Goal: Task Accomplishment & Management: Complete application form

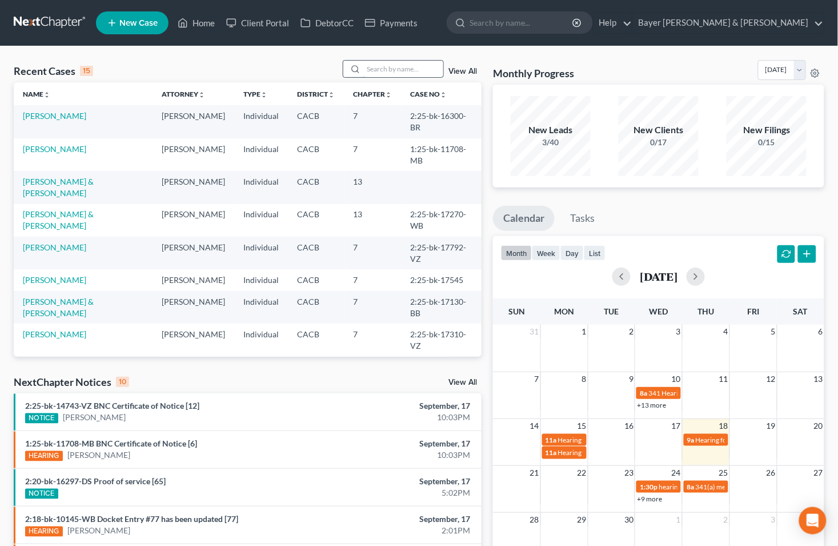
click at [390, 73] on input "search" at bounding box center [403, 69] width 80 height 17
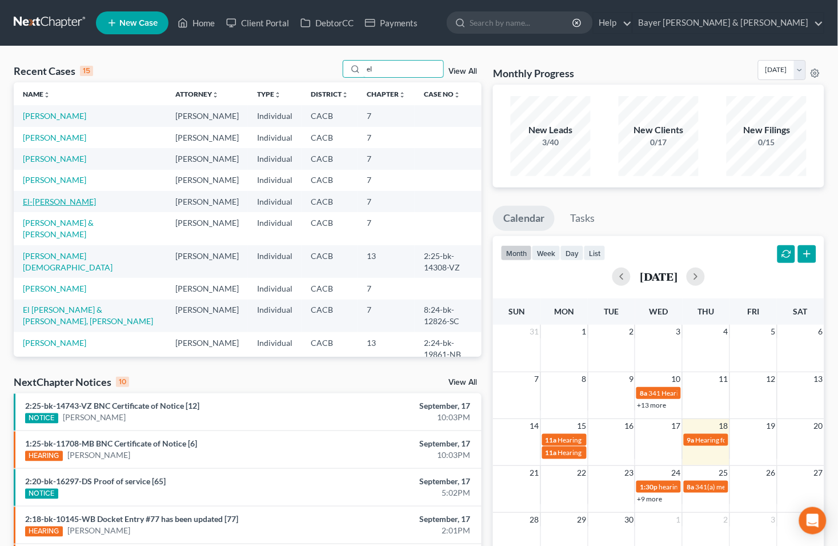
type input "el"
click at [54, 202] on link "El-[PERSON_NAME]" at bounding box center [59, 202] width 73 height 10
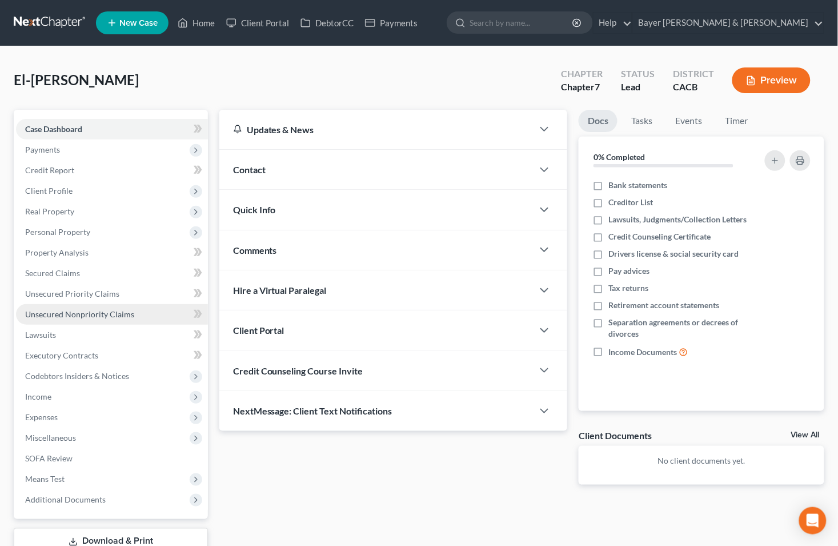
click at [79, 316] on span "Unsecured Nonpriority Claims" at bounding box center [79, 314] width 109 height 10
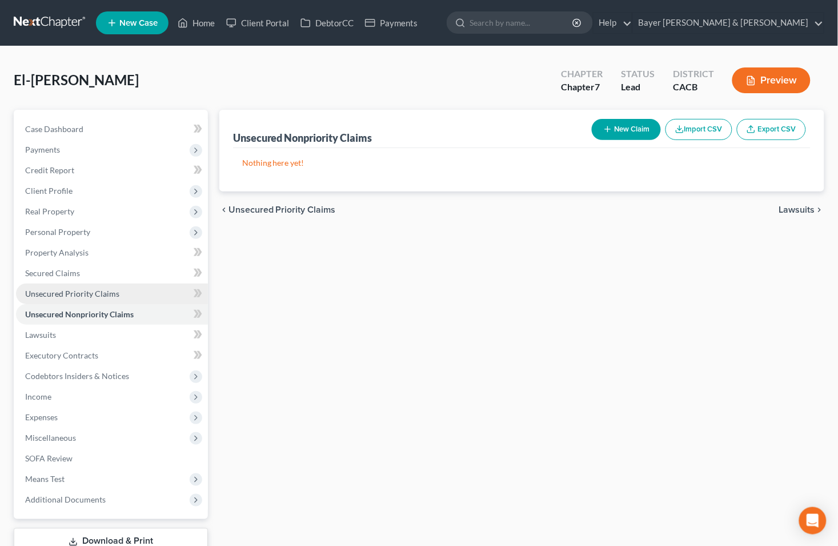
click at [71, 295] on span "Unsecured Priority Claims" at bounding box center [72, 294] width 94 height 10
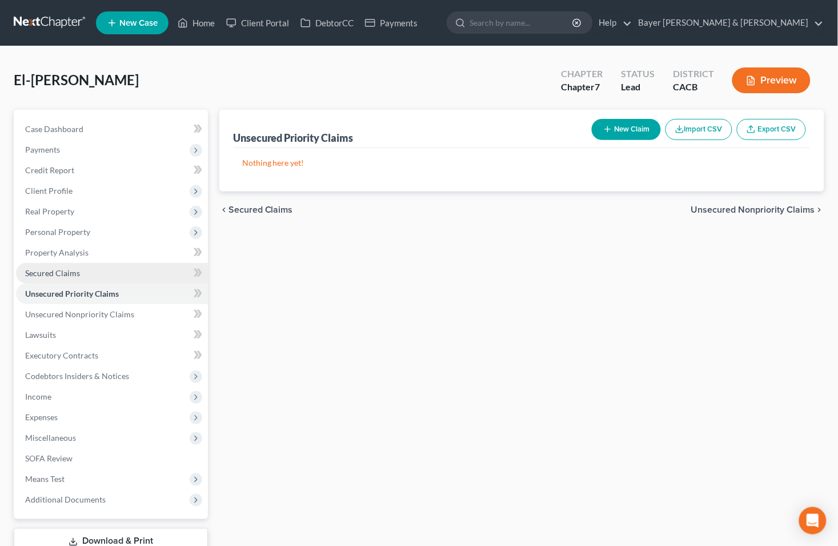
click at [58, 275] on span "Secured Claims" at bounding box center [52, 273] width 55 height 10
click at [99, 273] on link "Secured Claims" at bounding box center [112, 273] width 192 height 21
click at [105, 294] on span "Unsecured Priority Claims" at bounding box center [72, 294] width 94 height 10
click at [112, 312] on span "Unsecured Nonpriority Claims" at bounding box center [79, 314] width 109 height 10
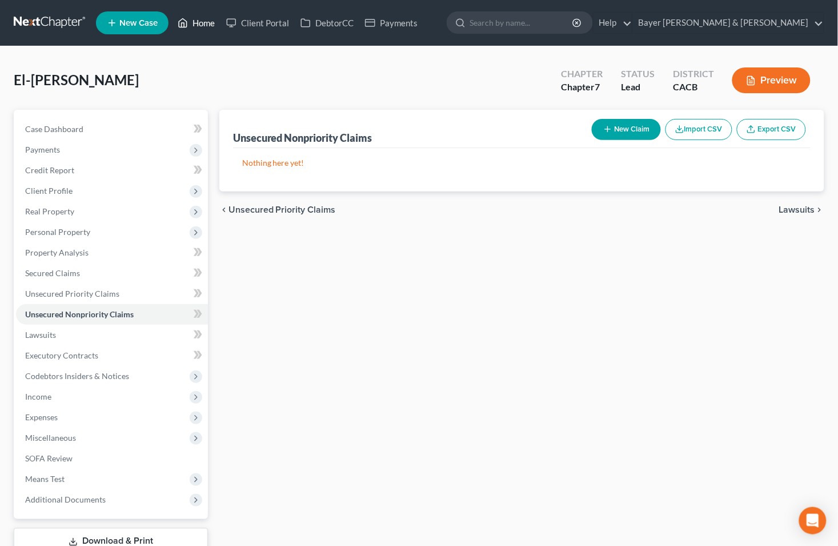
click at [206, 24] on link "Home" at bounding box center [196, 23] width 49 height 21
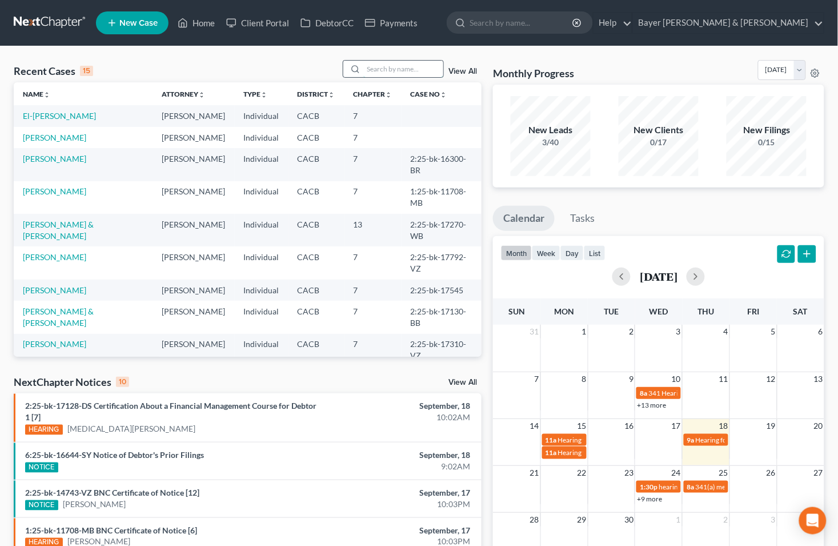
click at [387, 66] on input "search" at bounding box center [403, 69] width 80 height 17
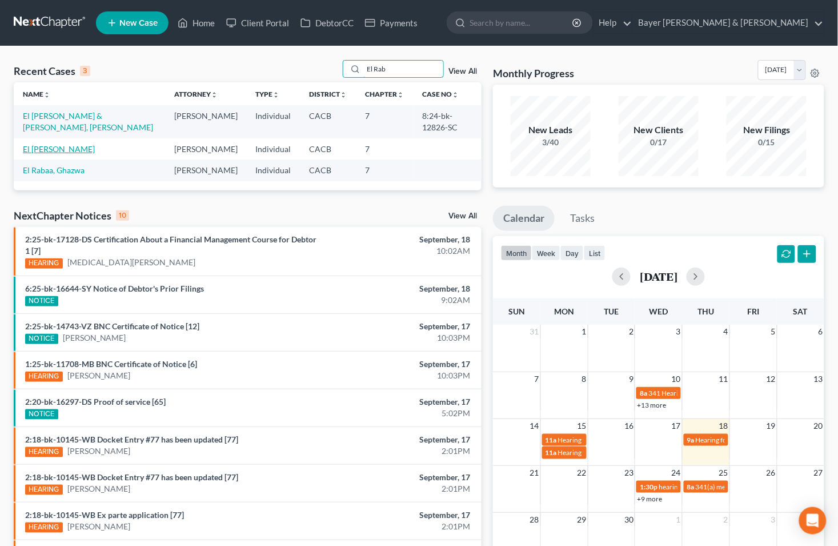
type input "El Rab"
click at [61, 144] on link "El [PERSON_NAME]" at bounding box center [59, 149] width 72 height 10
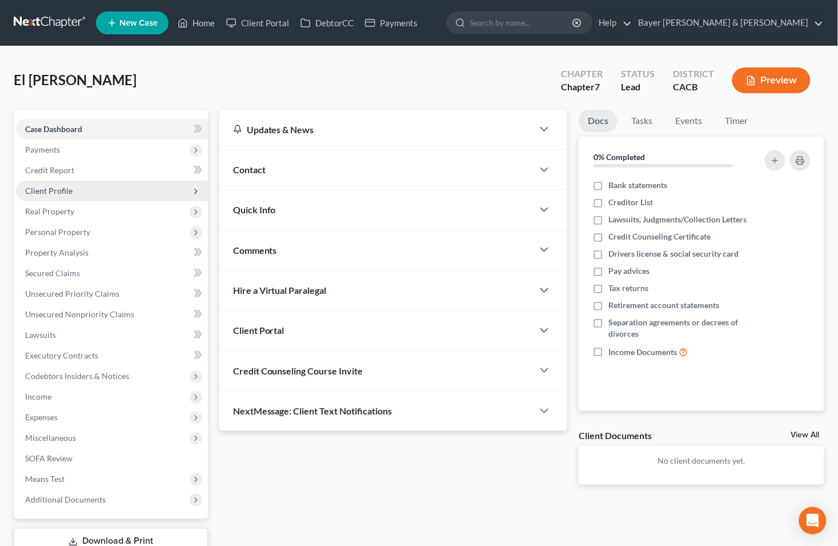
click at [57, 191] on span "Client Profile" at bounding box center [48, 191] width 47 height 10
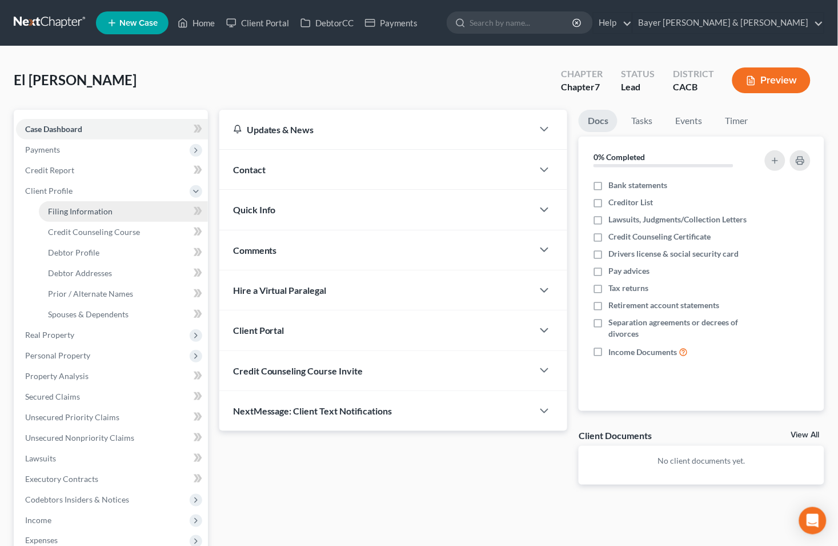
click at [69, 209] on span "Filing Information" at bounding box center [80, 211] width 65 height 10
select select "1"
select select "0"
select select "7"
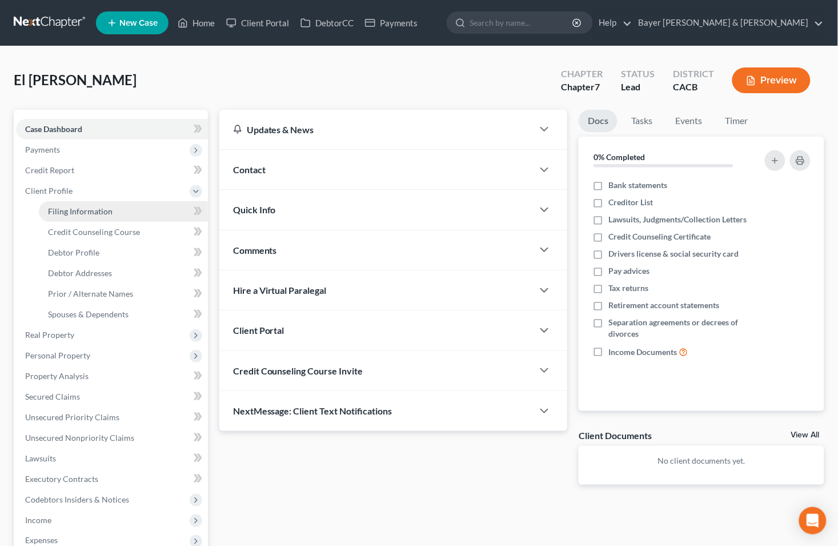
select select "1"
select select "4"
select select "1"
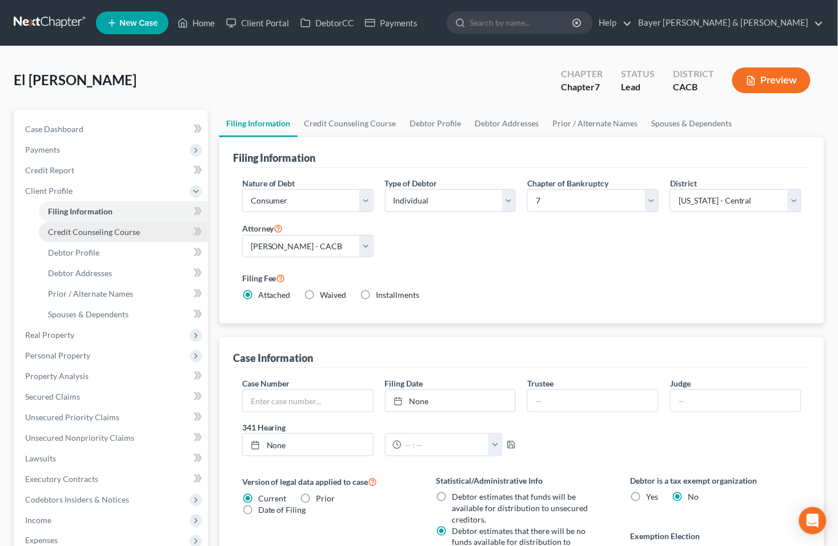
click at [86, 231] on span "Credit Counseling Course" at bounding box center [94, 232] width 92 height 10
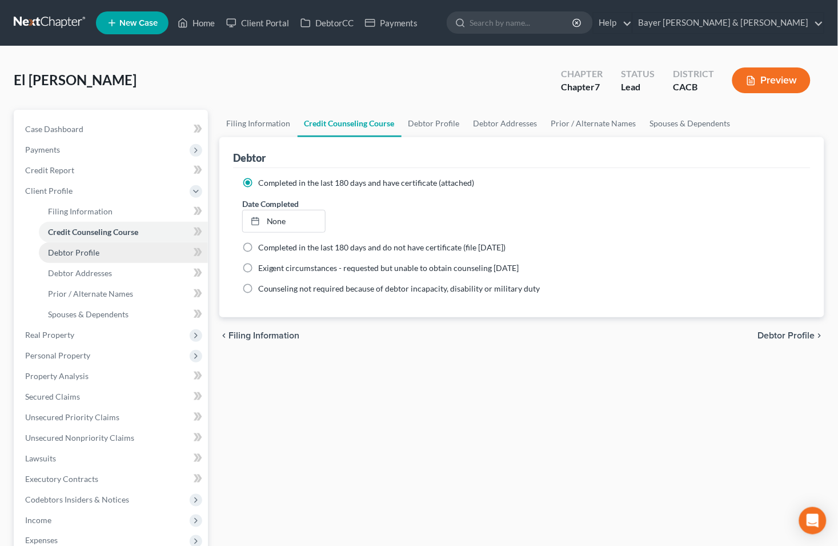
click at [89, 257] on link "Debtor Profile" at bounding box center [123, 252] width 169 height 21
select select "1"
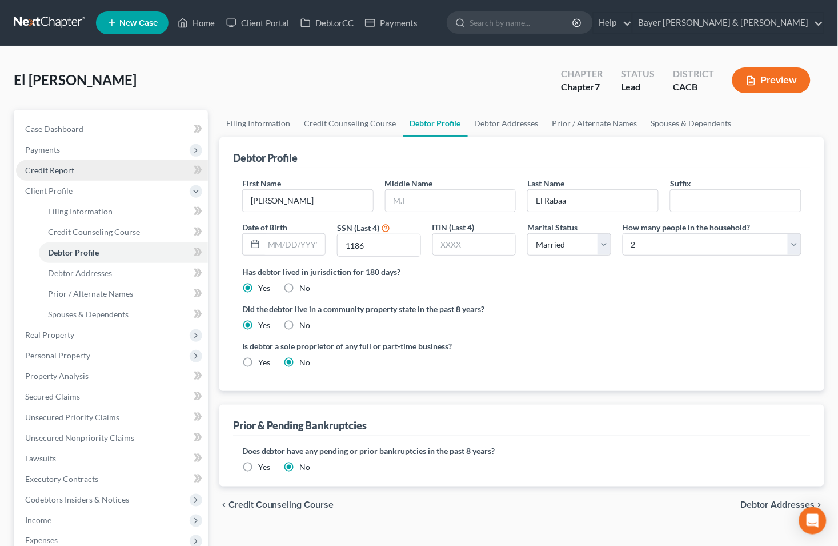
click at [94, 169] on link "Credit Report" at bounding box center [112, 170] width 192 height 21
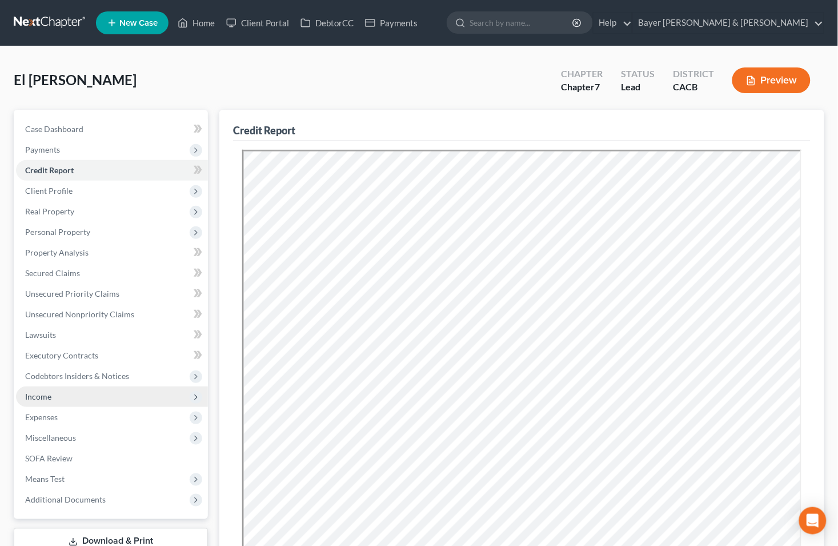
click at [74, 391] on span "Income" at bounding box center [112, 396] width 192 height 21
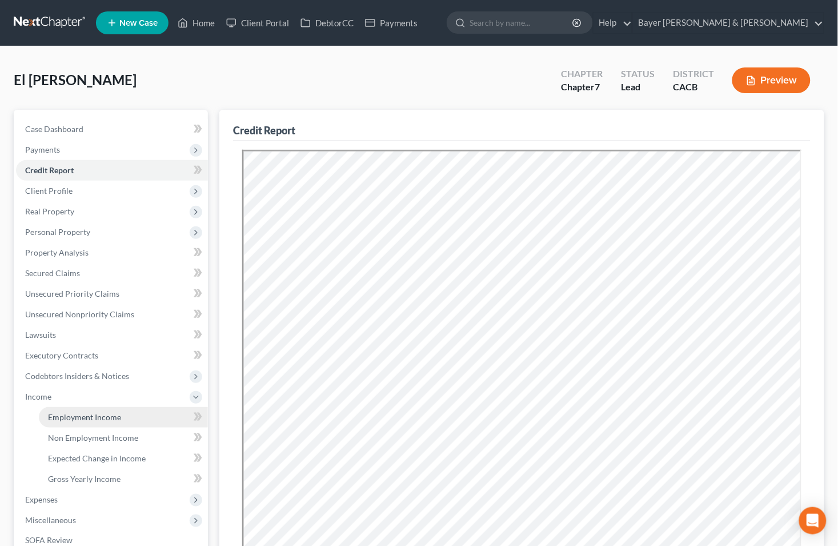
click at [93, 415] on span "Employment Income" at bounding box center [84, 417] width 73 height 10
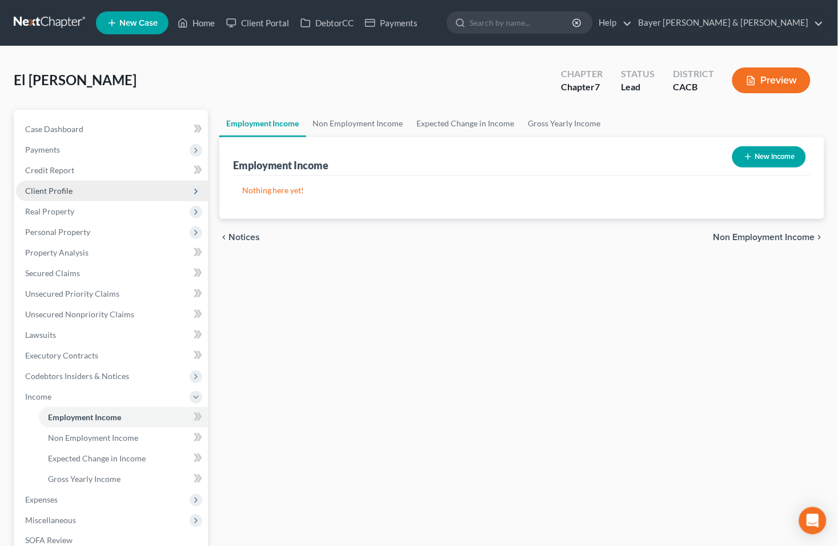
click at [71, 194] on span "Client Profile" at bounding box center [112, 191] width 192 height 21
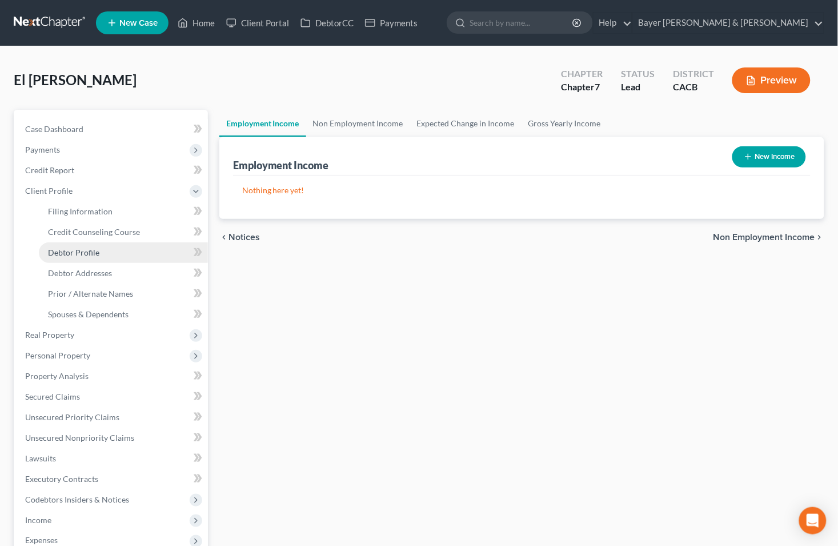
click at [87, 254] on span "Debtor Profile" at bounding box center [73, 252] width 51 height 10
select select "1"
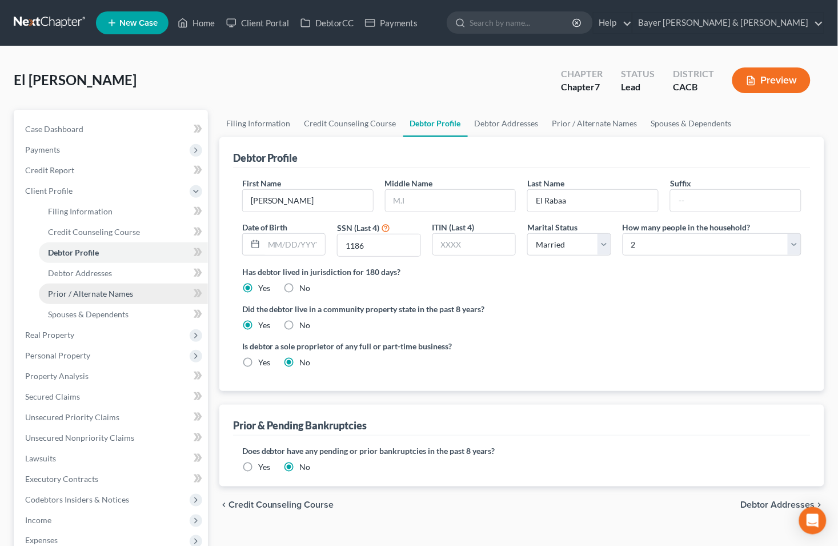
click at [96, 293] on span "Prior / Alternate Names" at bounding box center [90, 294] width 85 height 10
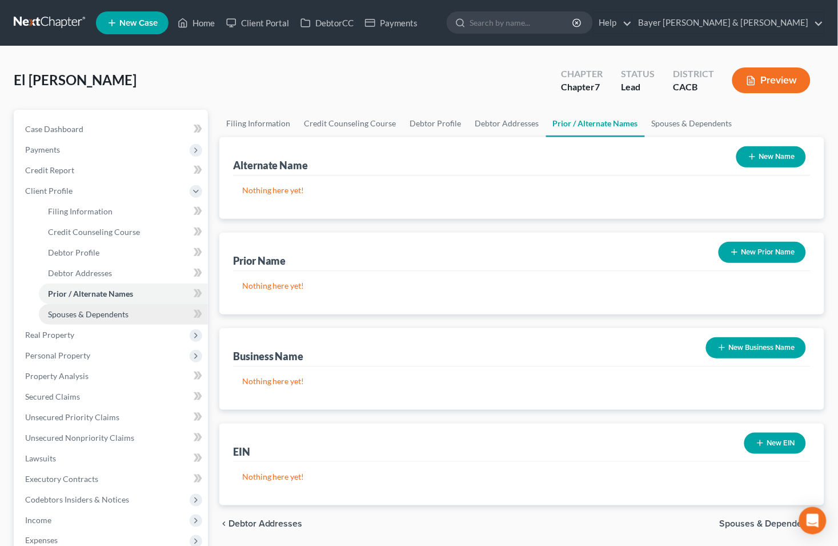
click at [99, 311] on span "Spouses & Dependents" at bounding box center [88, 314] width 81 height 10
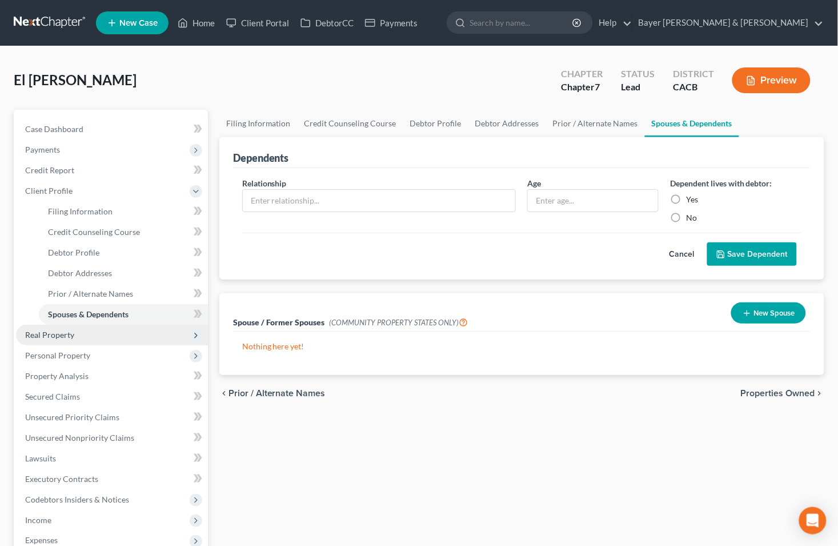
click at [54, 338] on span "Real Property" at bounding box center [49, 335] width 49 height 10
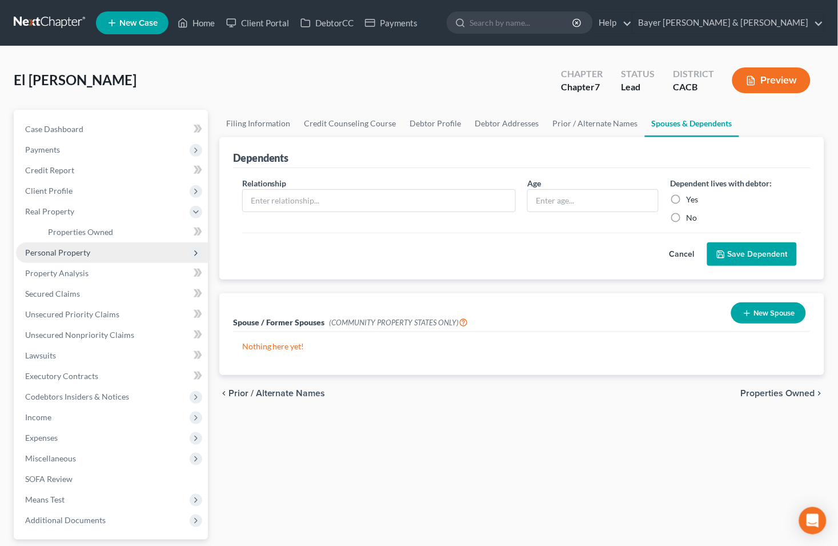
click at [71, 250] on span "Personal Property" at bounding box center [57, 252] width 65 height 10
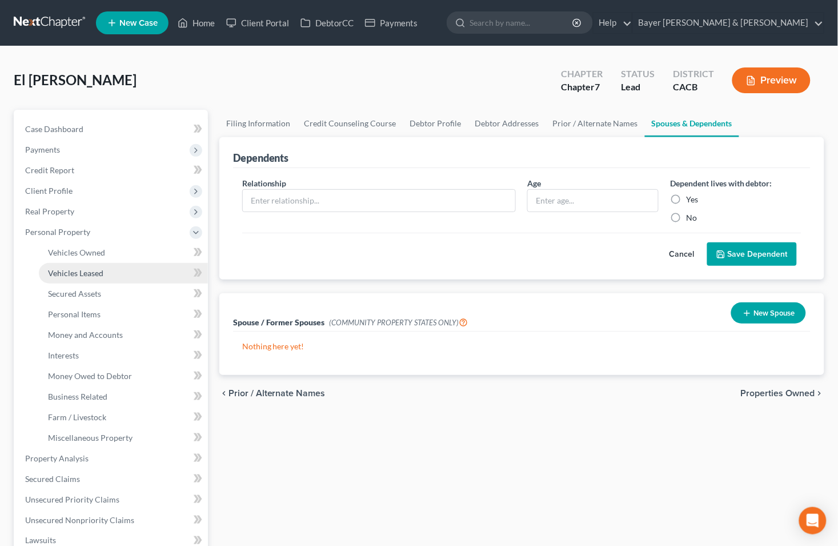
click at [82, 271] on span "Vehicles Leased" at bounding box center [75, 273] width 55 height 10
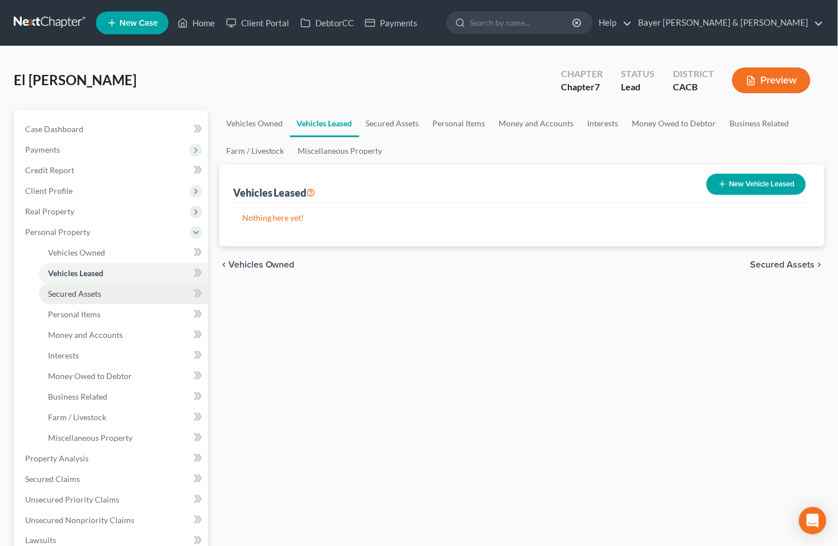
click at [86, 295] on span "Secured Assets" at bounding box center [74, 294] width 53 height 10
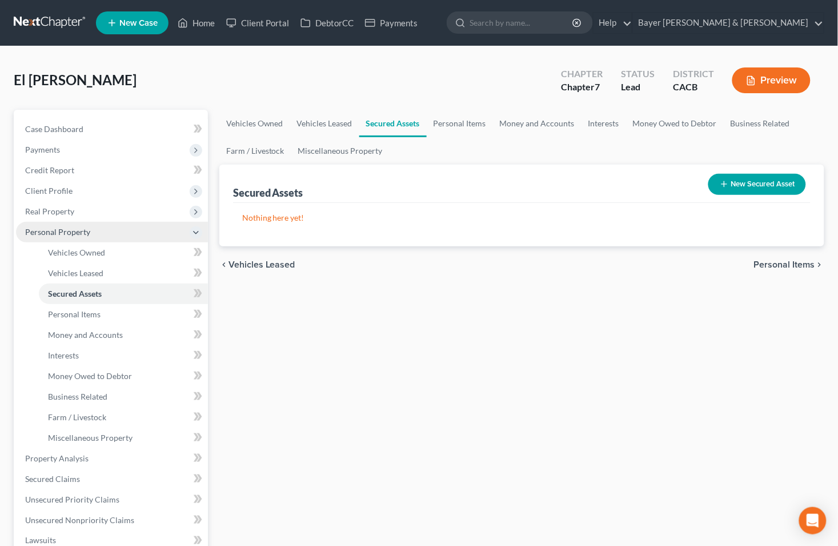
click at [191, 230] on icon at bounding box center [195, 232] width 9 height 9
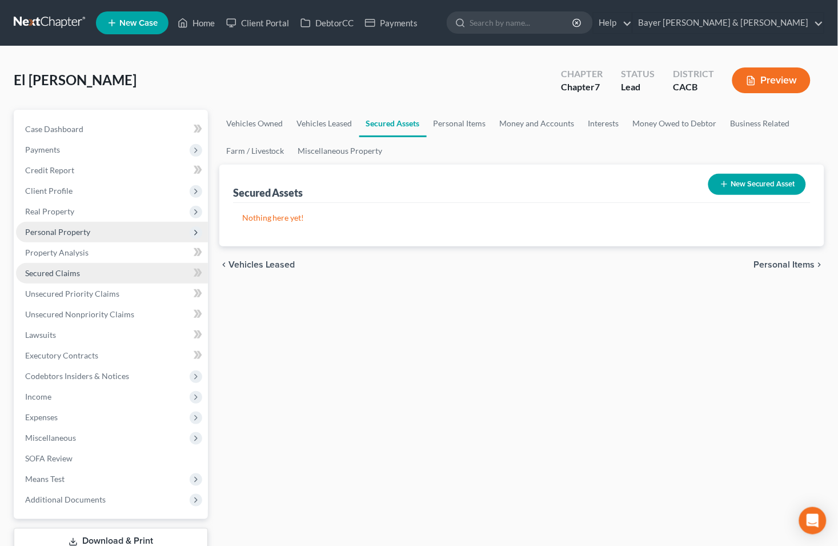
click at [78, 269] on span "Secured Claims" at bounding box center [52, 273] width 55 height 10
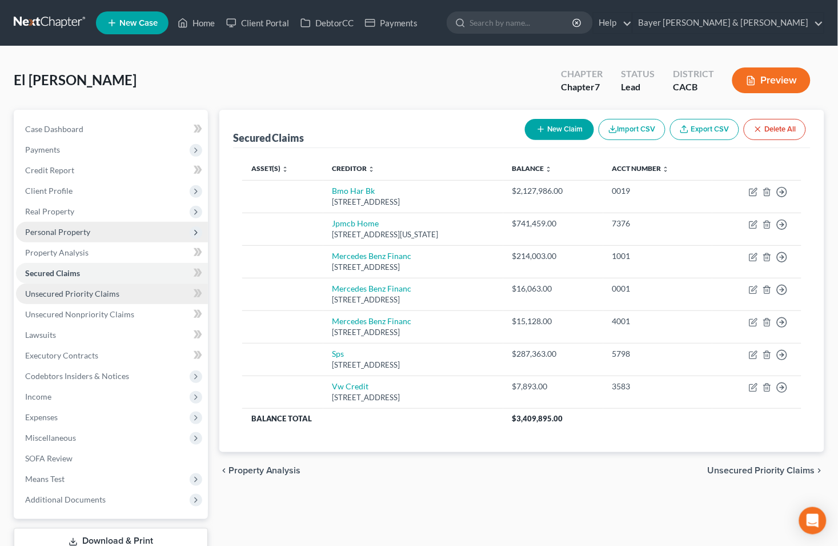
click at [87, 294] on span "Unsecured Priority Claims" at bounding box center [72, 294] width 94 height 10
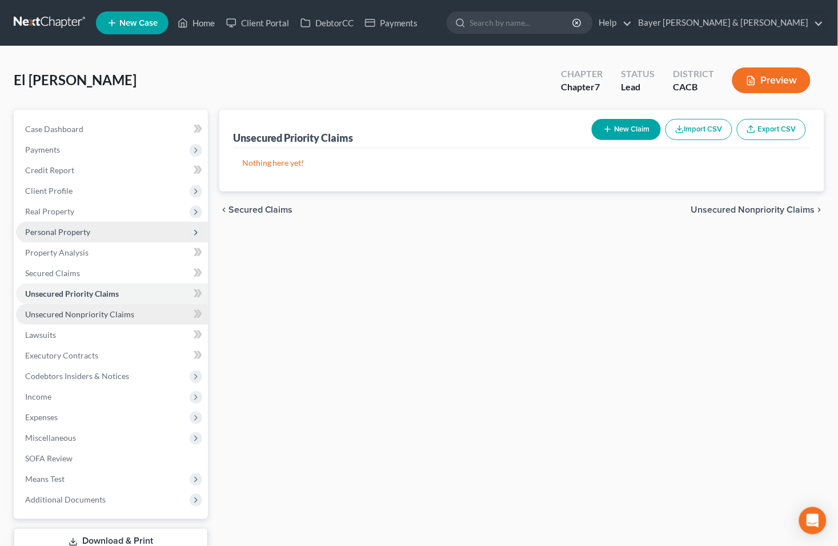
click at [91, 313] on span "Unsecured Nonpriority Claims" at bounding box center [79, 314] width 109 height 10
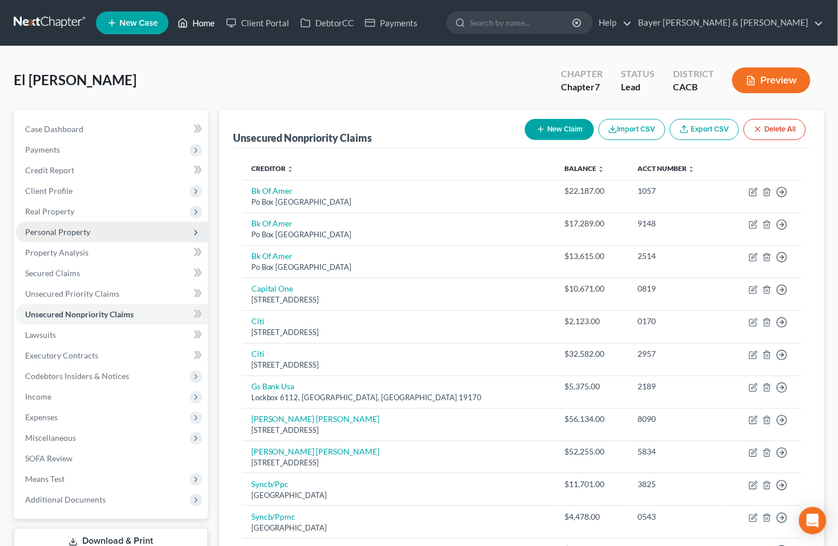
click at [202, 25] on link "Home" at bounding box center [196, 23] width 49 height 21
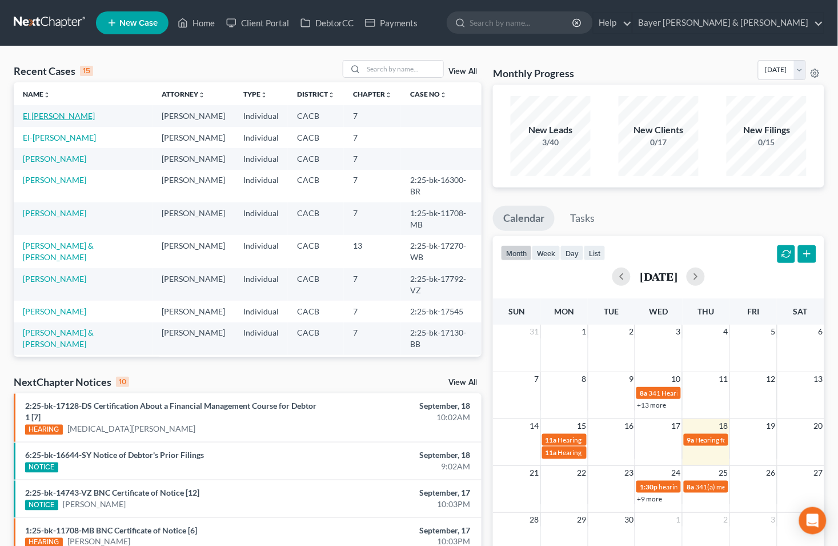
click at [57, 113] on link "El [PERSON_NAME]" at bounding box center [59, 116] width 72 height 10
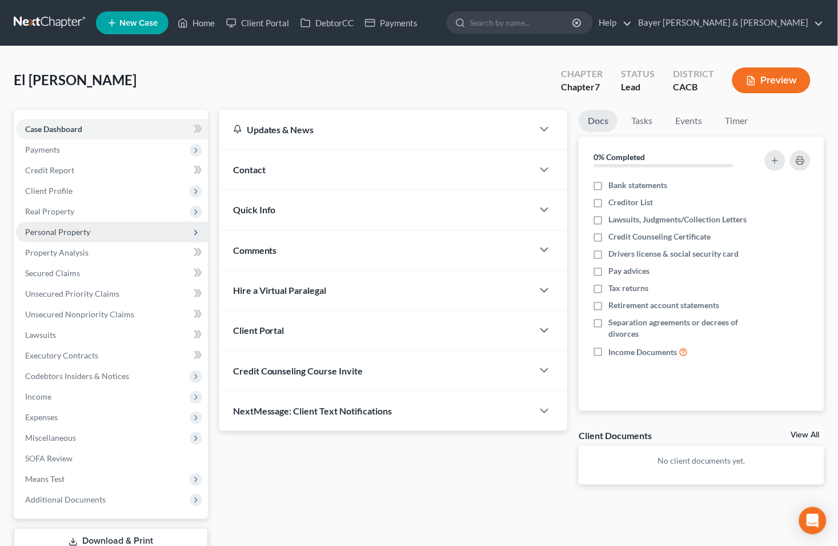
click at [69, 227] on span "Personal Property" at bounding box center [57, 232] width 65 height 10
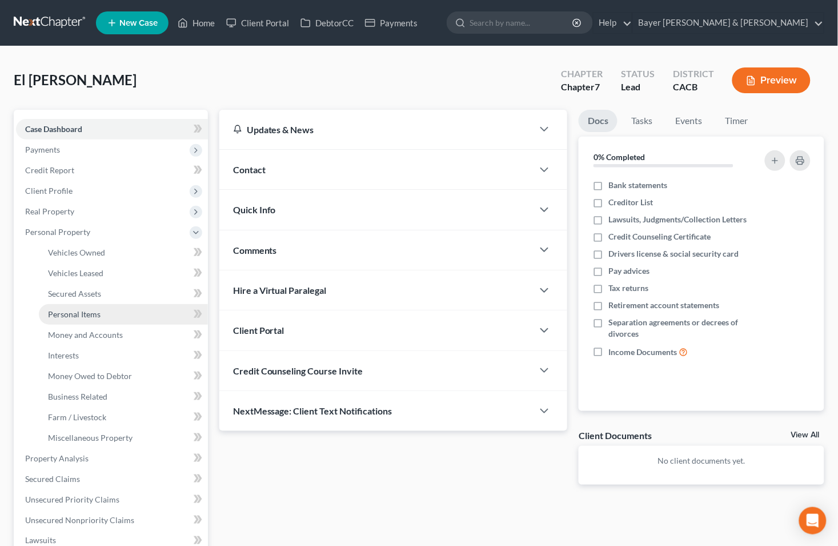
click at [192, 234] on icon at bounding box center [195, 232] width 9 height 9
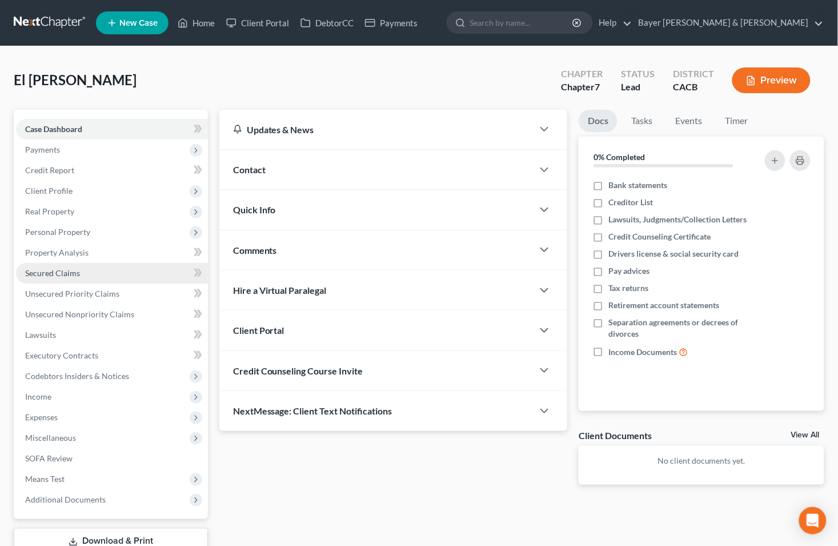
click at [53, 275] on span "Secured Claims" at bounding box center [52, 273] width 55 height 10
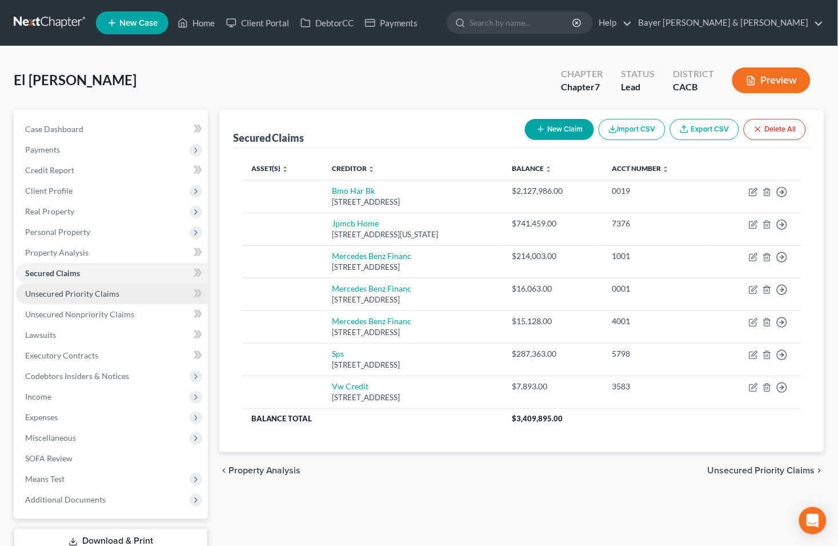
click at [57, 290] on span "Unsecured Priority Claims" at bounding box center [72, 294] width 94 height 10
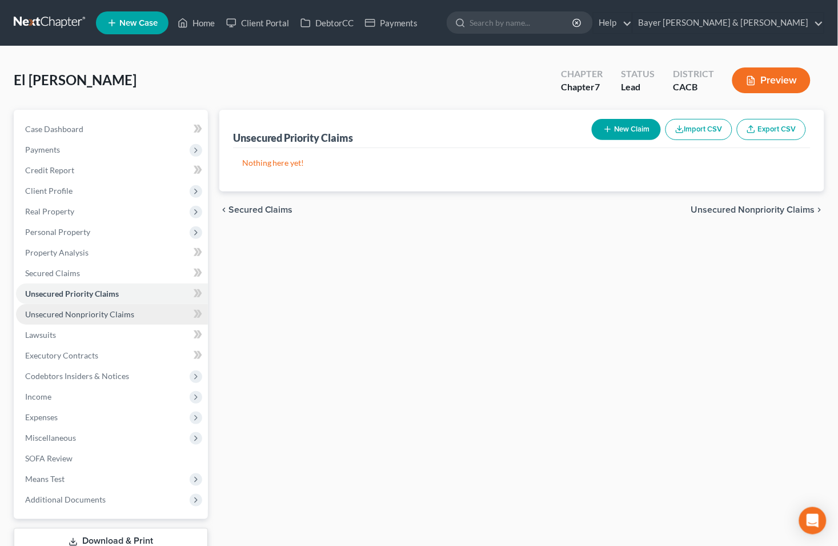
click at [61, 307] on link "Unsecured Nonpriority Claims" at bounding box center [112, 314] width 192 height 21
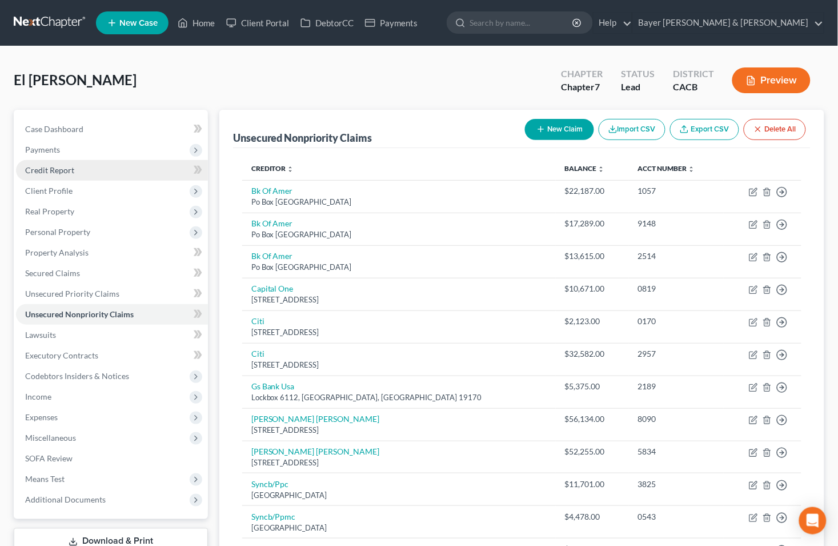
click at [46, 166] on span "Credit Report" at bounding box center [49, 170] width 49 height 10
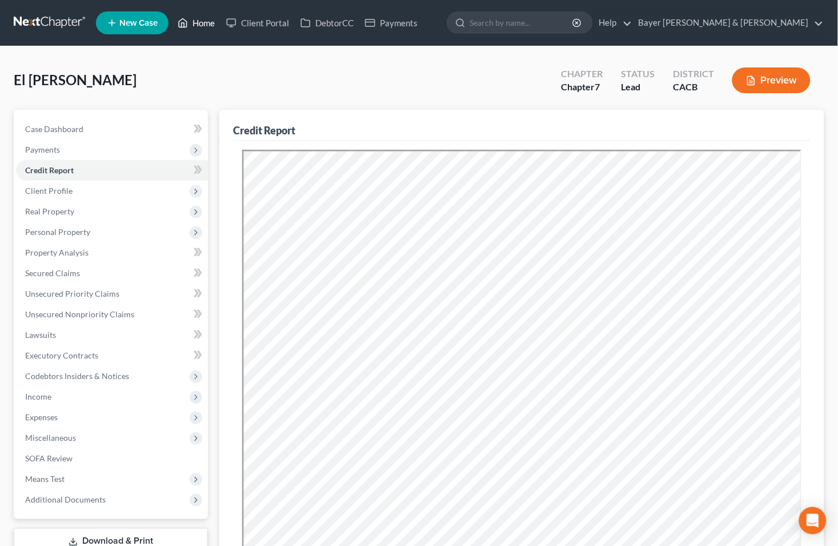
click at [206, 17] on link "Home" at bounding box center [196, 23] width 49 height 21
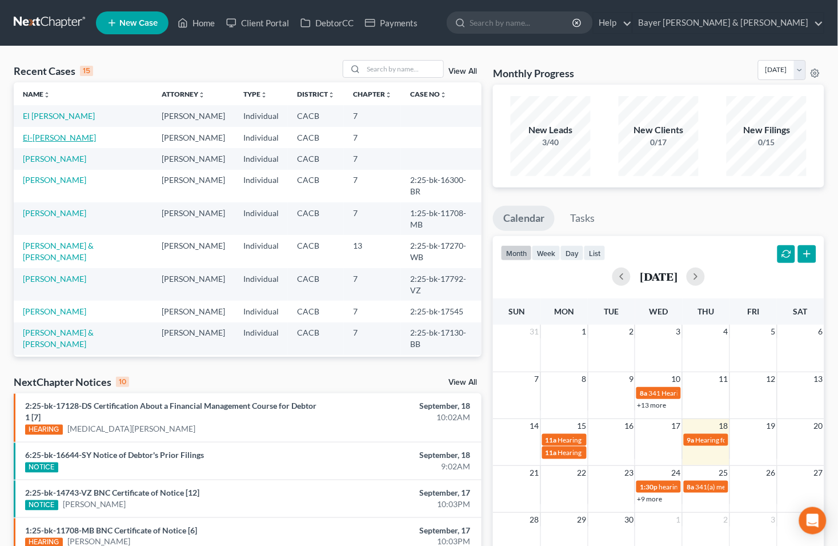
click at [46, 133] on link "El-[PERSON_NAME]" at bounding box center [59, 138] width 73 height 10
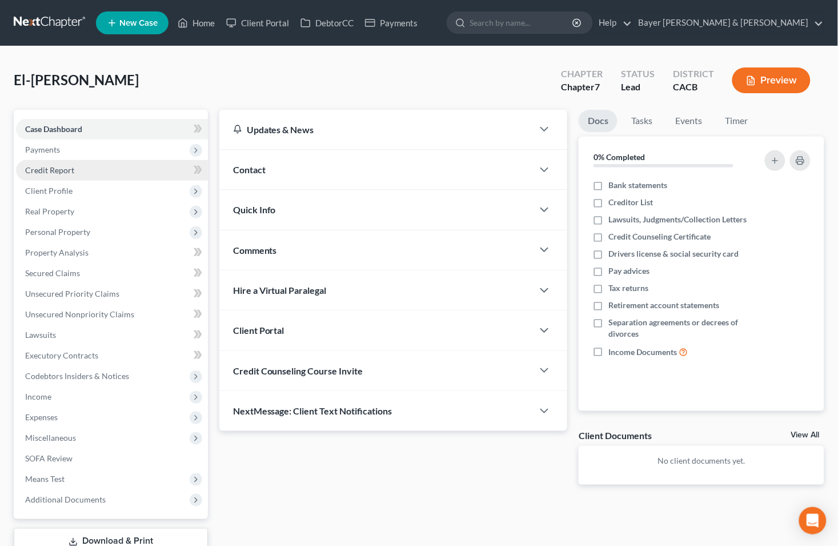
click at [50, 169] on span "Credit Report" at bounding box center [49, 170] width 49 height 10
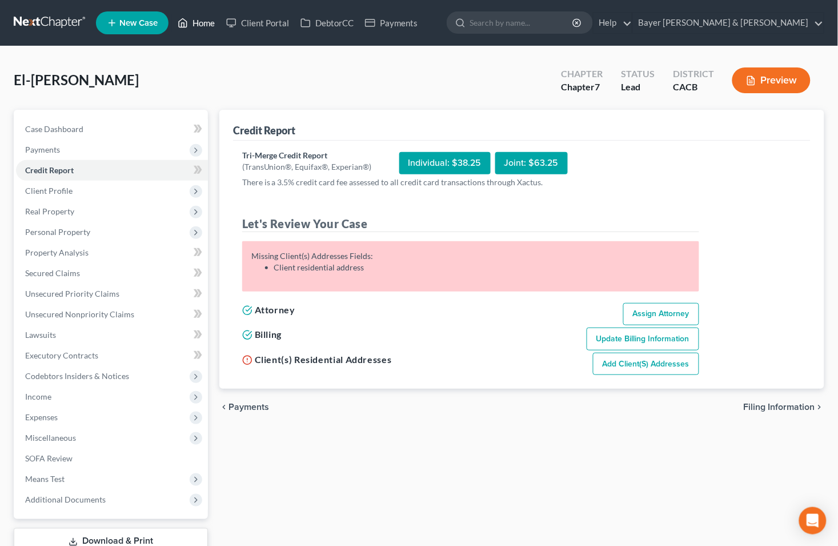
click at [202, 25] on link "Home" at bounding box center [196, 23] width 49 height 21
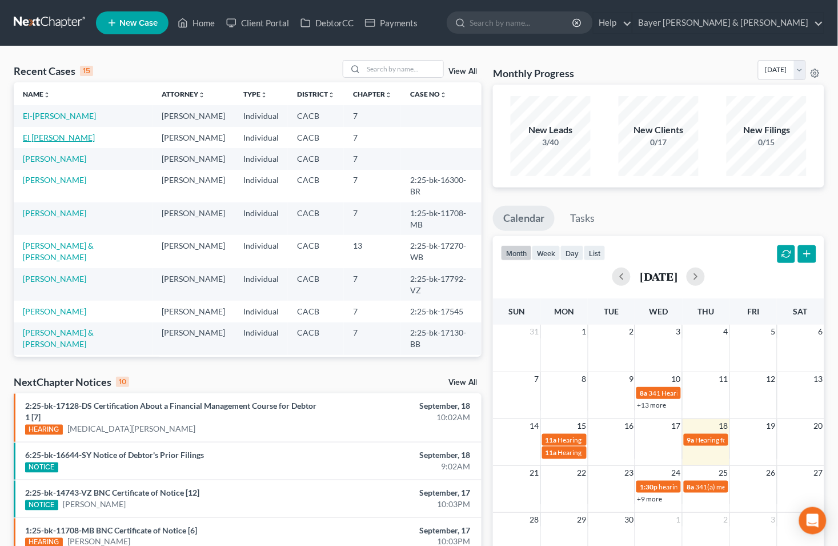
click at [54, 135] on link "El [PERSON_NAME]" at bounding box center [59, 138] width 72 height 10
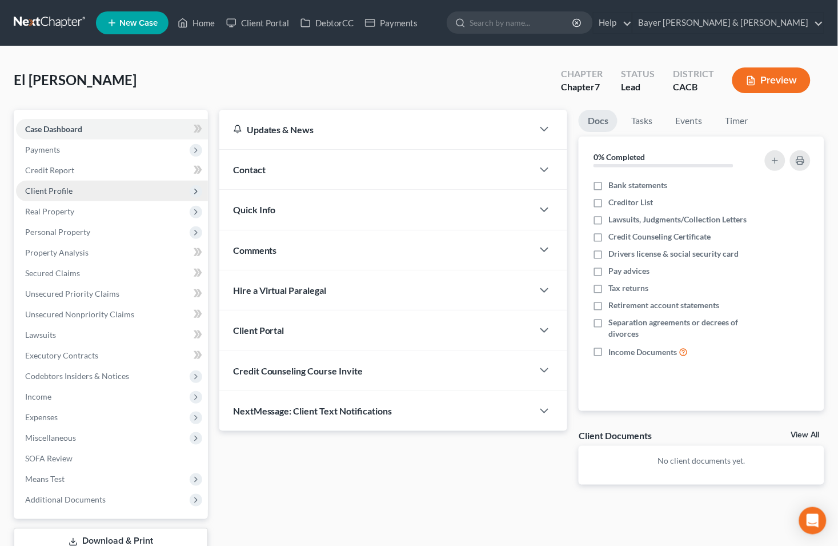
click at [66, 191] on span "Client Profile" at bounding box center [48, 191] width 47 height 10
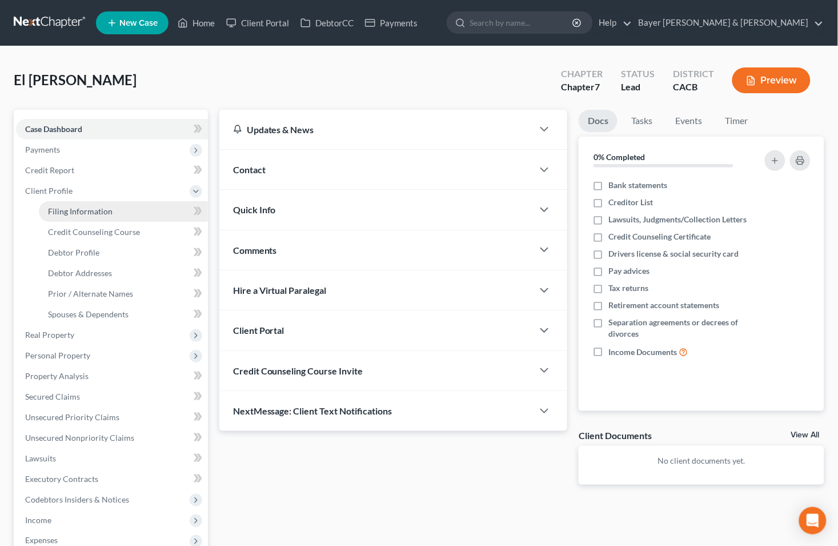
click at [78, 210] on span "Filing Information" at bounding box center [80, 211] width 65 height 10
select select "1"
select select "0"
select select "7"
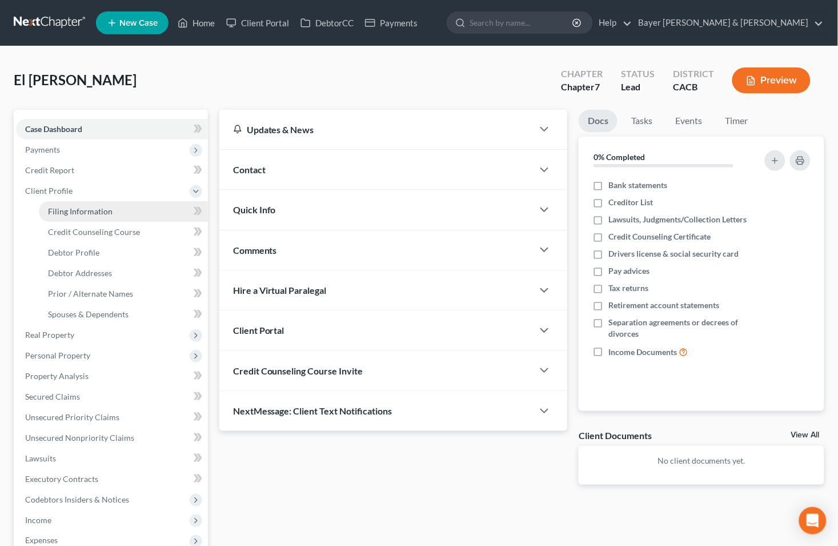
select select "1"
select select "4"
select select "1"
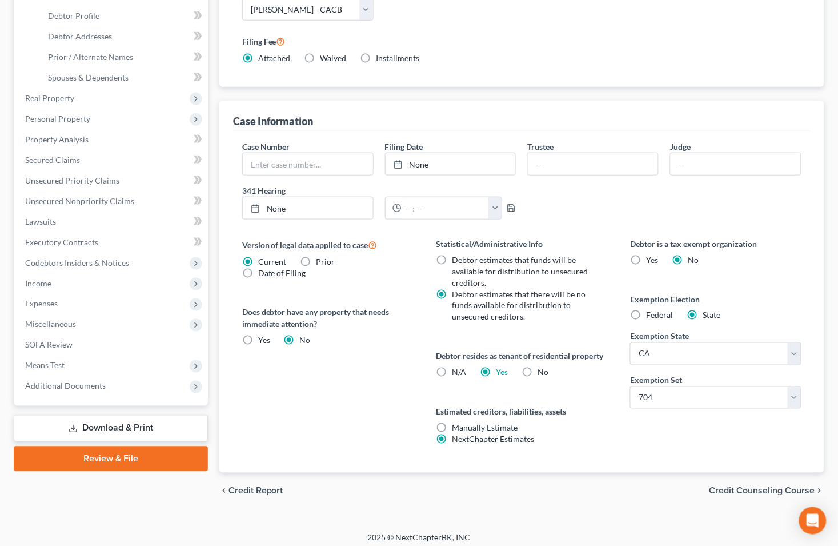
scroll to position [243, 0]
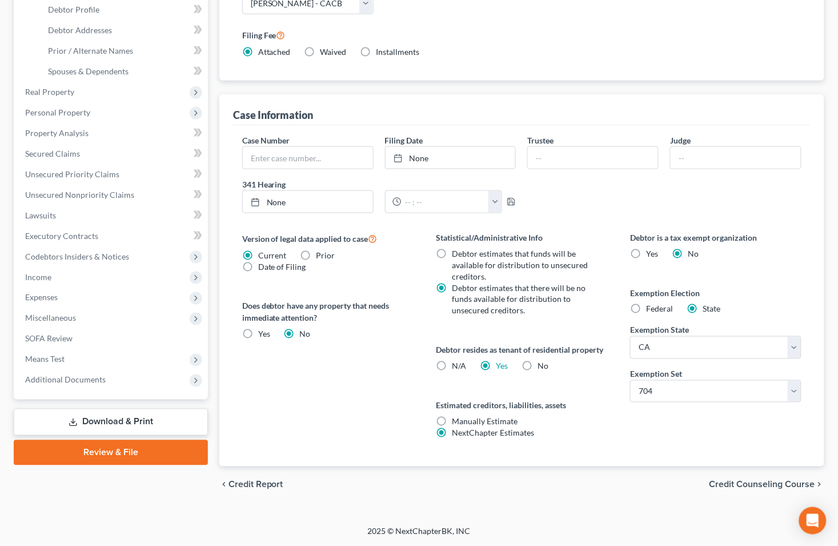
click at [538, 366] on label "No" at bounding box center [543, 365] width 11 height 11
click at [543, 366] on input "No" at bounding box center [546, 363] width 7 height 7
radio input "true"
radio input "false"
click at [745, 480] on span "Credit Counseling Course" at bounding box center [763, 484] width 106 height 9
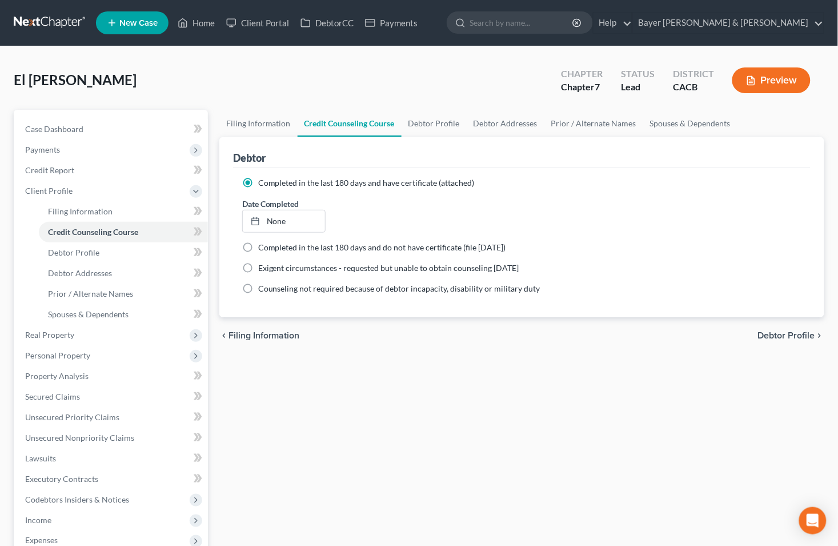
click at [773, 331] on span "Debtor Profile" at bounding box center [786, 335] width 57 height 9
select select "1"
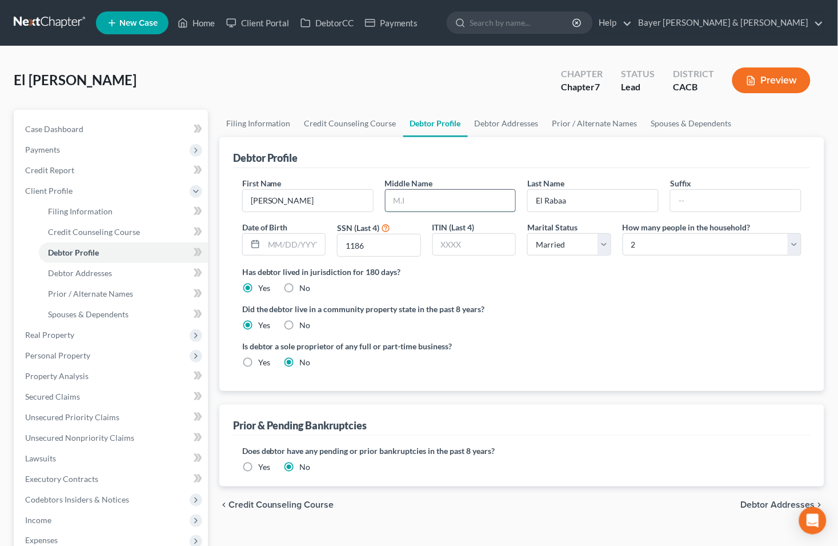
click at [489, 206] on input "text" at bounding box center [451, 201] width 130 height 22
type input "[PERSON_NAME]"
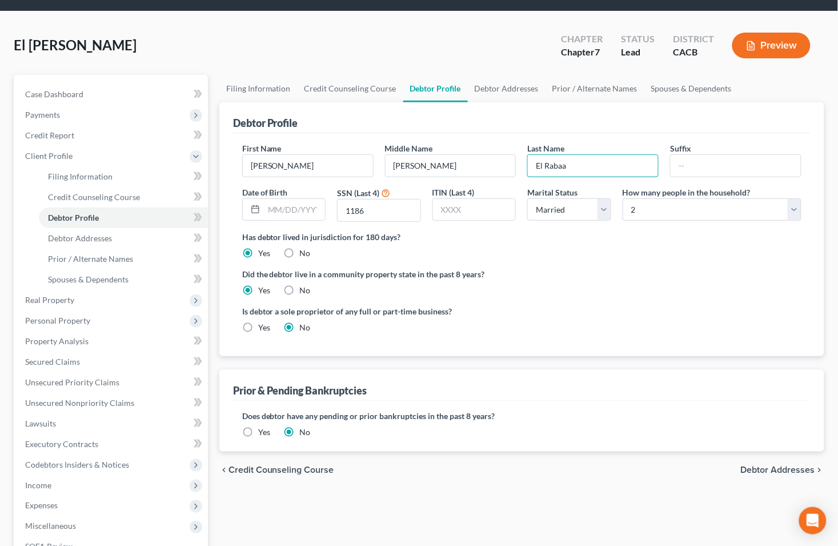
scroll to position [63, 0]
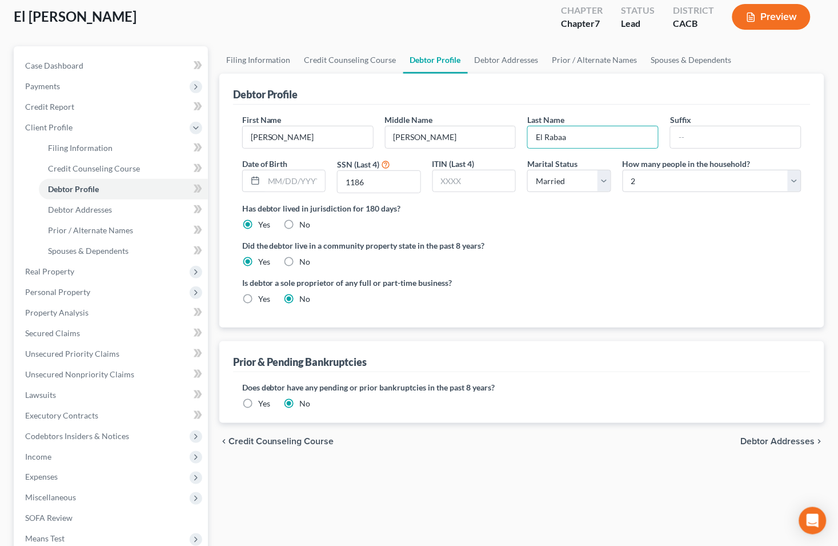
click at [744, 442] on span "Debtor Addresses" at bounding box center [778, 440] width 74 height 9
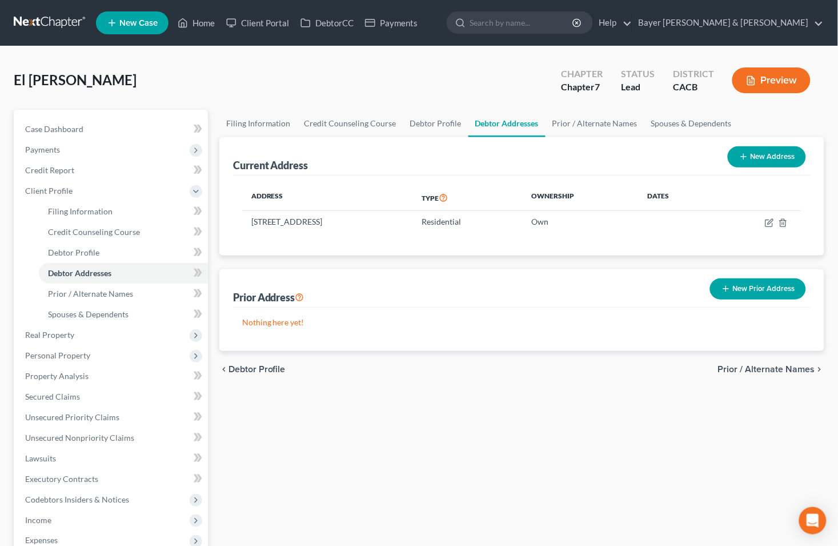
click at [760, 368] on span "Prior / Alternate Names" at bounding box center [766, 368] width 97 height 9
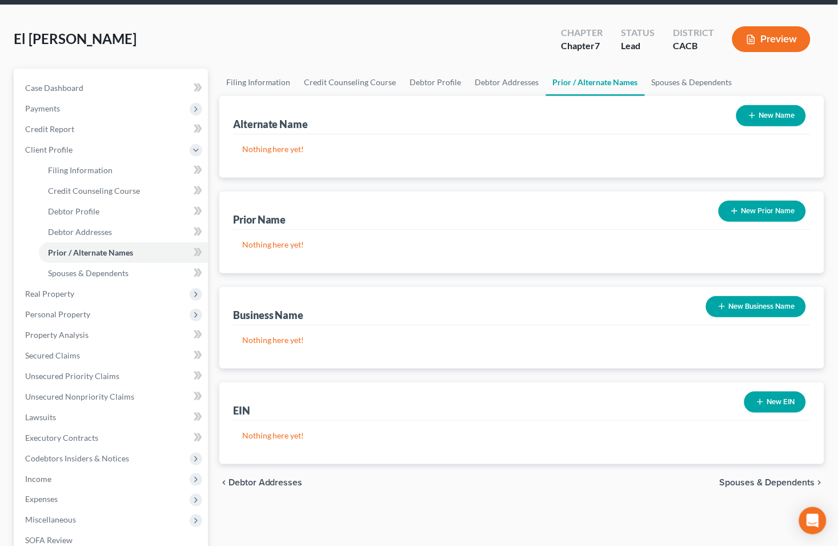
scroll to position [63, 0]
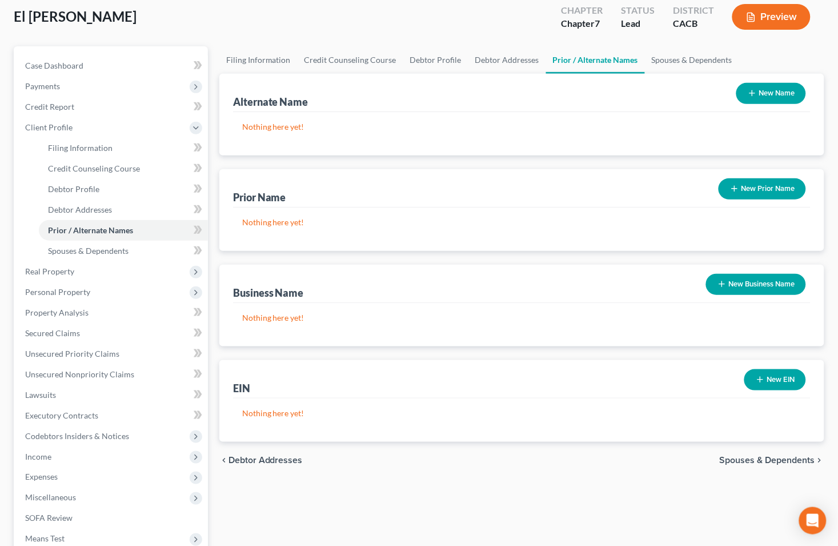
click at [741, 462] on span "Spouses & Dependents" at bounding box center [767, 459] width 95 height 9
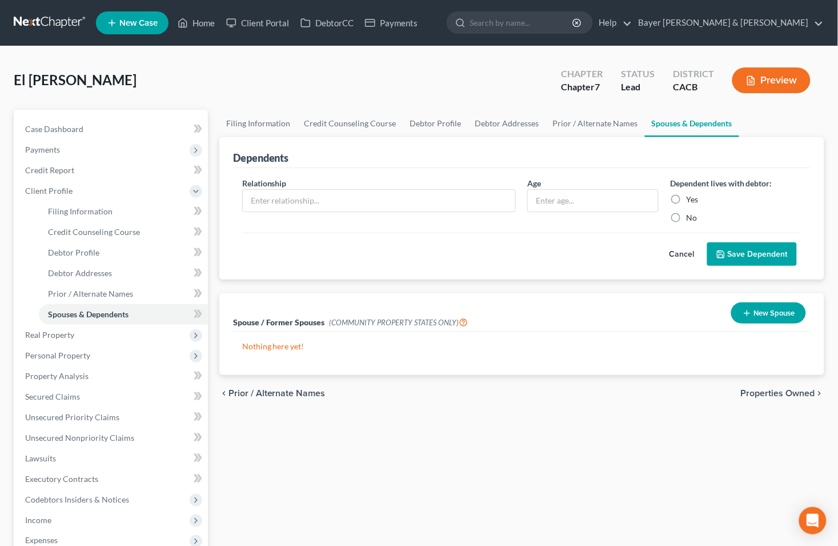
click at [755, 395] on span "Properties Owned" at bounding box center [778, 392] width 74 height 9
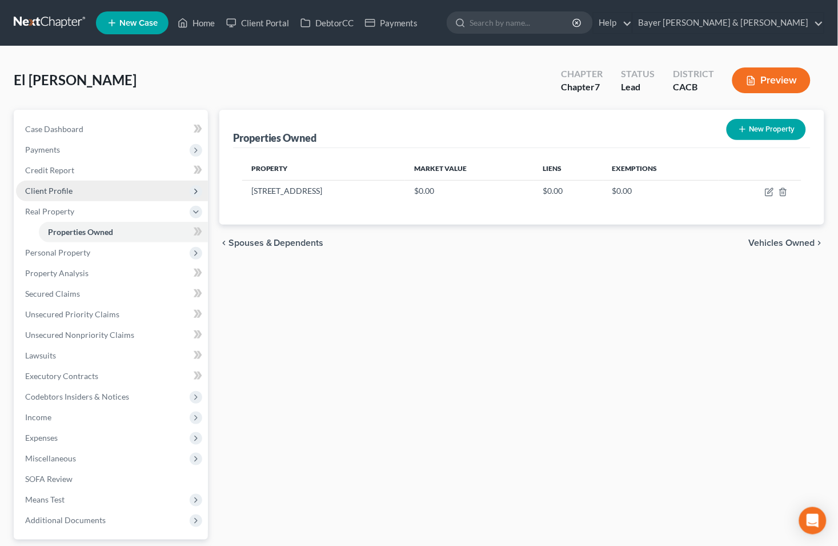
click at [42, 189] on span "Client Profile" at bounding box center [48, 191] width 47 height 10
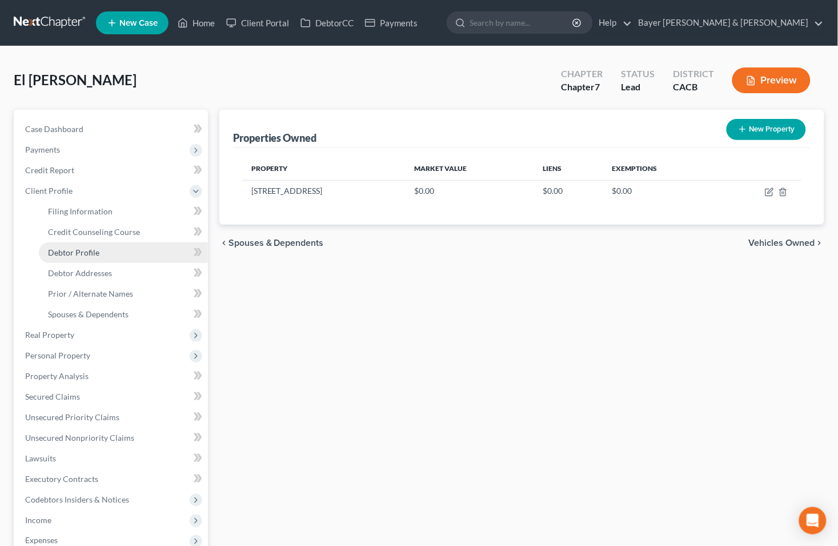
click at [98, 249] on span "Debtor Profile" at bounding box center [73, 252] width 51 height 10
select select "1"
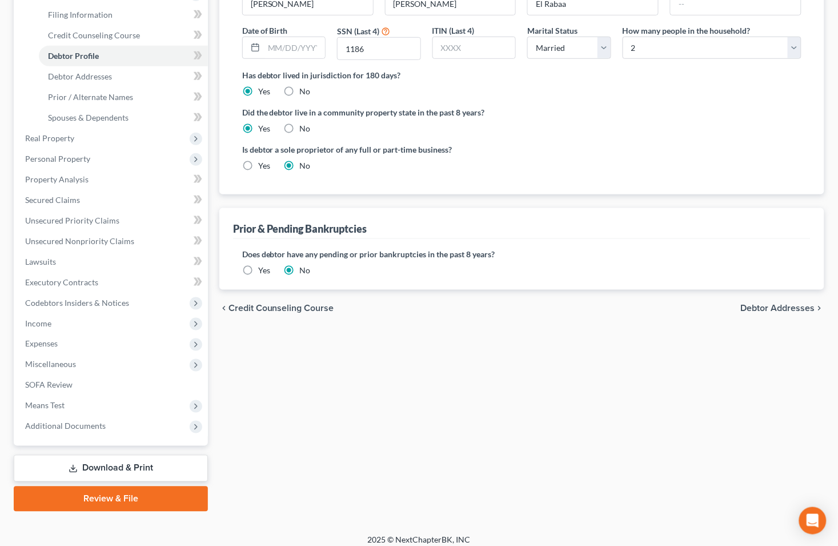
scroll to position [204, 0]
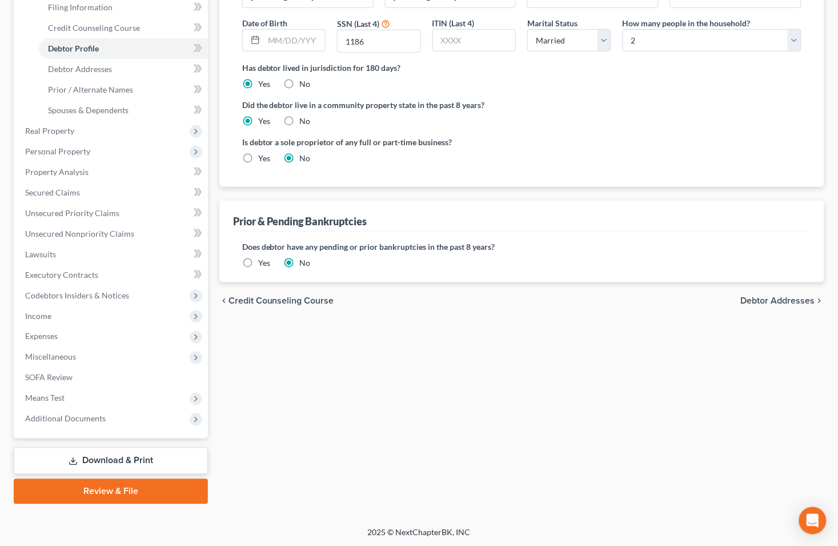
click at [258, 265] on label "Yes" at bounding box center [264, 262] width 12 height 11
click at [263, 265] on input "Yes" at bounding box center [266, 260] width 7 height 7
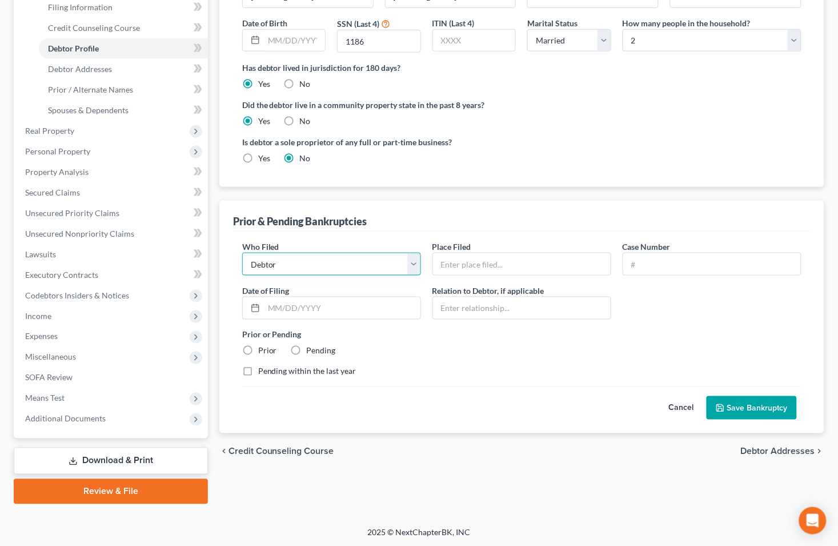
click at [413, 260] on select "Debtor Other" at bounding box center [331, 264] width 179 height 23
select select "other"
click at [242, 253] on select "Debtor Other" at bounding box center [331, 264] width 179 height 23
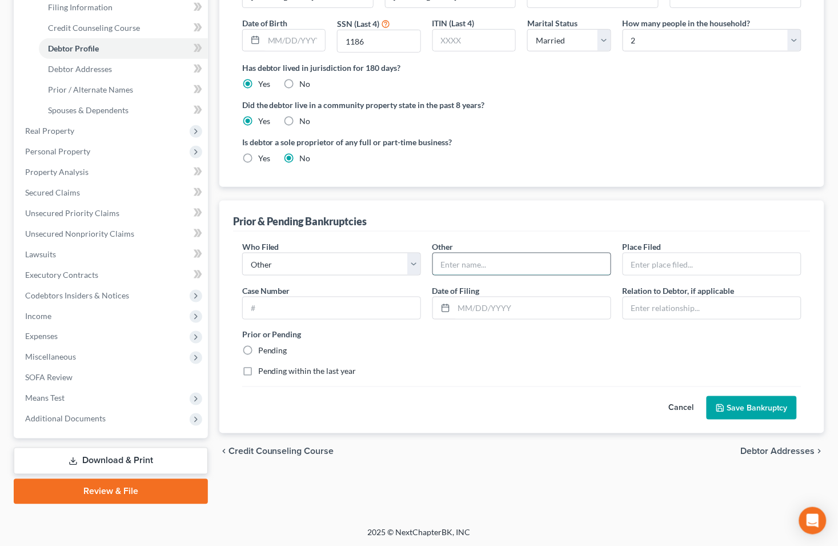
click at [470, 266] on input "text" at bounding box center [522, 264] width 178 height 22
type input "Don Pet Supplies"
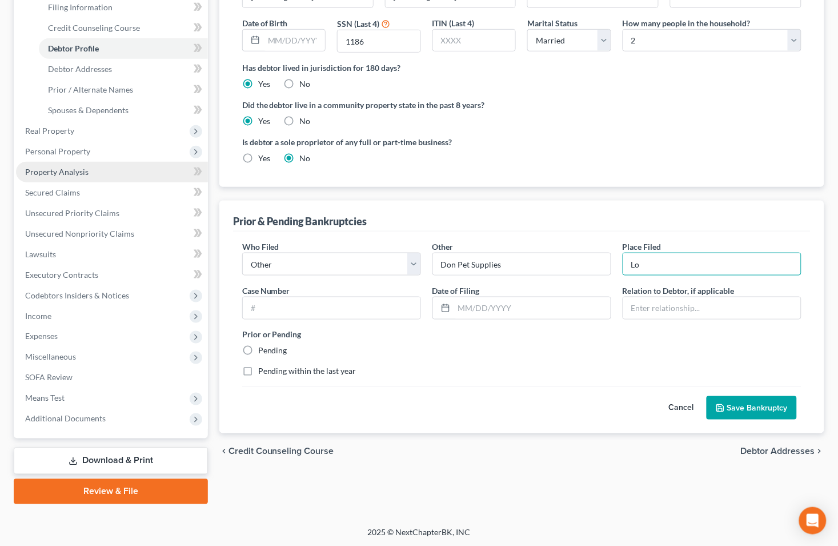
type input "L"
type input "[GEOGRAPHIC_DATA] [US_STATE] - [GEOGRAPHIC_DATA]"
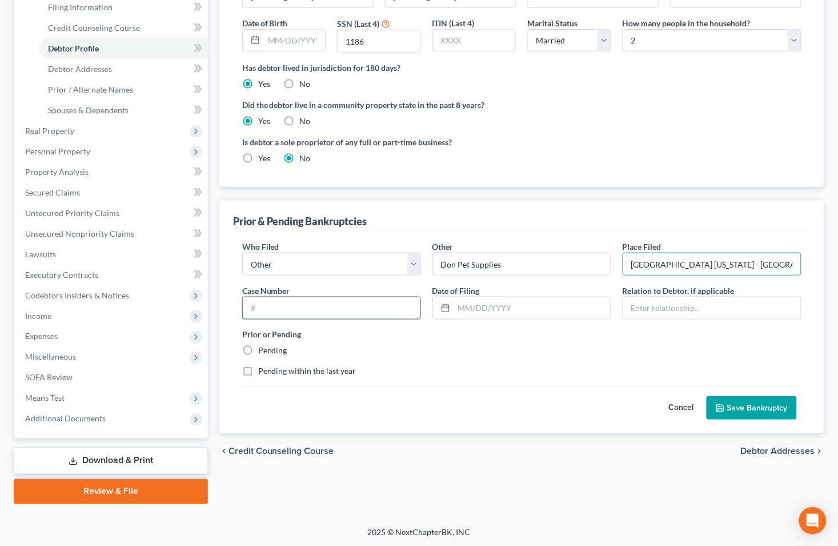
click at [271, 311] on input "text" at bounding box center [332, 308] width 178 height 22
type input "2:25-bk-15592-NR"
type input "087/01/2025"
type input "Owner of Business"
click at [258, 372] on label "Pending within the last year" at bounding box center [307, 371] width 98 height 11
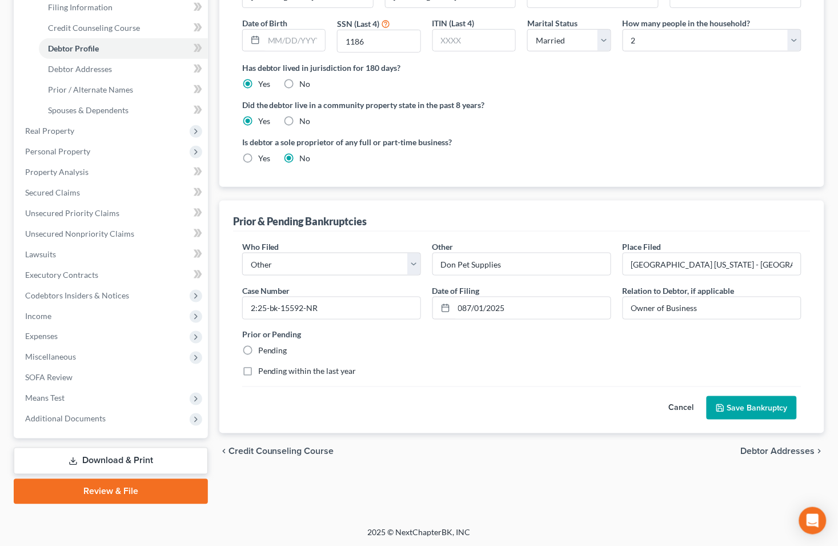
click at [263, 372] on input "Pending within the last year" at bounding box center [266, 369] width 7 height 7
checkbox input "true"
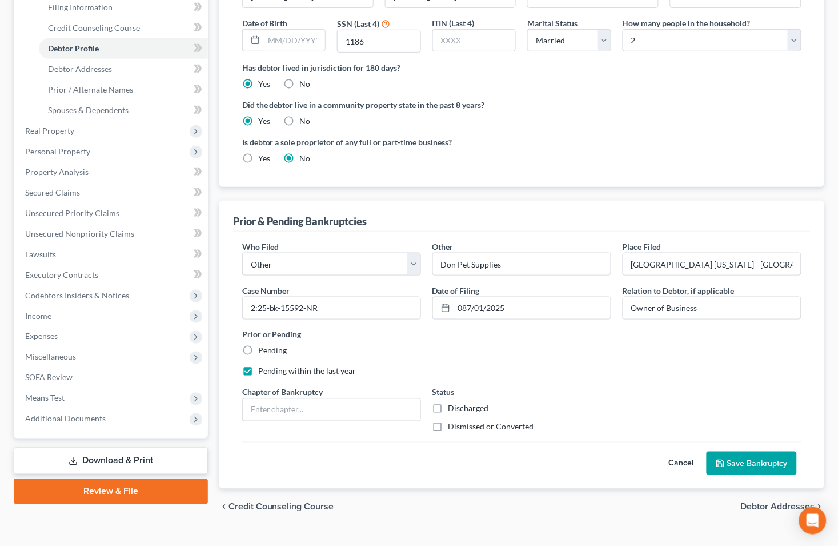
click at [258, 350] on label "Pending" at bounding box center [272, 350] width 29 height 11
click at [263, 350] on input "Pending" at bounding box center [266, 348] width 7 height 7
radio input "true"
click at [258, 373] on label "Pending within the last year" at bounding box center [307, 371] width 98 height 11
click at [263, 373] on input "Pending within the last year" at bounding box center [266, 369] width 7 height 7
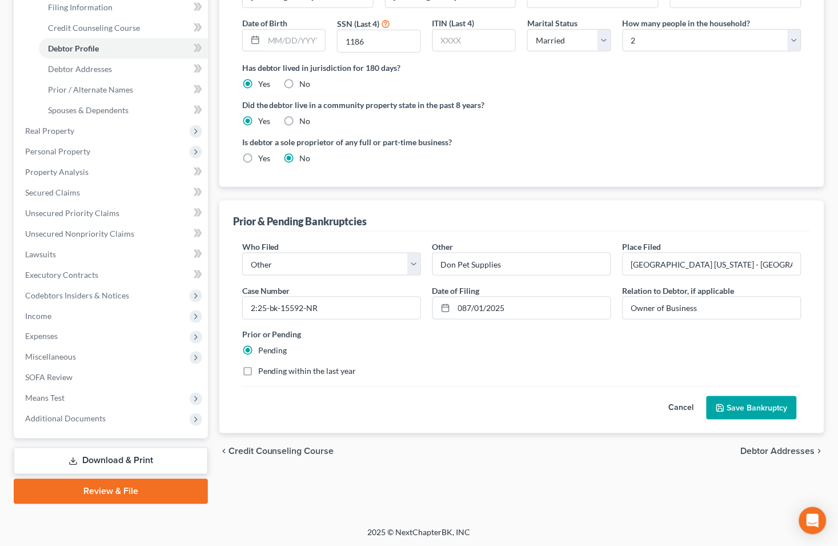
click at [258, 350] on label "Pending" at bounding box center [272, 350] width 29 height 11
click at [263, 350] on input "Pending" at bounding box center [266, 348] width 7 height 7
click at [258, 349] on label "Pending" at bounding box center [272, 350] width 29 height 11
click at [263, 349] on input "Pending" at bounding box center [266, 348] width 7 height 7
click at [375, 351] on div "Prior or Pending Pending" at bounding box center [522, 342] width 571 height 28
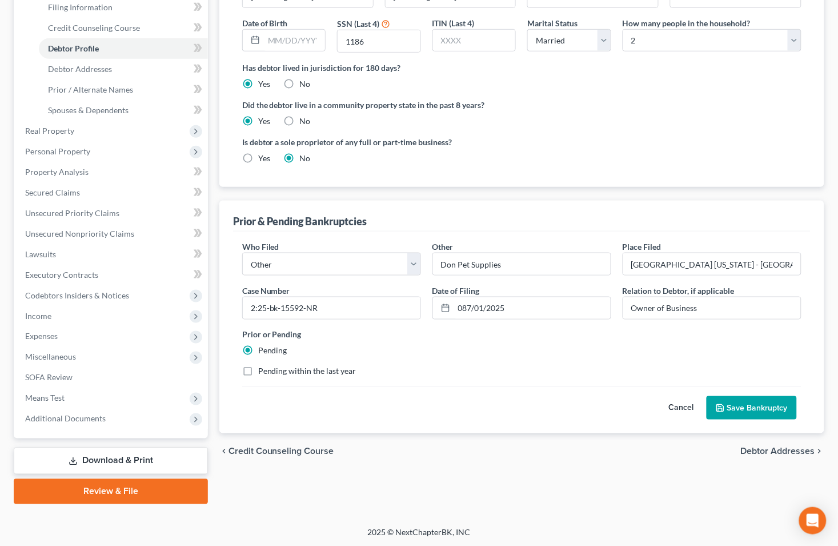
click at [258, 367] on label "Pending within the last year" at bounding box center [307, 371] width 98 height 11
click at [263, 367] on input "Pending within the last year" at bounding box center [266, 369] width 7 height 7
checkbox input "true"
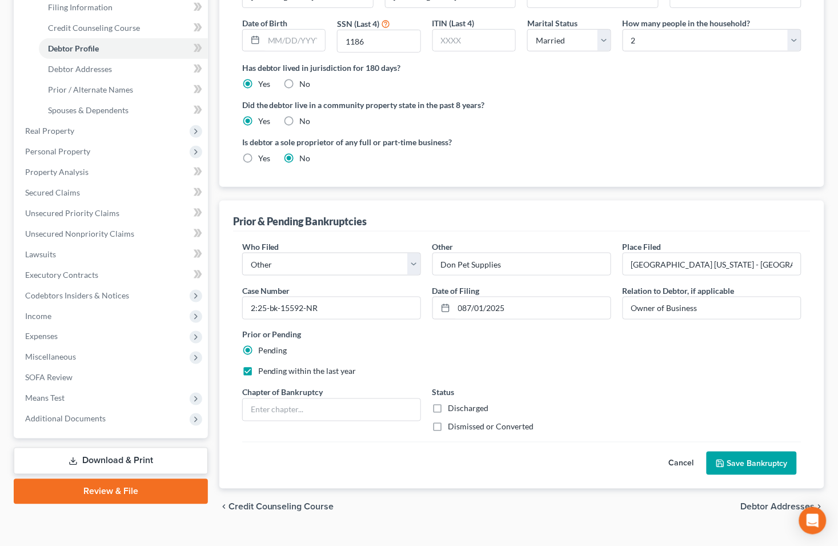
click at [258, 350] on label "Pending" at bounding box center [272, 350] width 29 height 11
click at [263, 350] on input "Pending" at bounding box center [266, 348] width 7 height 7
click at [675, 460] on button "Cancel" at bounding box center [681, 463] width 50 height 23
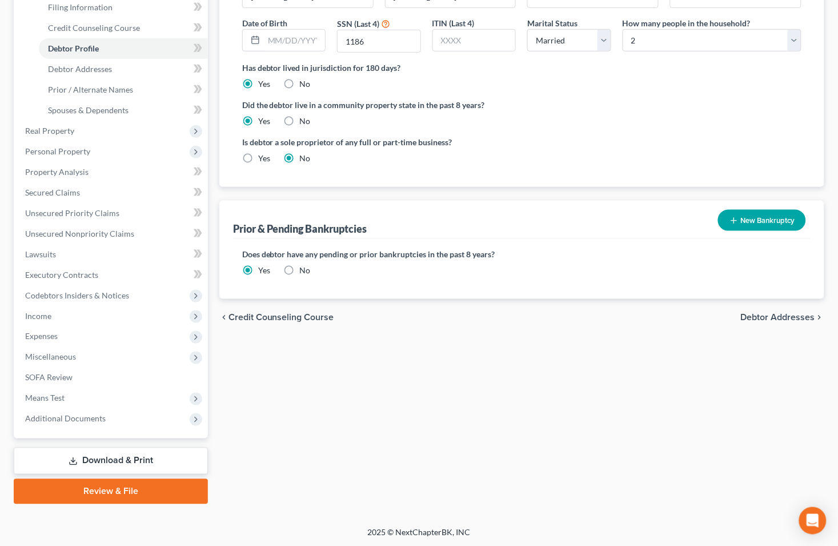
click at [300, 265] on label "No" at bounding box center [305, 270] width 11 height 11
click at [304, 265] on input "No" at bounding box center [307, 268] width 7 height 7
radio input "true"
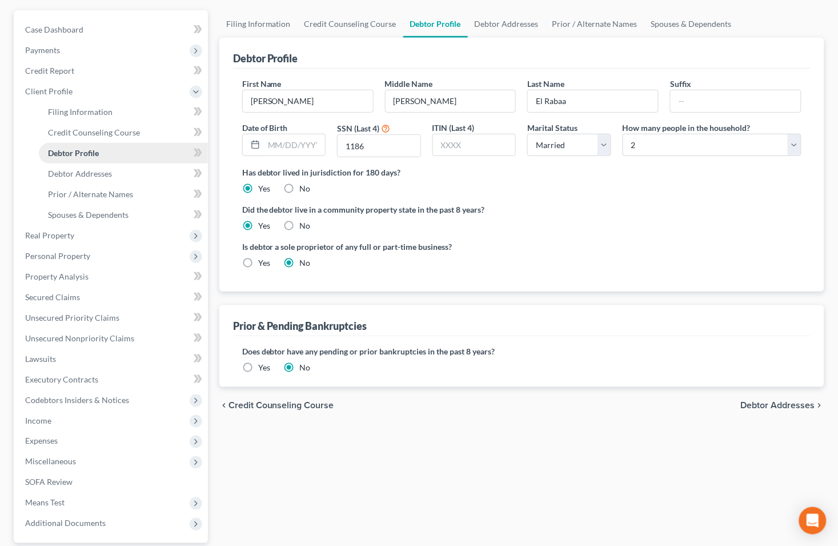
scroll to position [0, 0]
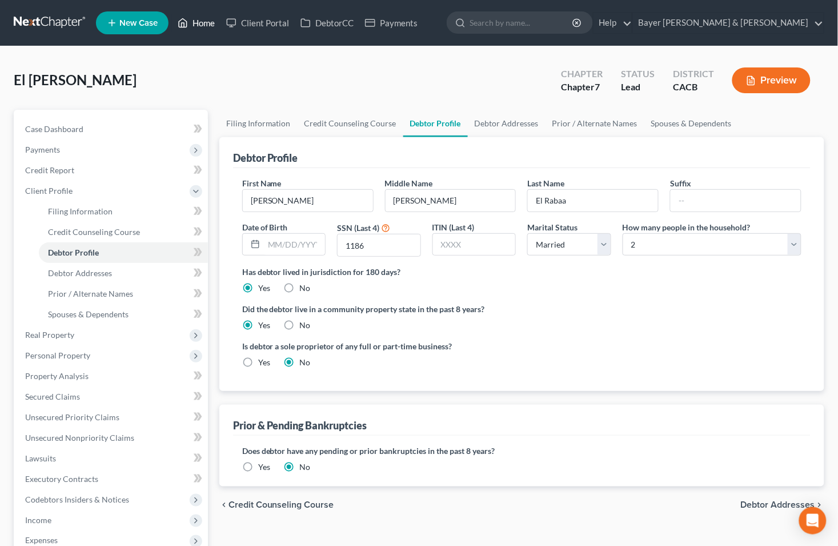
click at [208, 27] on link "Home" at bounding box center [196, 23] width 49 height 21
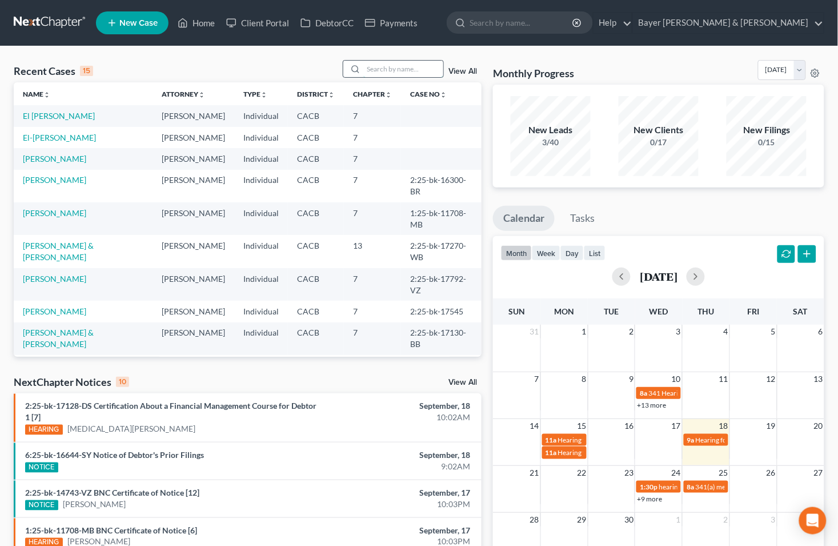
click at [396, 69] on input "search" at bounding box center [403, 69] width 80 height 17
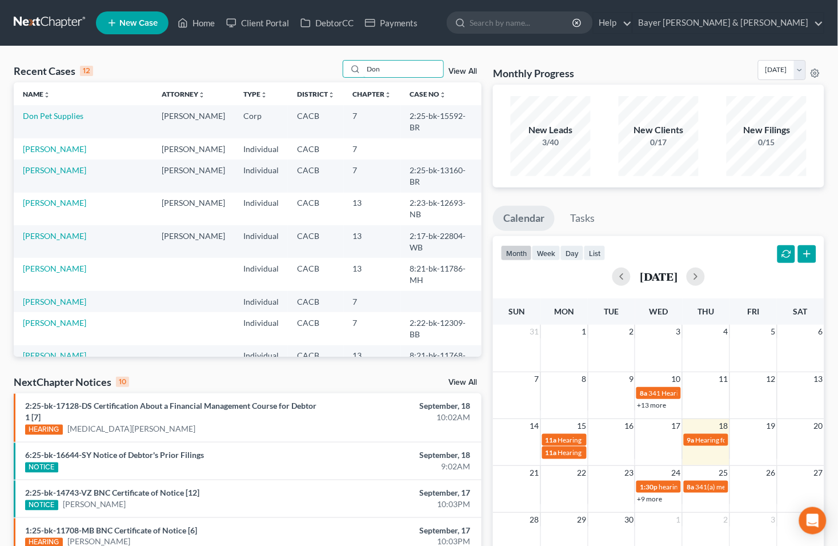
type input "Don"
click at [43, 122] on td "Don Pet Supplies" at bounding box center [83, 121] width 139 height 33
click at [43, 117] on link "Don Pet Supplies" at bounding box center [53, 116] width 61 height 10
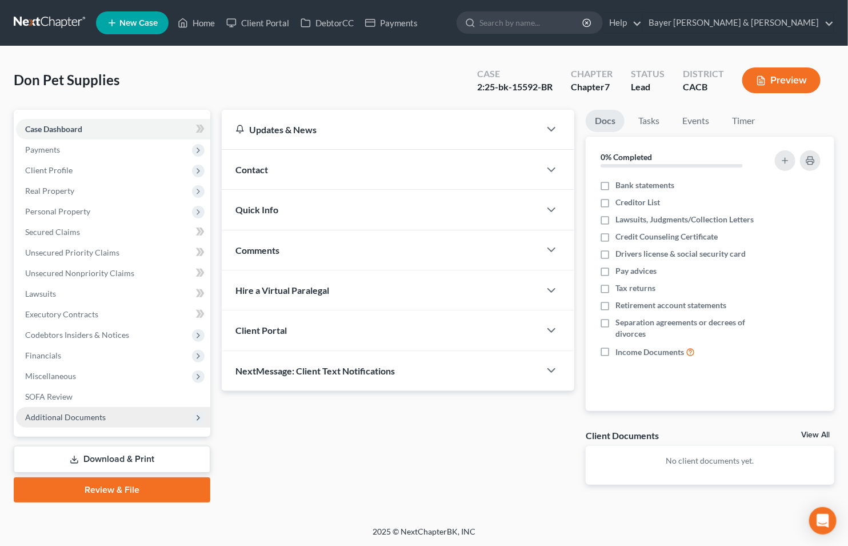
click at [49, 418] on span "Additional Documents" at bounding box center [65, 417] width 81 height 10
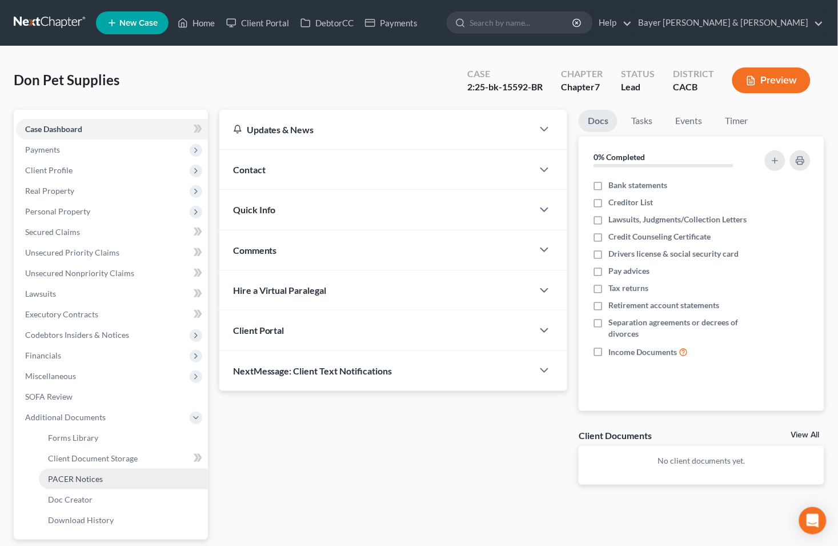
click at [58, 476] on span "PACER Notices" at bounding box center [75, 479] width 55 height 10
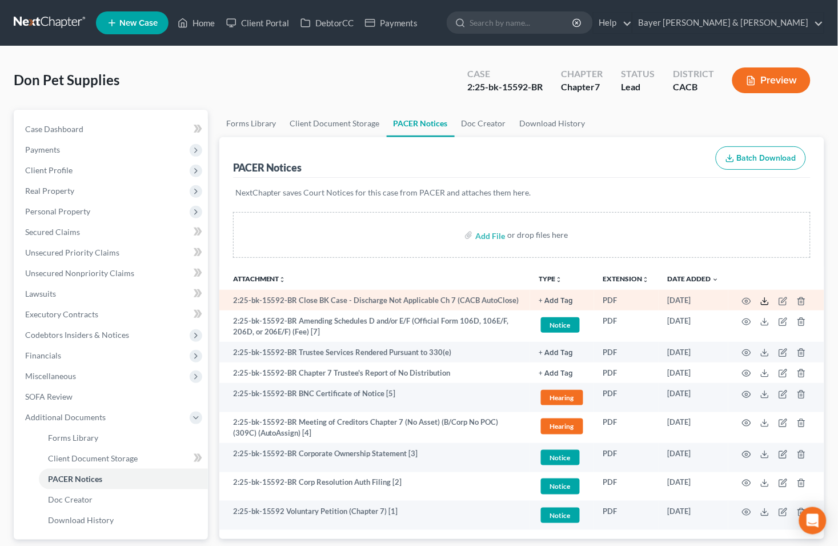
click at [767, 302] on icon at bounding box center [764, 301] width 9 height 9
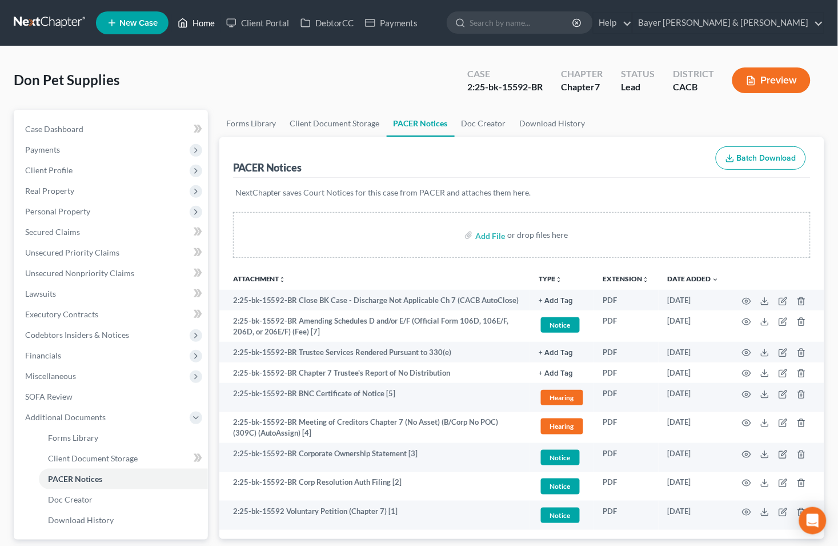
click at [204, 17] on link "Home" at bounding box center [196, 23] width 49 height 21
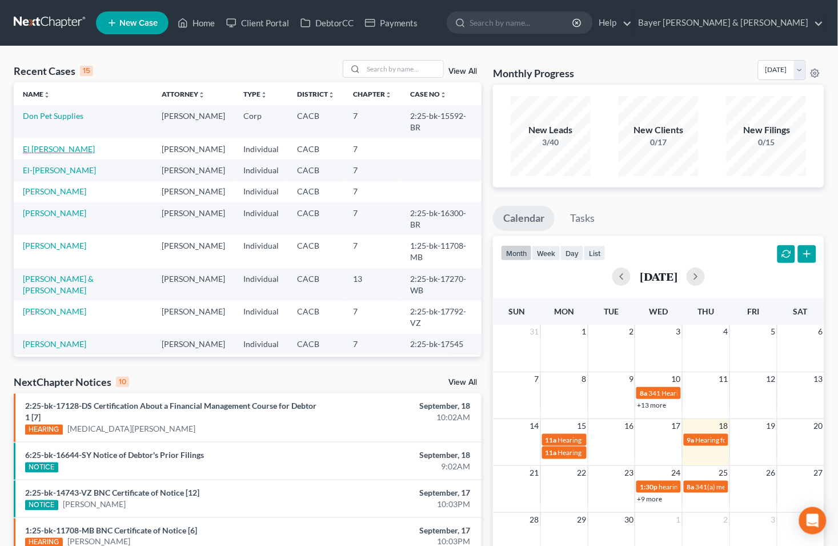
click at [55, 144] on link "El [PERSON_NAME]" at bounding box center [59, 149] width 72 height 10
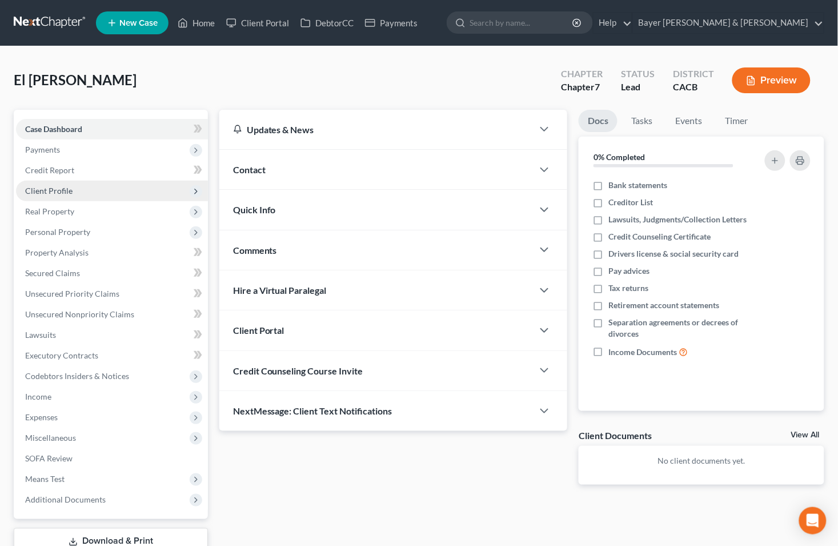
click at [63, 195] on span "Client Profile" at bounding box center [112, 191] width 192 height 21
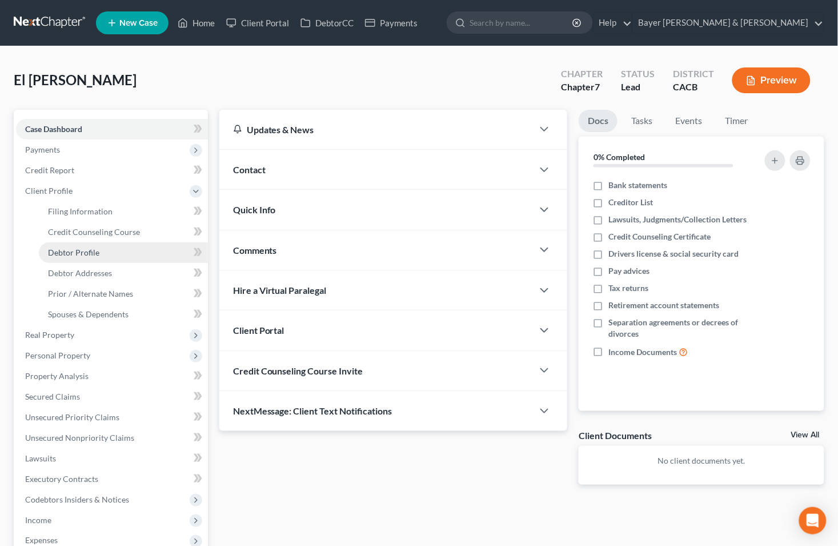
click at [69, 249] on span "Debtor Profile" at bounding box center [73, 252] width 51 height 10
select select "1"
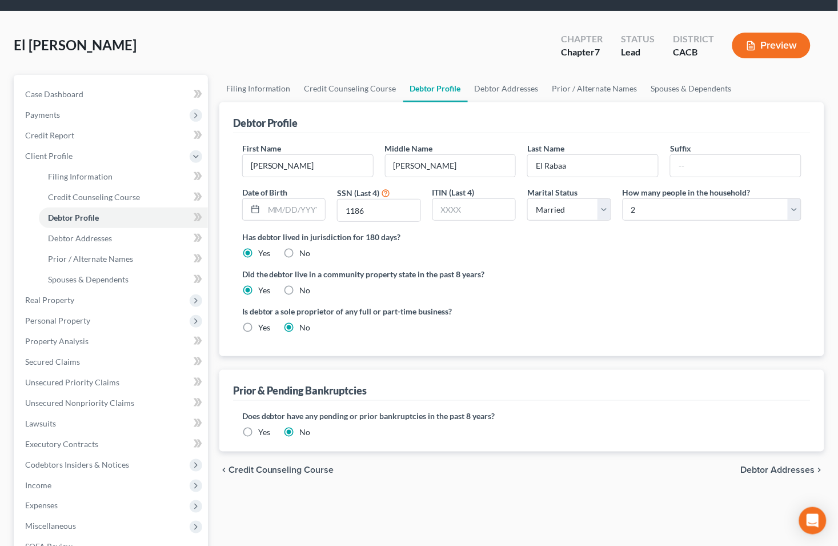
scroll to position [127, 0]
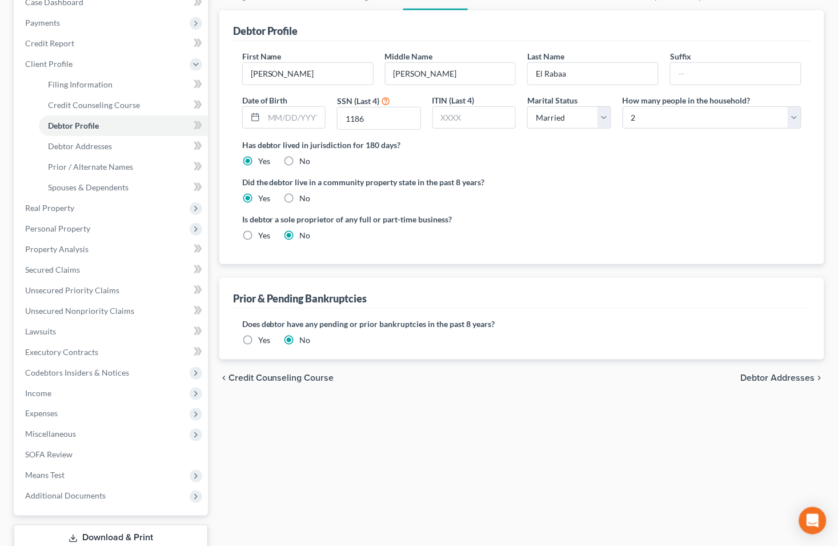
click at [258, 341] on label "Yes" at bounding box center [264, 339] width 12 height 11
click at [263, 341] on input "Yes" at bounding box center [266, 337] width 7 height 7
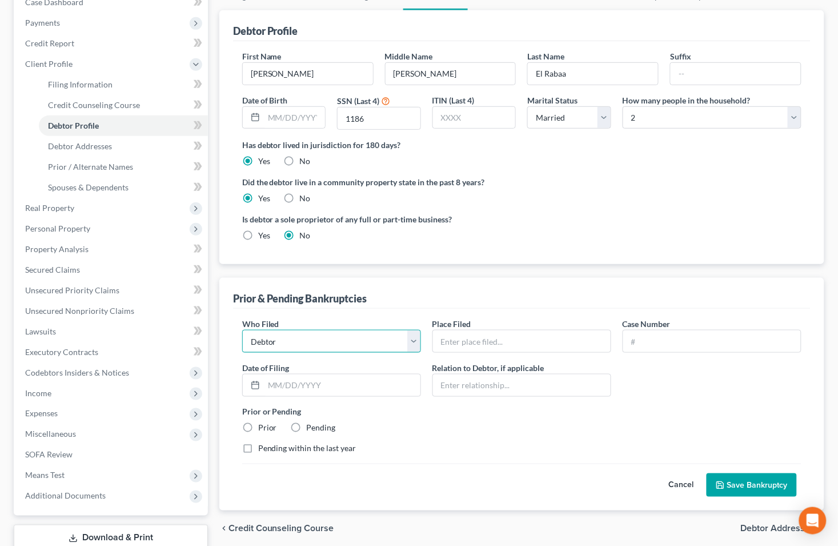
click at [412, 343] on select "Debtor Other" at bounding box center [331, 341] width 179 height 23
select select "other"
click at [242, 330] on select "Debtor Other" at bounding box center [331, 341] width 179 height 23
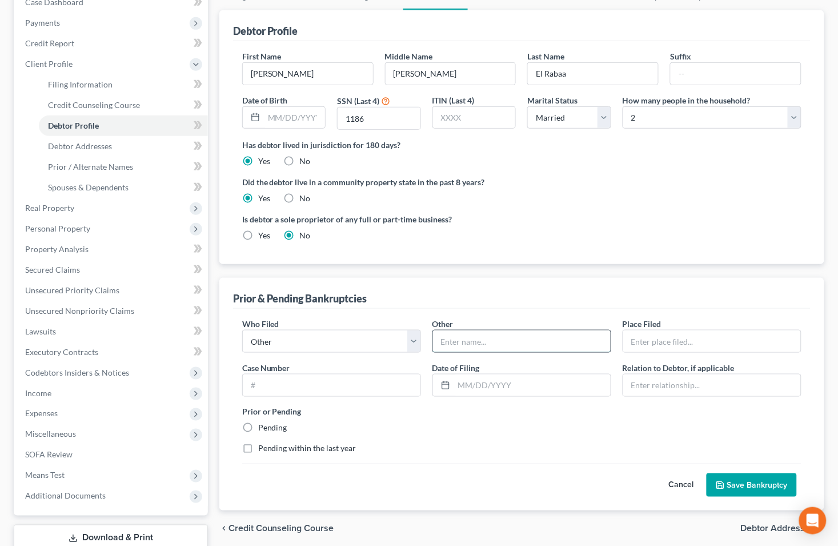
drag, startPoint x: 475, startPoint y: 338, endPoint x: 470, endPoint y: 331, distance: 8.5
click at [475, 338] on input "text" at bounding box center [522, 341] width 178 height 22
type input "Don Pet Supplies"
type input "[GEOGRAPHIC_DATA] [US_STATE] - [GEOGRAPHIC_DATA]"
type input "2:25-bk-15592-NR"
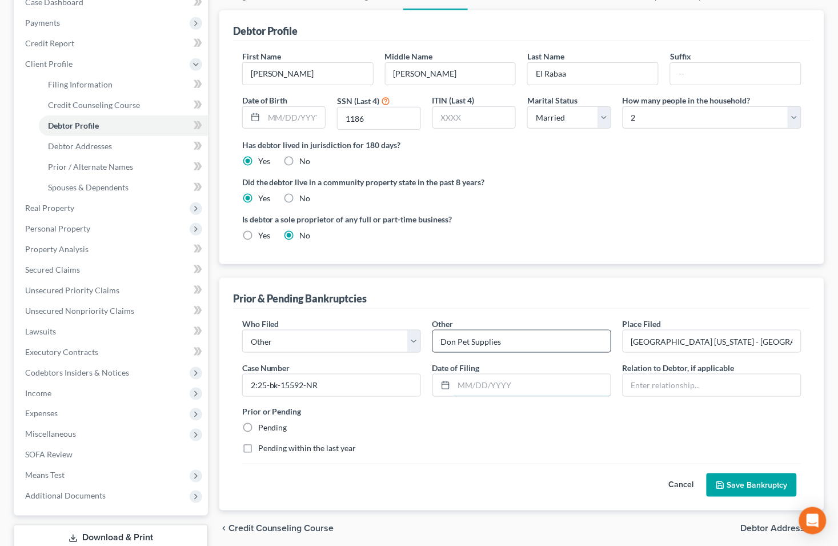
type input "087/01/2025"
type input "Owner of Business"
click at [468, 384] on input "087/01/2025" at bounding box center [532, 385] width 157 height 22
type input "[DATE]"
click at [723, 487] on polyline "submit" at bounding box center [721, 486] width 4 height 3
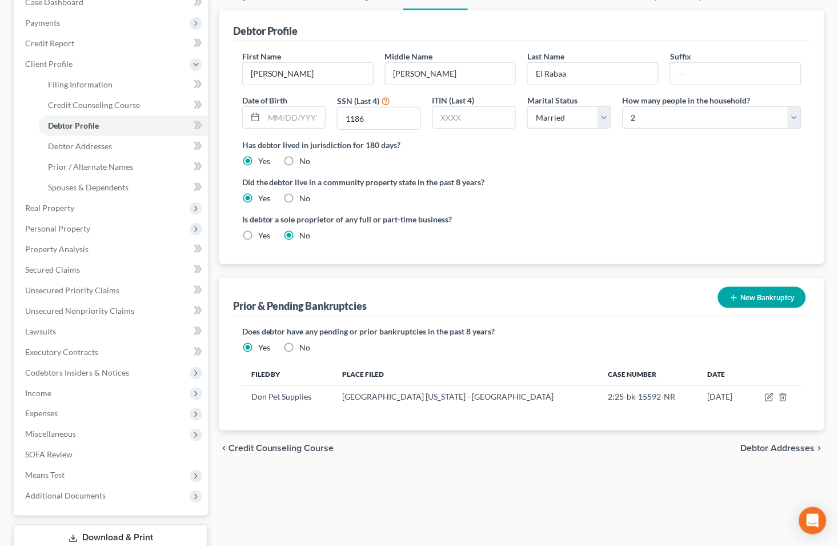
click at [772, 448] on span "Debtor Addresses" at bounding box center [778, 448] width 74 height 9
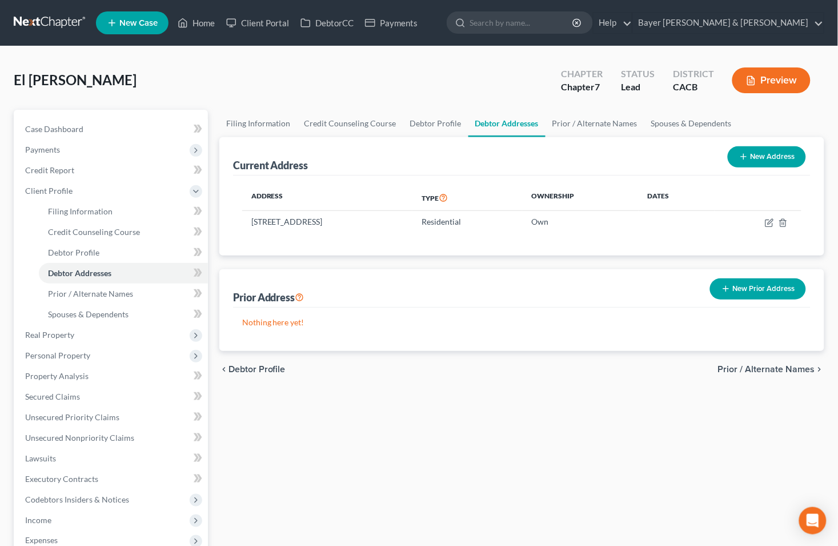
click at [779, 62] on div "Chapter Chapter 7 Status Lead District CACB Preview" at bounding box center [685, 80] width 277 height 41
click at [778, 73] on button "Preview" at bounding box center [771, 80] width 78 height 26
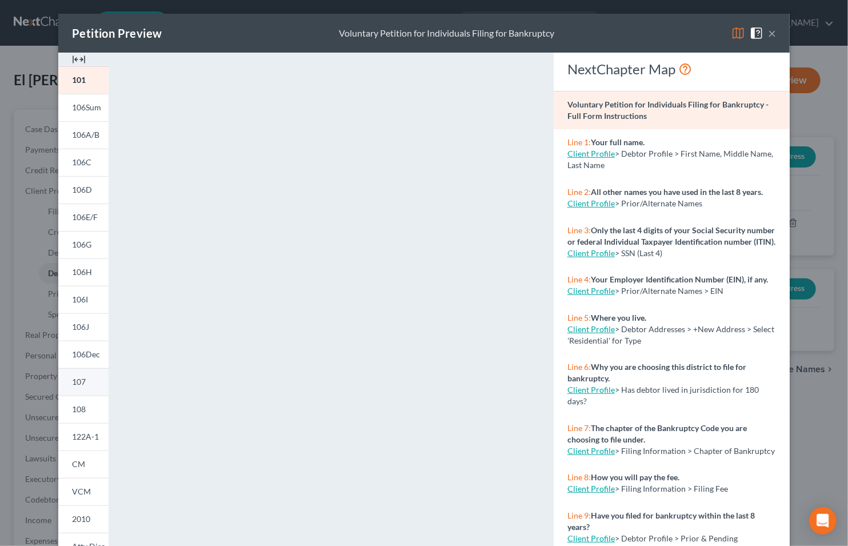
click at [78, 384] on span "107" at bounding box center [79, 381] width 14 height 10
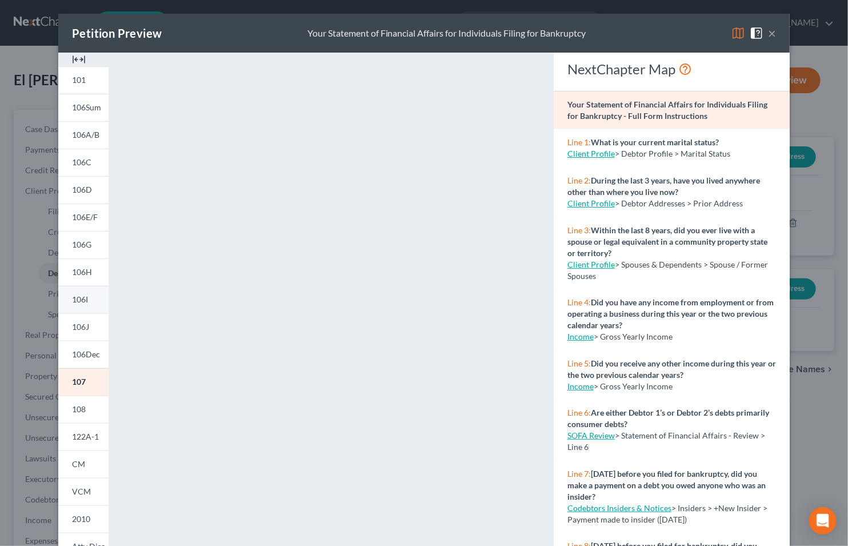
click at [77, 299] on span "106I" at bounding box center [80, 299] width 16 height 10
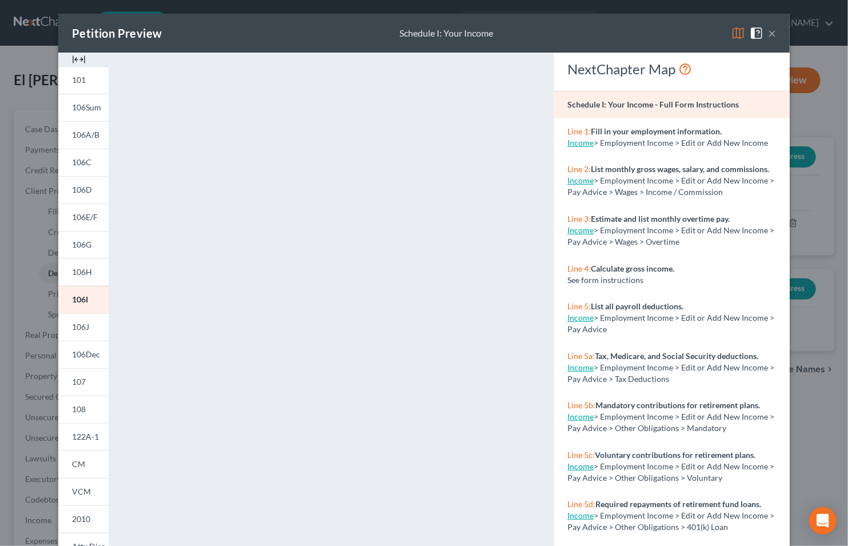
scroll to position [99, 0]
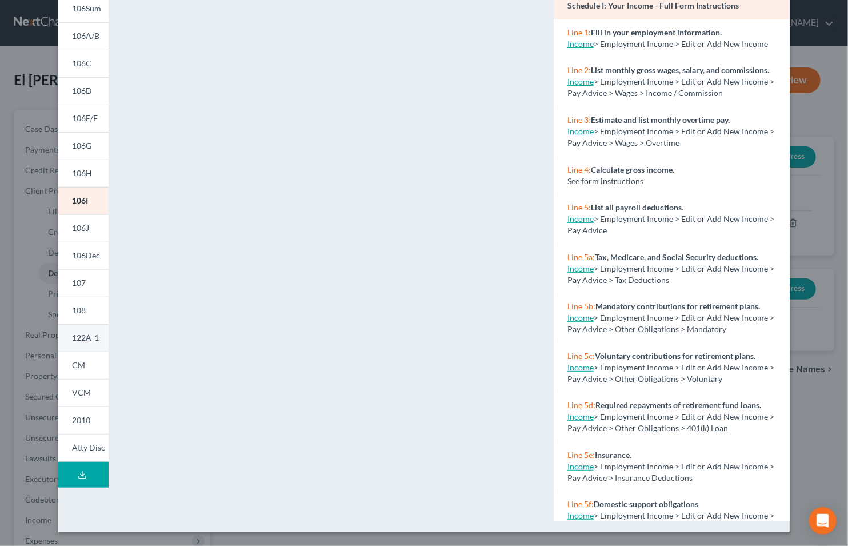
click at [78, 340] on span "122A-1" at bounding box center [85, 337] width 27 height 10
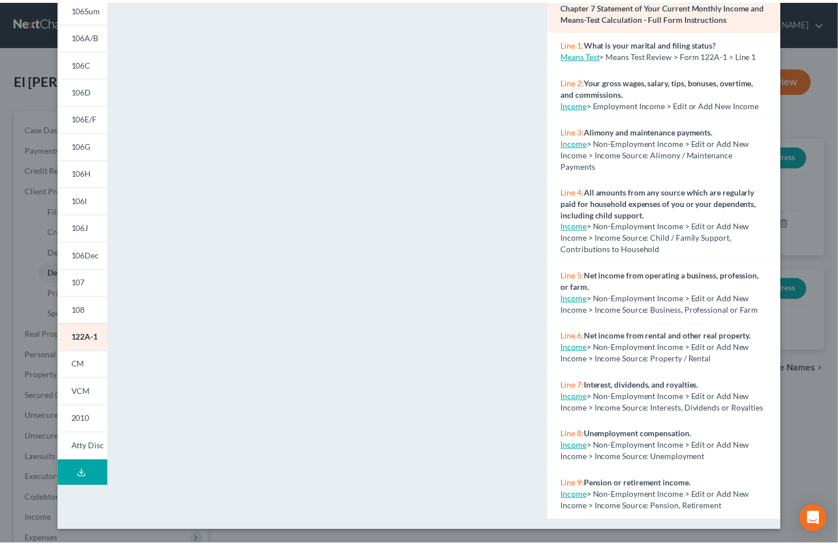
scroll to position [0, 0]
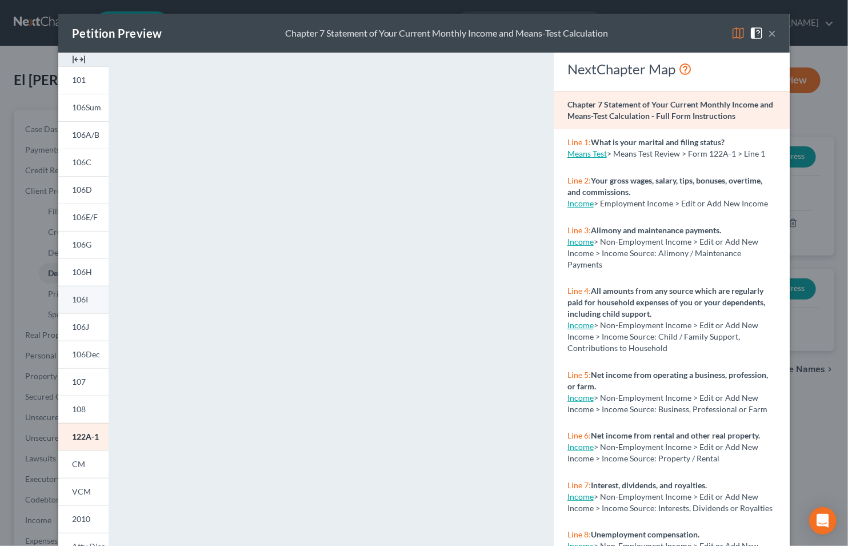
click at [78, 300] on span "106I" at bounding box center [80, 299] width 16 height 10
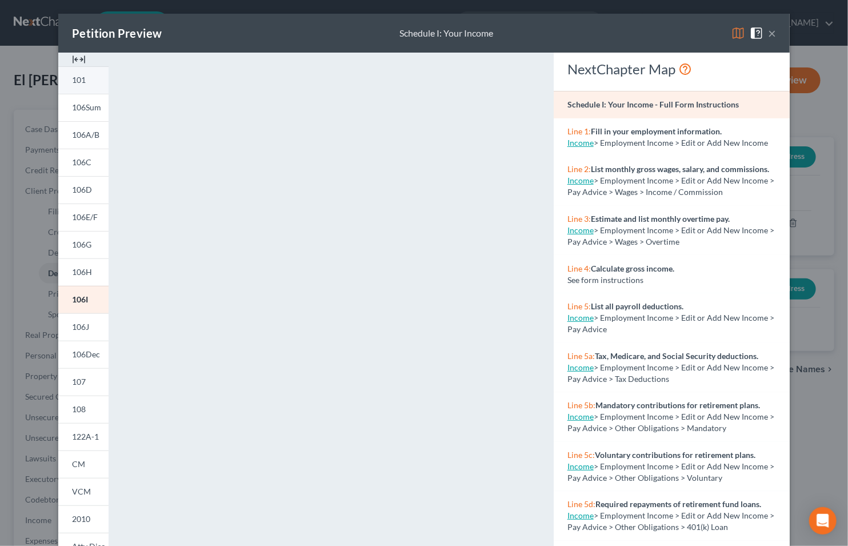
click at [77, 83] on span "101" at bounding box center [79, 80] width 14 height 10
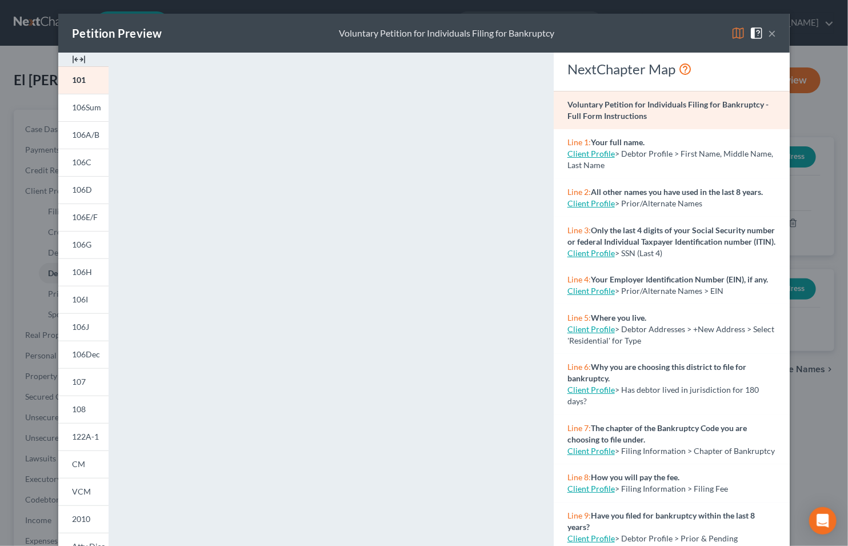
click at [768, 35] on button "×" at bounding box center [772, 33] width 8 height 14
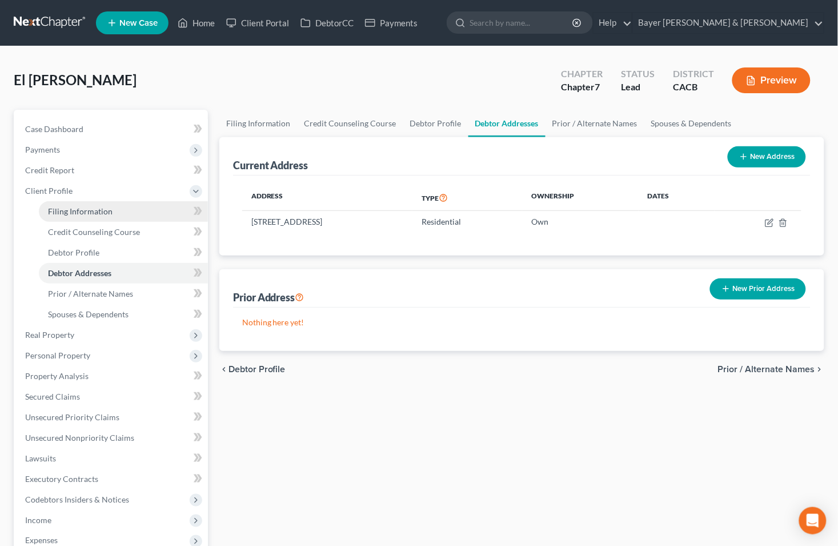
click at [69, 215] on span "Filing Information" at bounding box center [80, 211] width 65 height 10
select select "1"
select select "0"
select select "7"
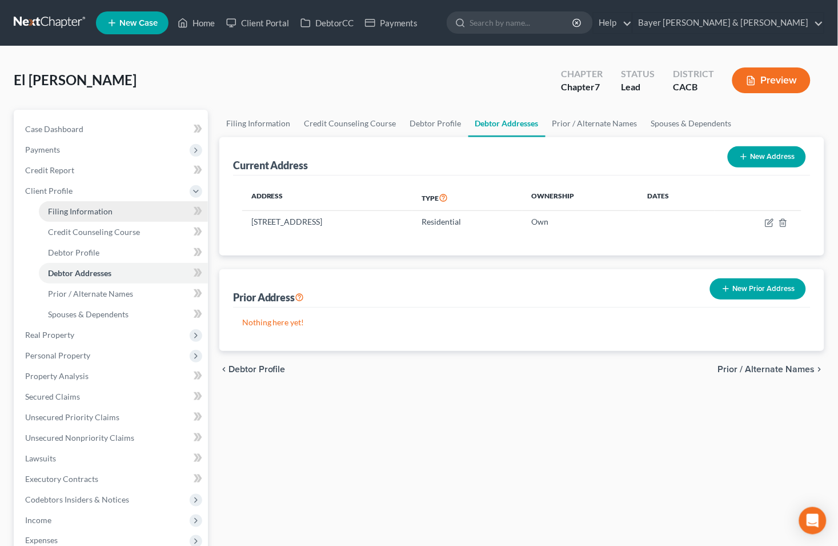
select select "1"
select select "4"
select select "1"
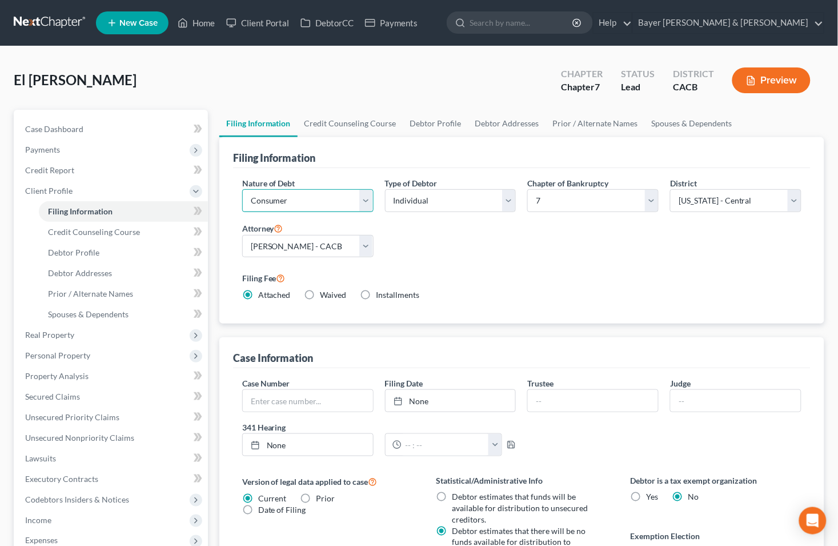
click at [369, 200] on select "Select Business Consumer Other" at bounding box center [307, 200] width 131 height 23
click at [133, 128] on link "Case Dashboard" at bounding box center [112, 129] width 192 height 21
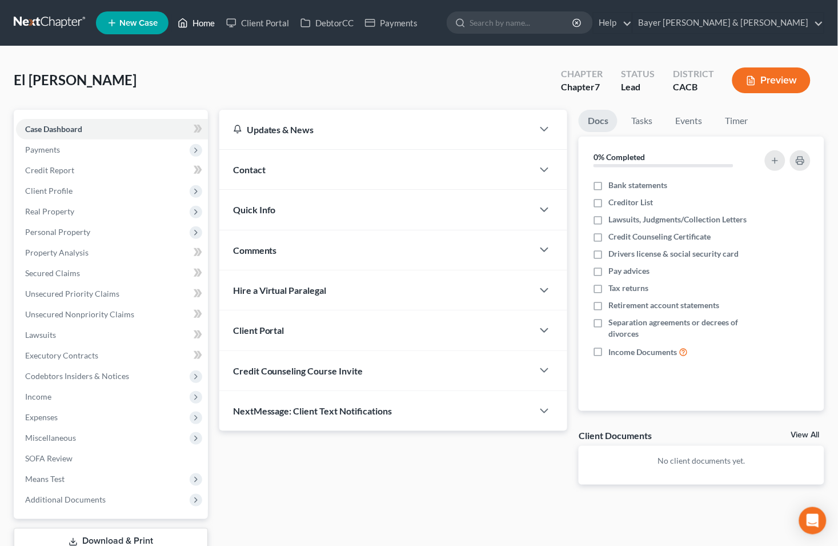
click at [203, 19] on link "Home" at bounding box center [196, 23] width 49 height 21
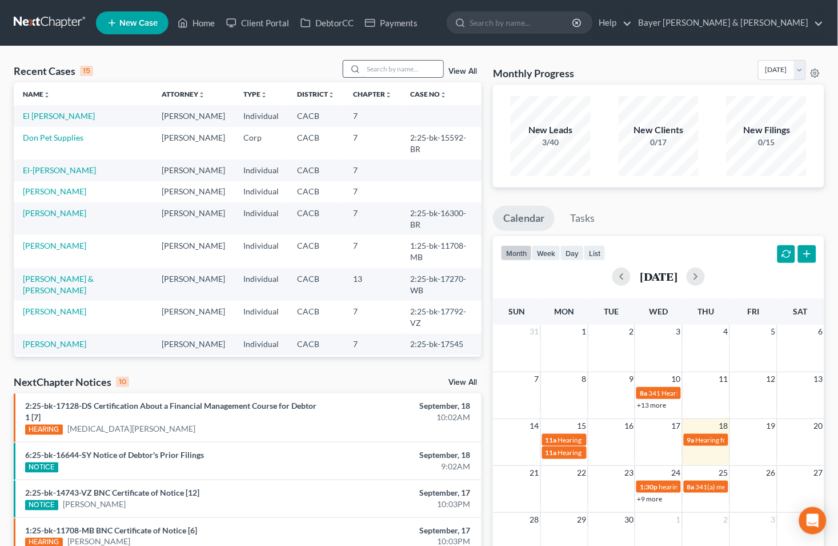
click at [383, 73] on input "search" at bounding box center [403, 69] width 80 height 17
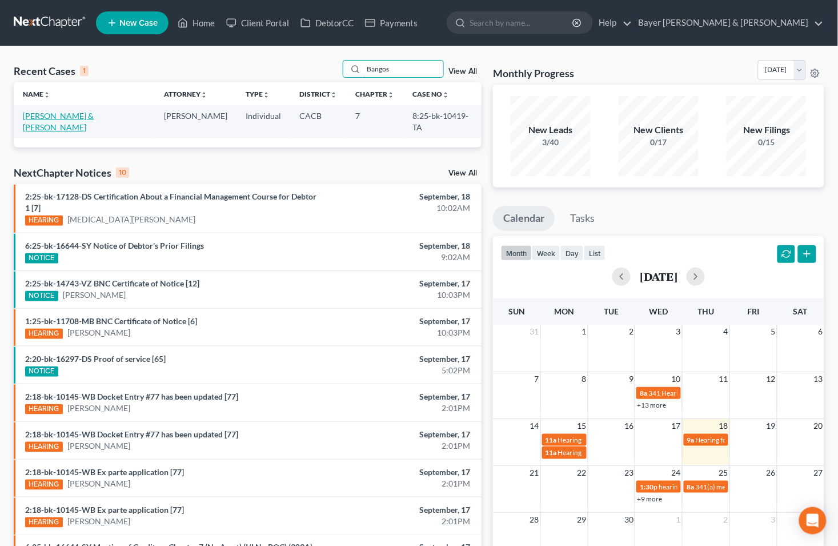
type input "Bangos"
click at [55, 116] on link "[PERSON_NAME] & [PERSON_NAME]" at bounding box center [58, 121] width 71 height 21
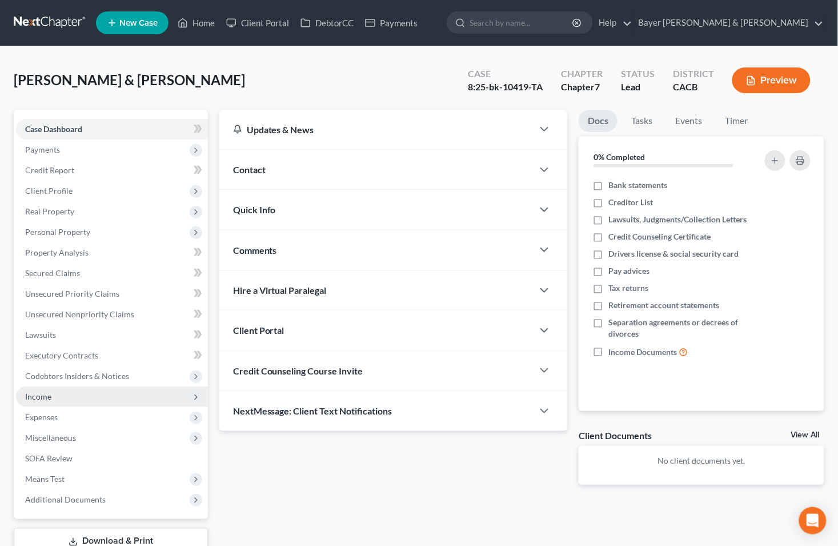
click at [59, 391] on span "Income" at bounding box center [112, 396] width 192 height 21
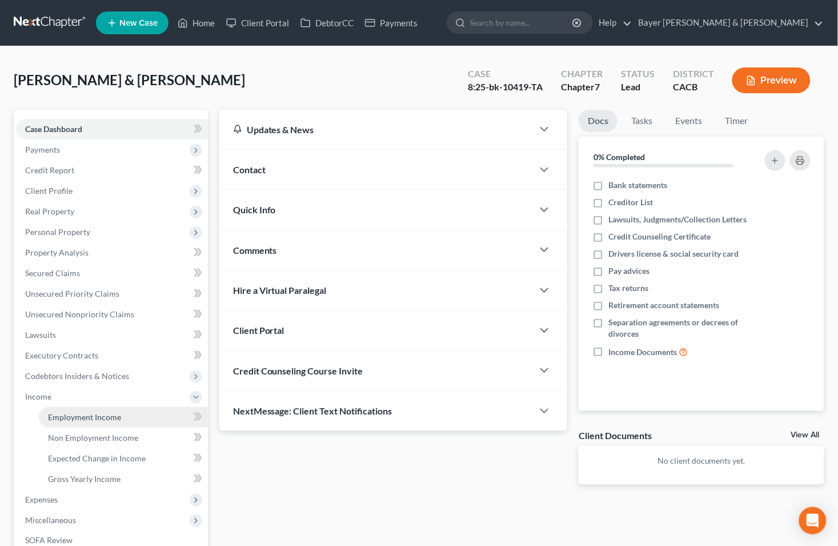
click at [77, 415] on span "Employment Income" at bounding box center [84, 417] width 73 height 10
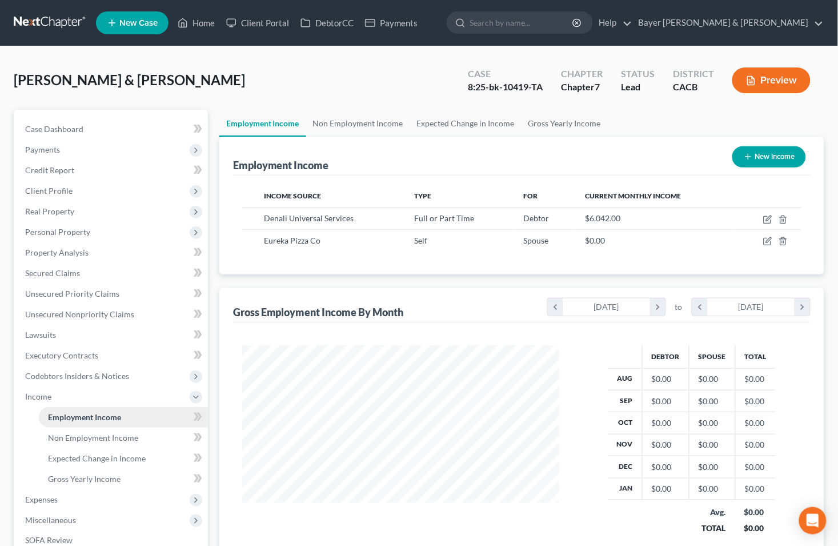
scroll to position [205, 340]
click at [64, 390] on span "Income" at bounding box center [112, 396] width 192 height 21
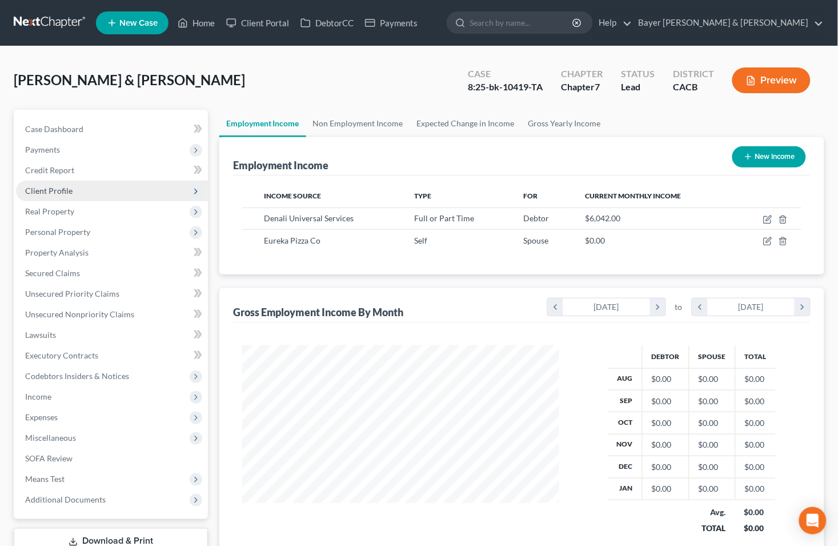
click at [48, 186] on span "Client Profile" at bounding box center [48, 191] width 47 height 10
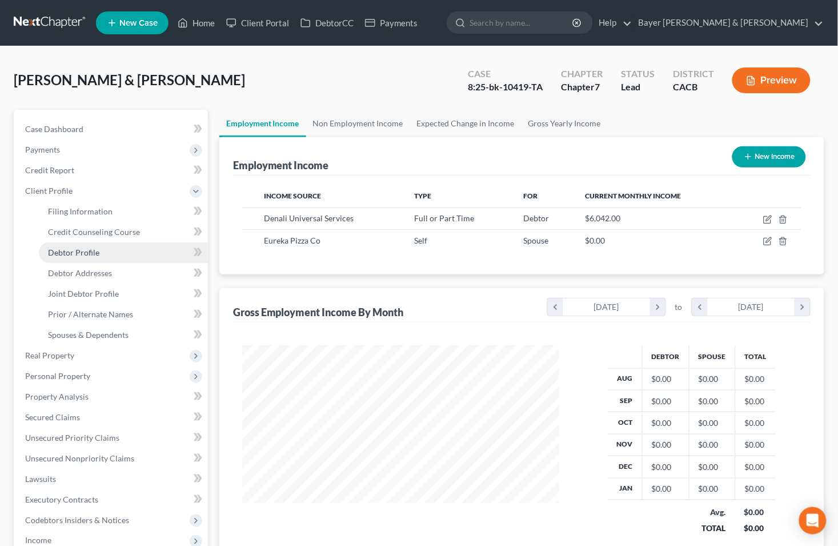
click at [82, 253] on span "Debtor Profile" at bounding box center [73, 252] width 51 height 10
select select "1"
select select "3"
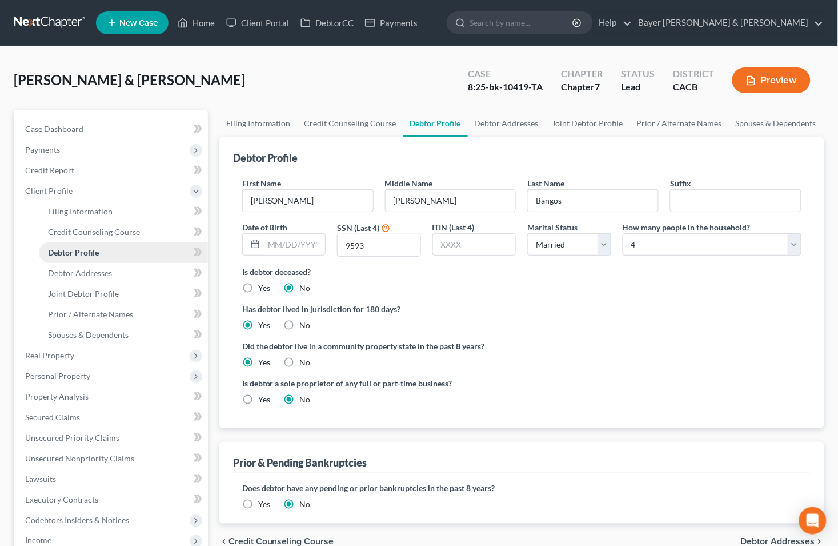
radio input "true"
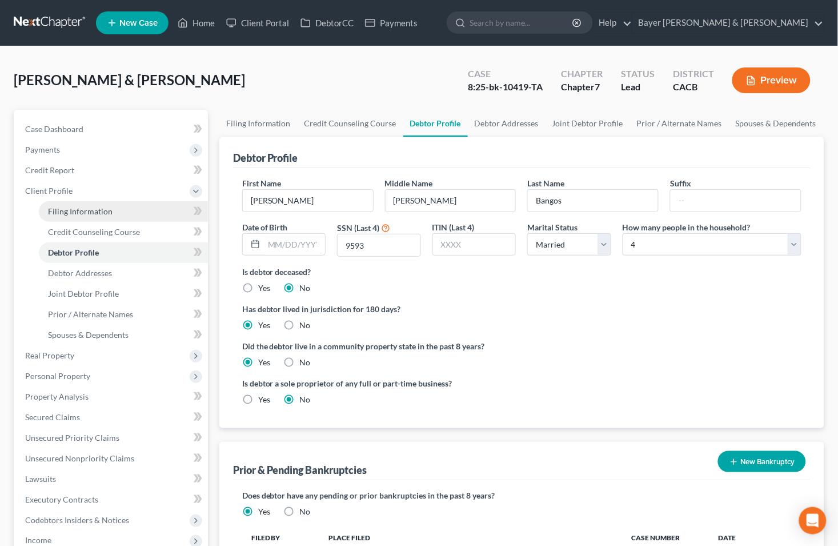
click at [80, 213] on span "Filing Information" at bounding box center [80, 211] width 65 height 10
select select "2"
select select "1"
select select "0"
select select "7"
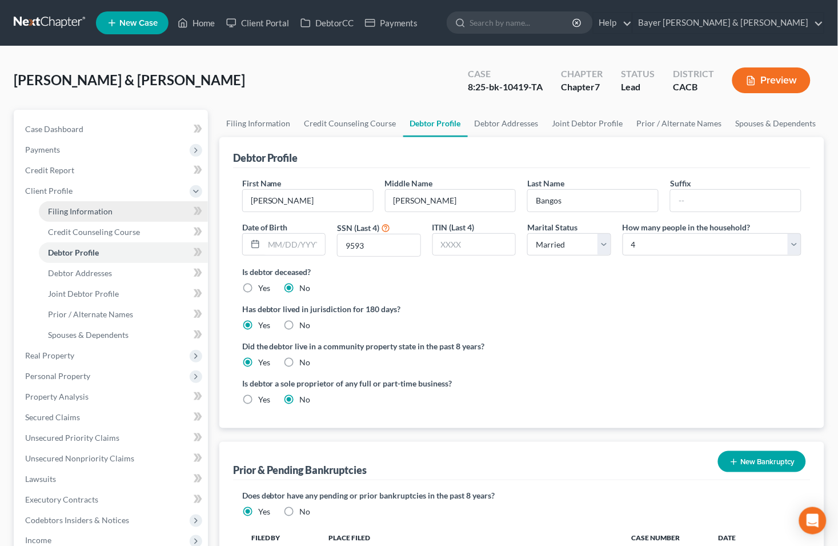
select select "1"
select select "4"
select select "0"
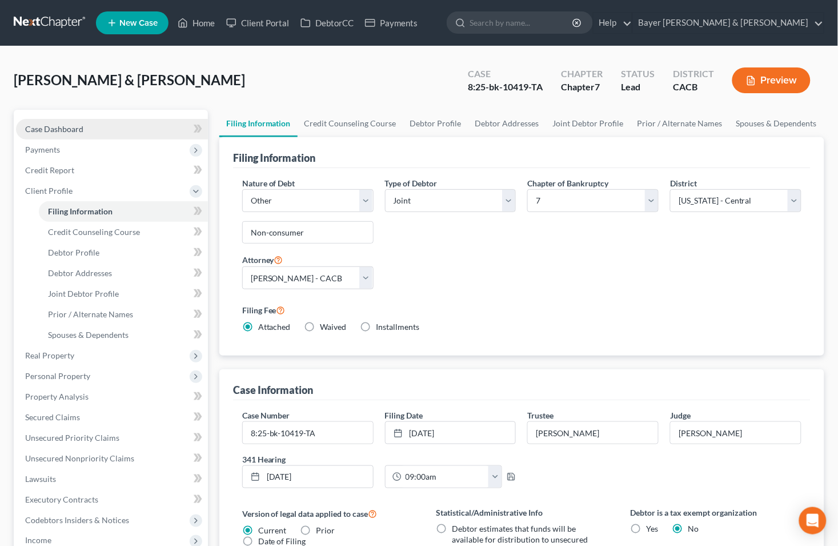
click at [66, 124] on span "Case Dashboard" at bounding box center [54, 129] width 58 height 10
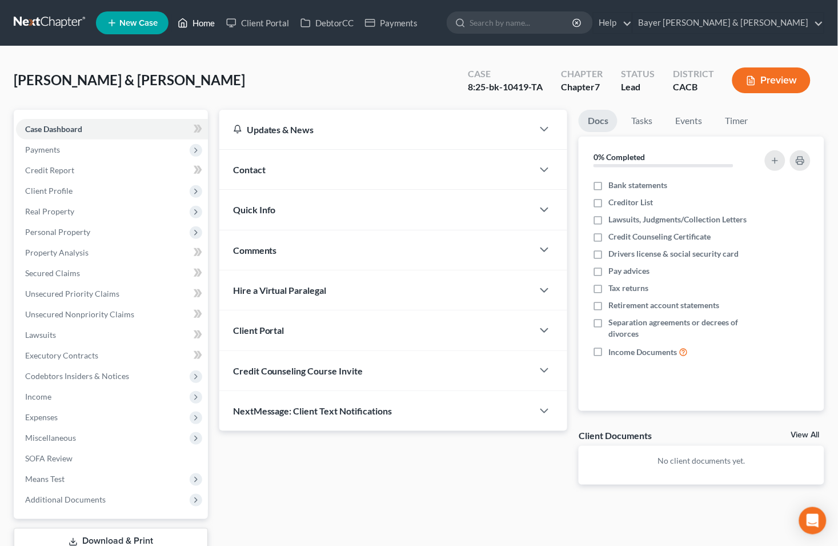
click at [197, 27] on link "Home" at bounding box center [196, 23] width 49 height 21
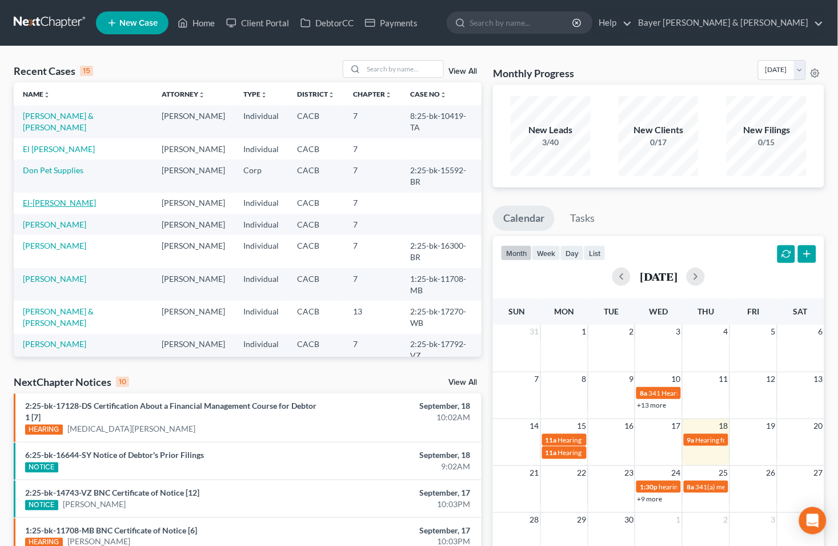
click at [49, 198] on link "El-[PERSON_NAME]" at bounding box center [59, 203] width 73 height 10
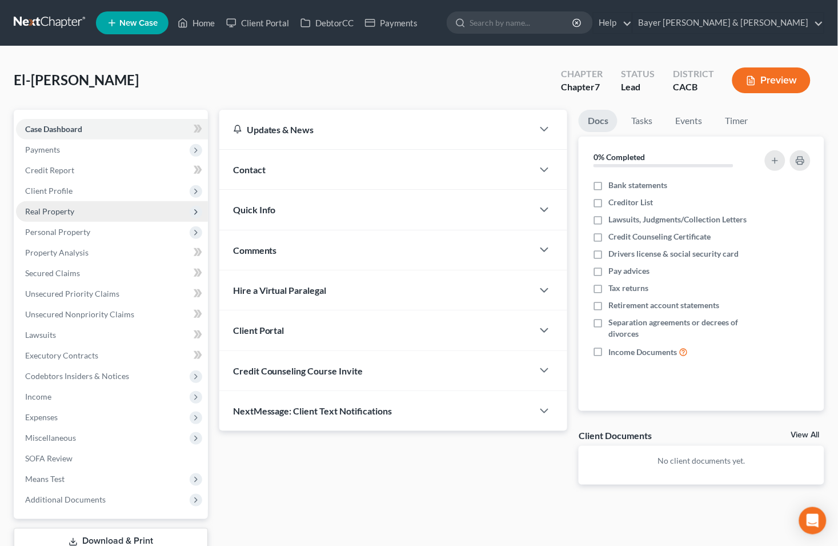
drag, startPoint x: 99, startPoint y: 192, endPoint x: 134, endPoint y: 203, distance: 36.7
click at [99, 192] on span "Client Profile" at bounding box center [112, 191] width 192 height 21
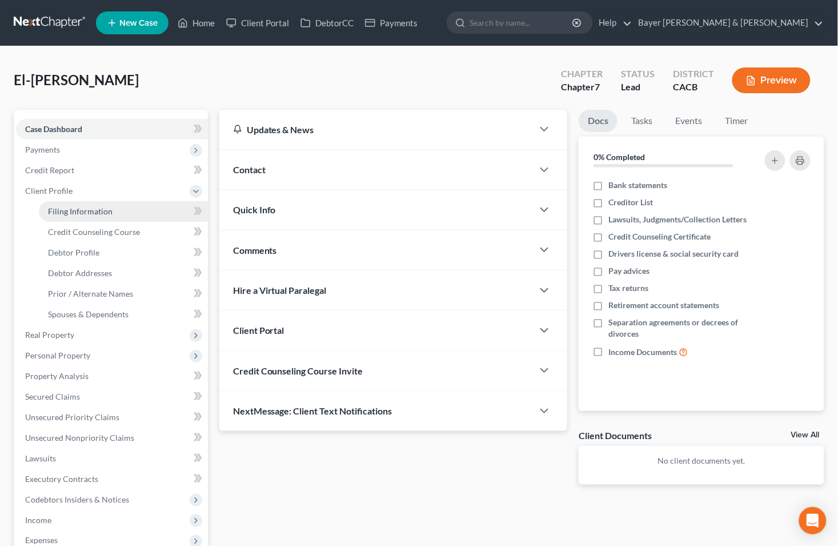
click at [124, 204] on link "Filing Information" at bounding box center [123, 211] width 169 height 21
select select "1"
select select "0"
select select "7"
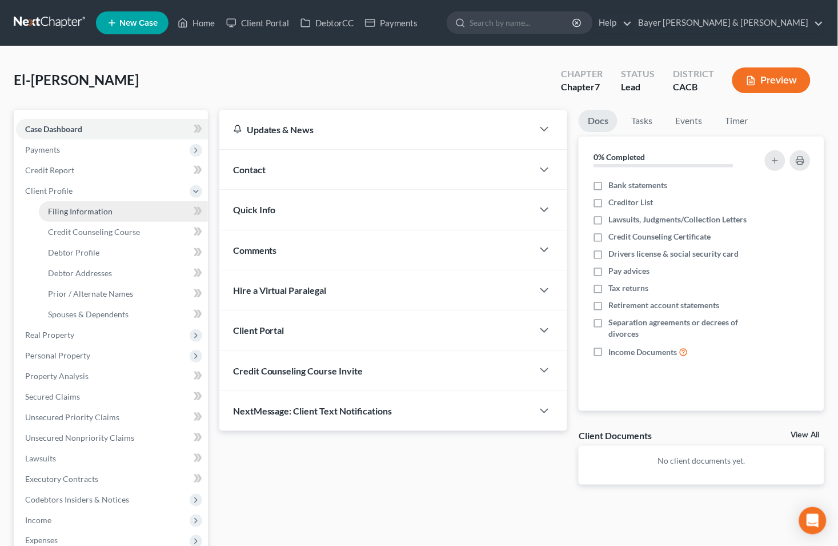
select select "1"
select select "4"
select select "0"
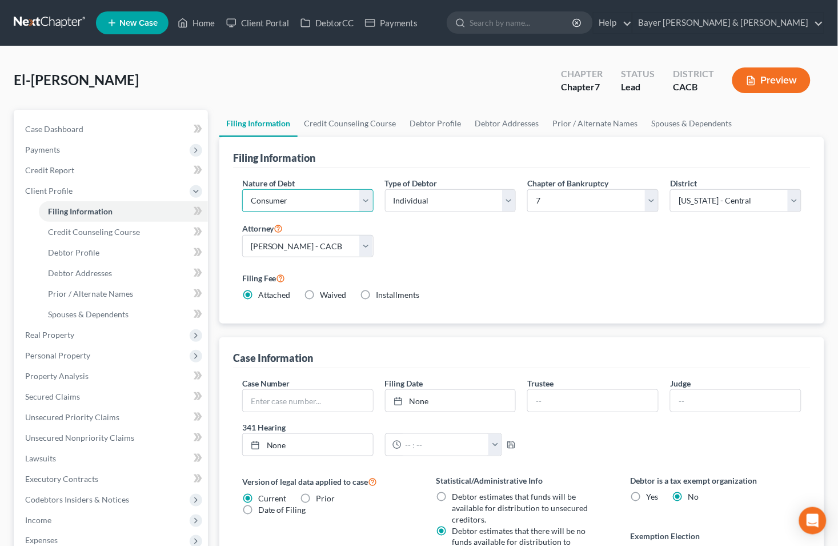
click at [364, 203] on select "Select Business Consumer Other" at bounding box center [307, 200] width 131 height 23
select select "0"
click at [242, 189] on select "Select Business Consumer Other" at bounding box center [307, 200] width 131 height 23
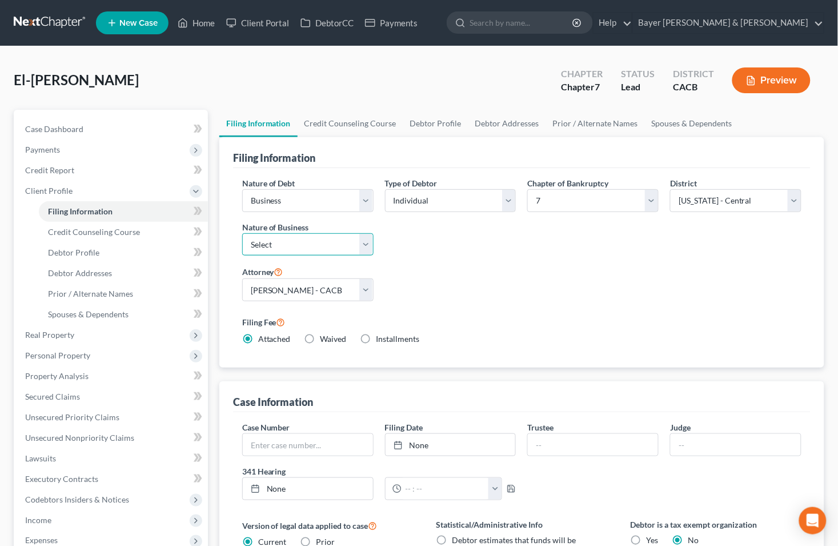
click at [364, 247] on select "Select Clearing Bank Commodity Broker Health Care Business Other Railroad Singl…" at bounding box center [307, 244] width 131 height 23
select select "3"
click at [242, 233] on select "Select Clearing Bank Commodity Broker Health Care Business Other Railroad Singl…" at bounding box center [307, 244] width 131 height 23
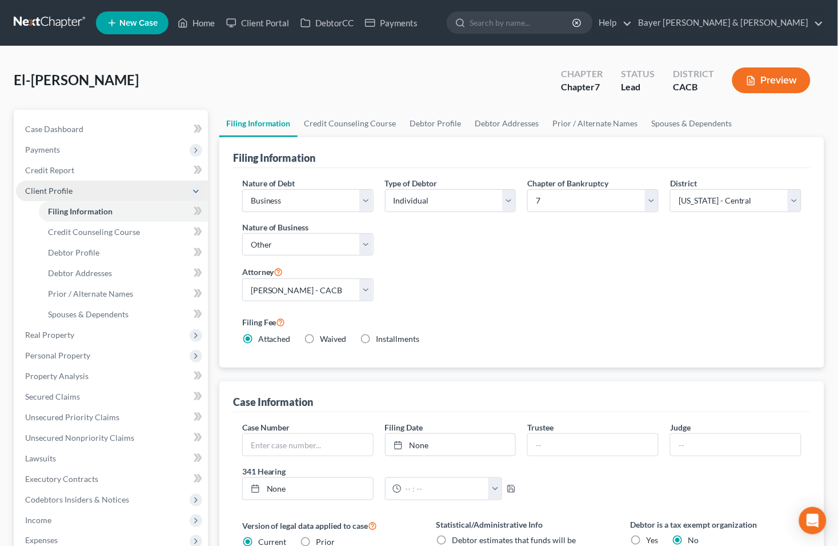
click at [172, 195] on span "Client Profile" at bounding box center [112, 191] width 192 height 21
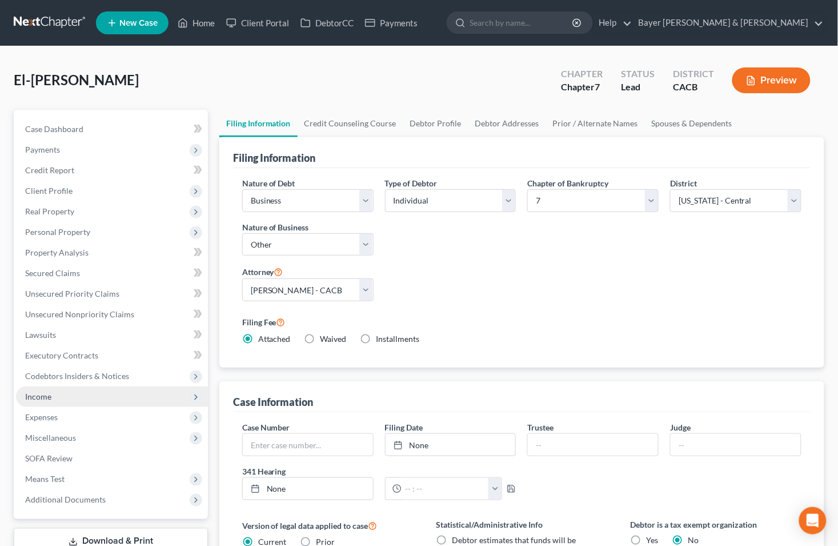
click at [47, 394] on span "Income" at bounding box center [38, 396] width 26 height 10
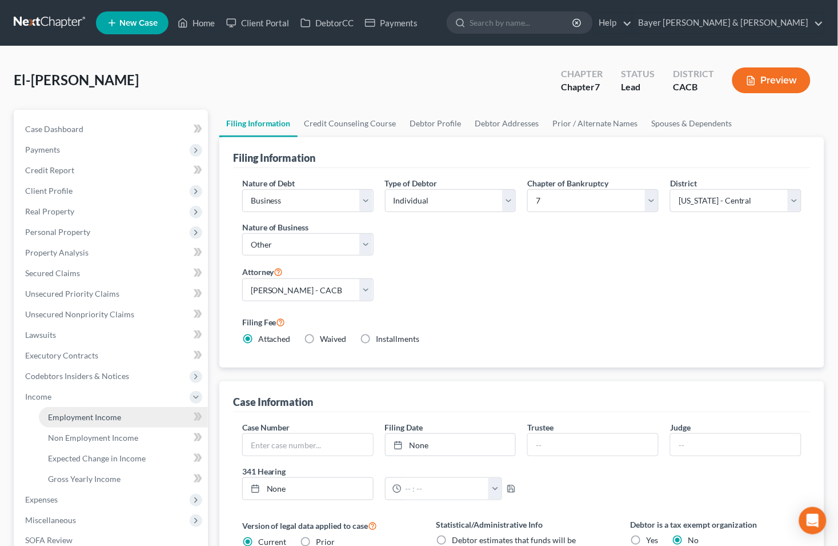
click at [66, 419] on span "Employment Income" at bounding box center [84, 417] width 73 height 10
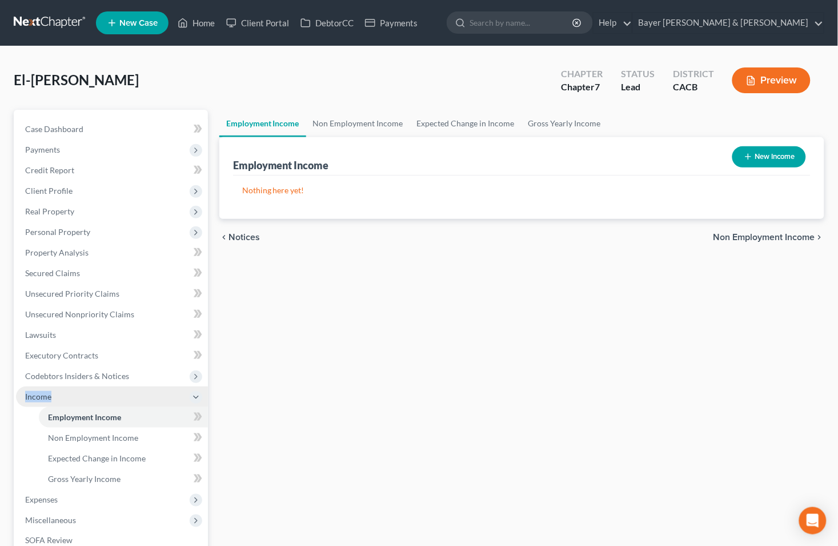
drag, startPoint x: 189, startPoint y: 396, endPoint x: 58, endPoint y: 396, distance: 130.8
click at [189, 396] on span "Income" at bounding box center [112, 396] width 192 height 21
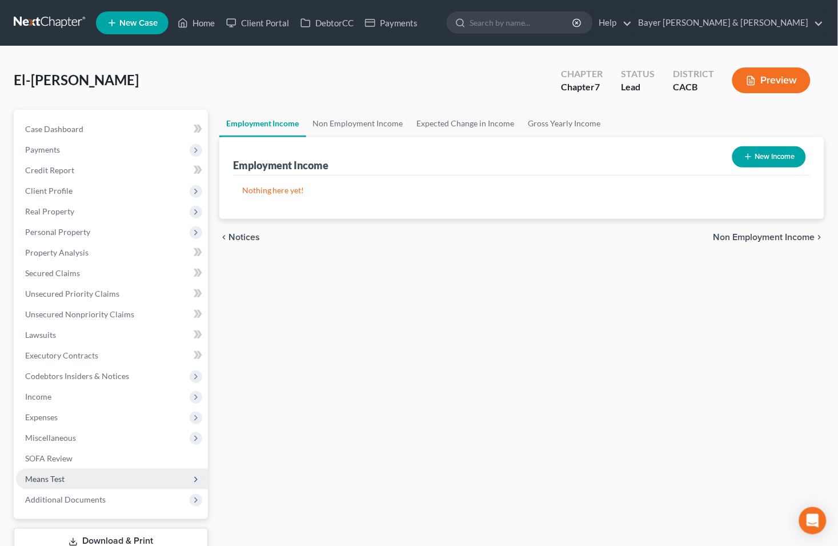
click at [56, 474] on span "Means Test" at bounding box center [44, 479] width 39 height 10
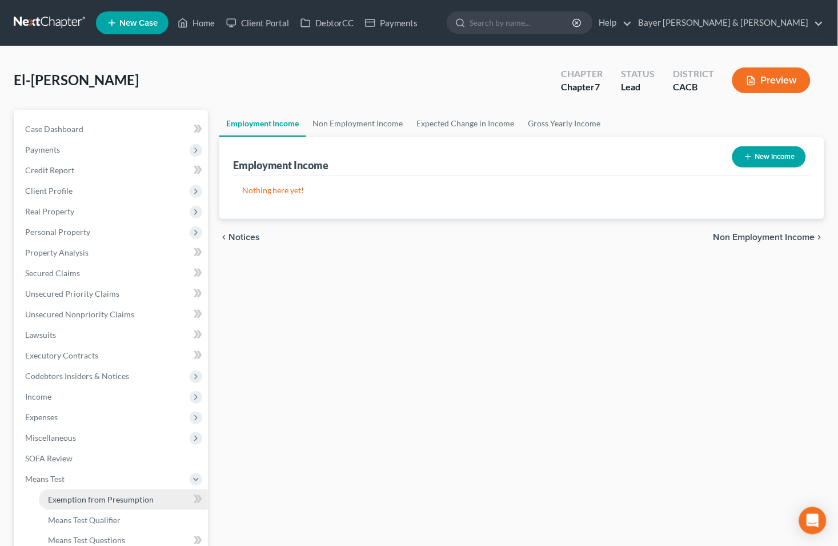
click at [116, 501] on span "Exemption from Presumption" at bounding box center [101, 499] width 106 height 10
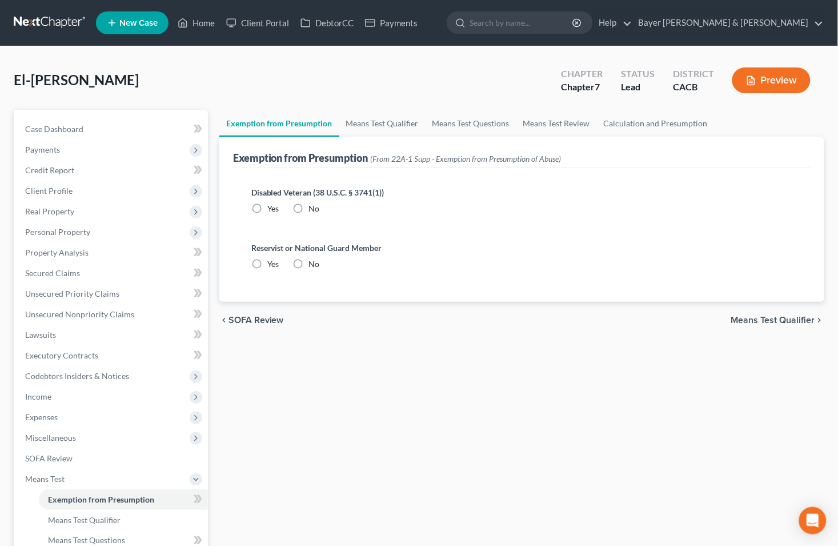
click at [309, 211] on label "No" at bounding box center [314, 208] width 11 height 11
click at [314, 210] on input "No" at bounding box center [317, 206] width 7 height 7
radio input "true"
click at [309, 265] on label "No" at bounding box center [314, 263] width 11 height 11
click at [314, 265] on input "No" at bounding box center [317, 261] width 7 height 7
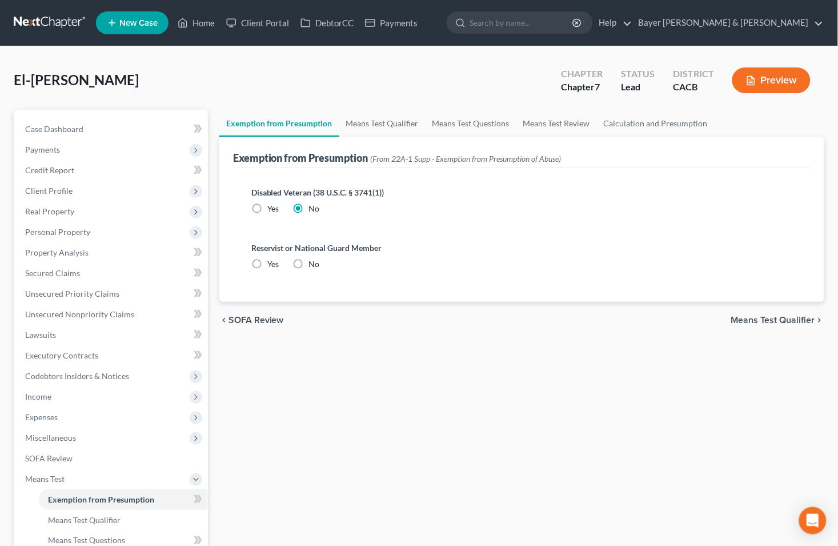
radio input "true"
click at [764, 311] on div "chevron_left SOFA Review Means Test Qualifier chevron_right" at bounding box center [521, 320] width 605 height 37
click at [748, 319] on span "Means Test Qualifier" at bounding box center [773, 319] width 84 height 9
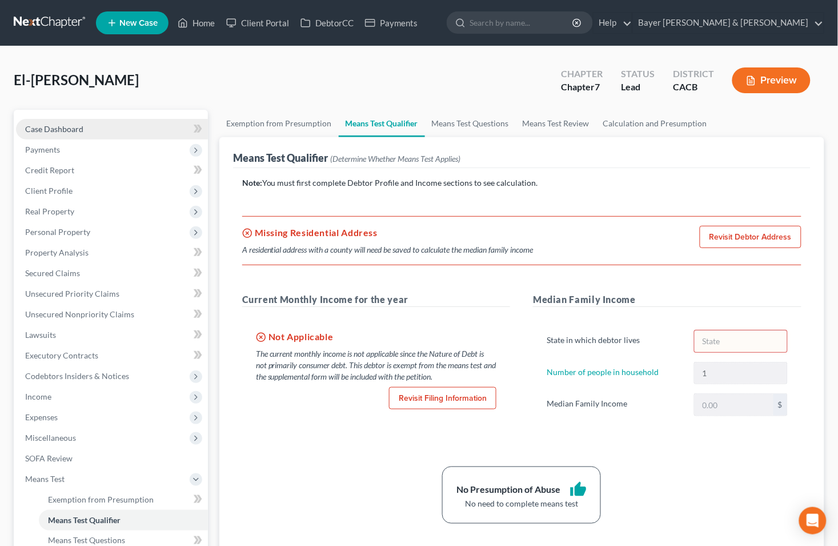
click at [101, 128] on link "Case Dashboard" at bounding box center [112, 129] width 192 height 21
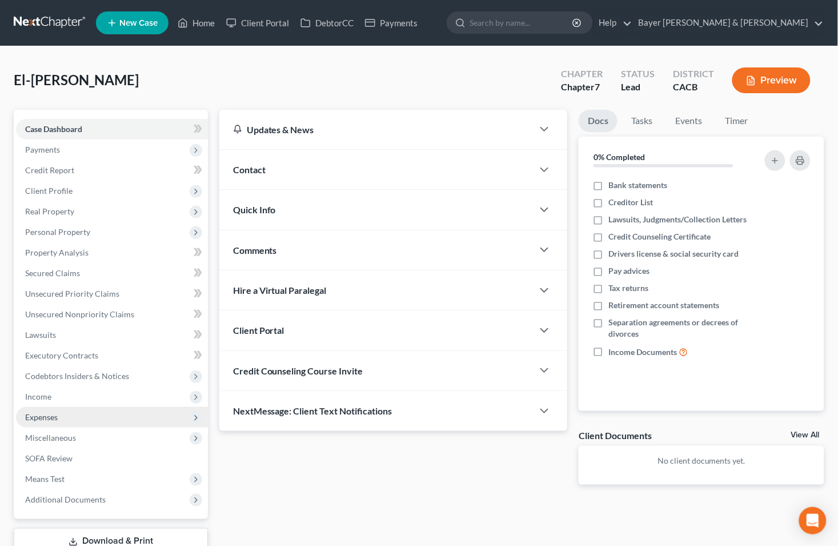
click at [45, 421] on span "Expenses" at bounding box center [112, 417] width 192 height 21
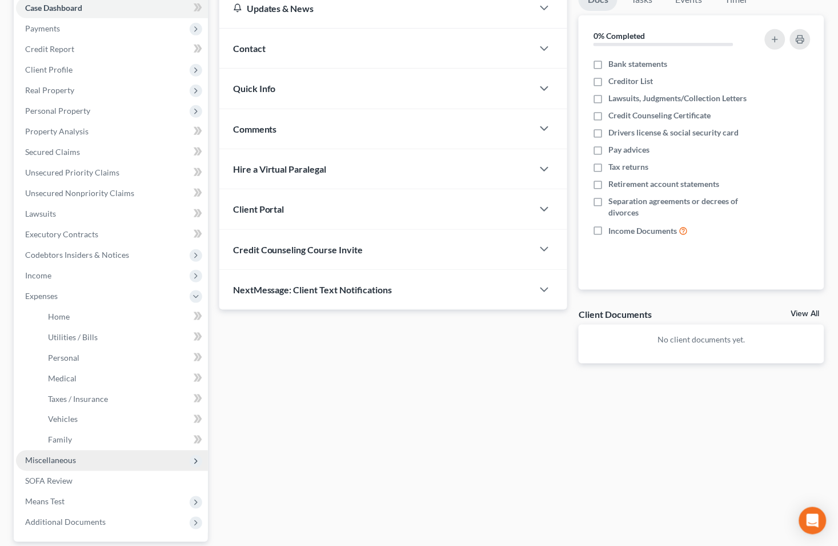
scroll to position [225, 0]
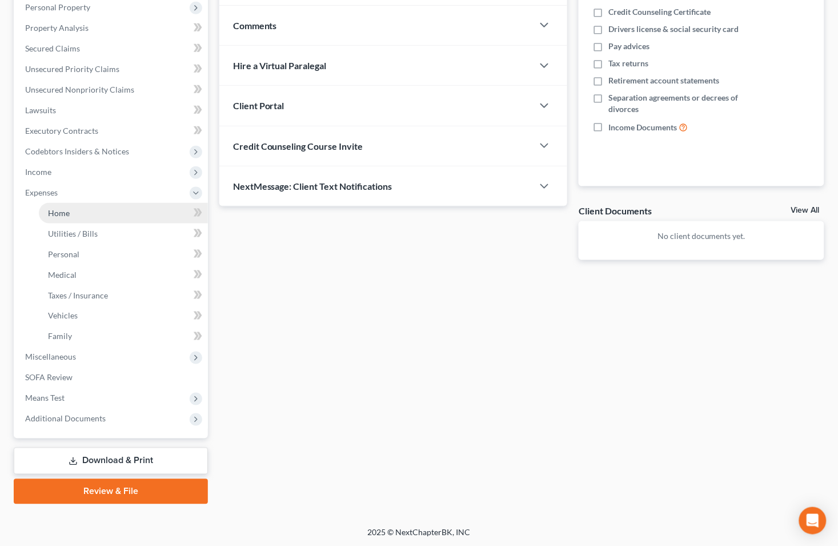
click at [109, 211] on link "Home" at bounding box center [123, 213] width 169 height 21
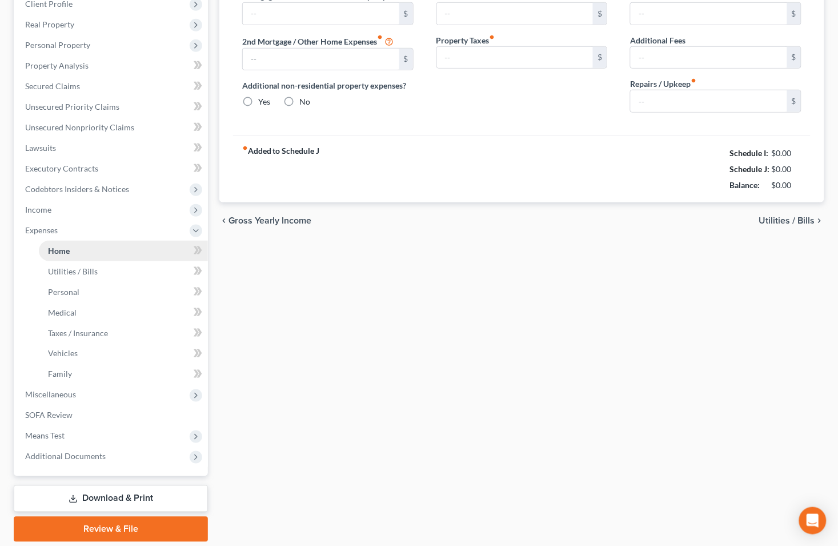
type input "0.00"
radio input "true"
type input "0.00"
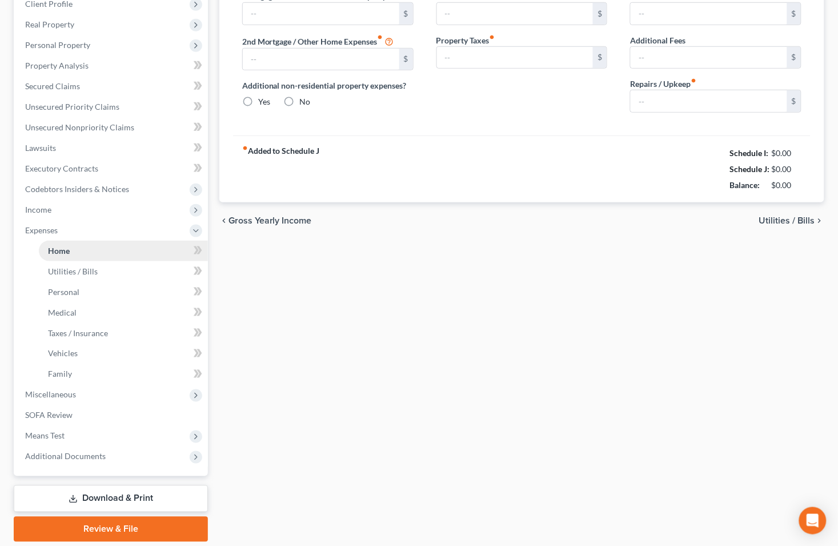
type input "0.00"
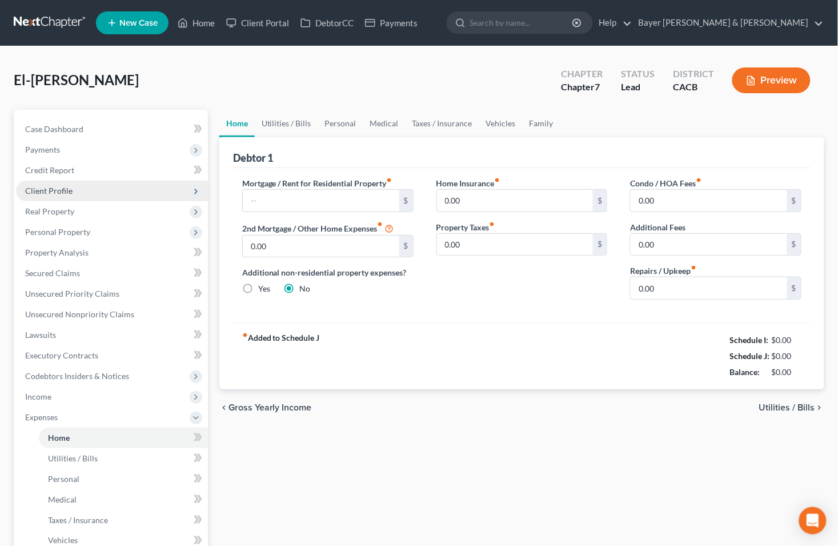
click at [64, 193] on span "Client Profile" at bounding box center [48, 191] width 47 height 10
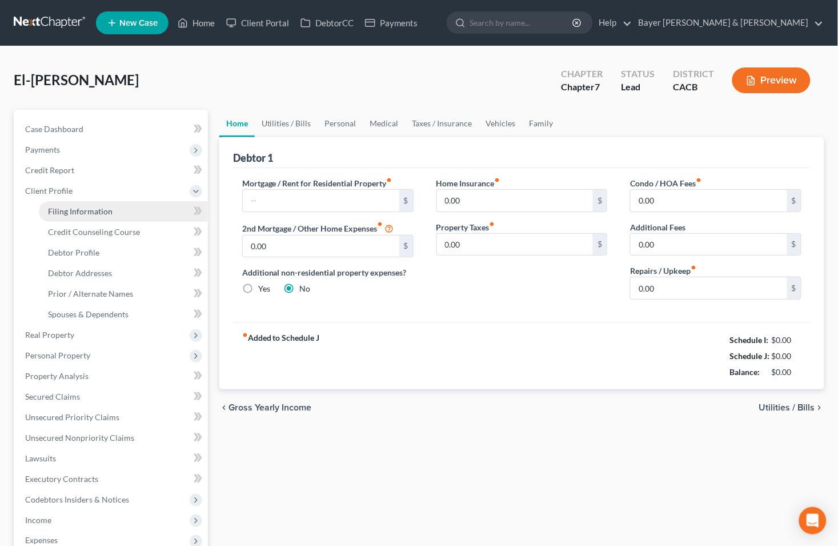
click at [78, 213] on span "Filing Information" at bounding box center [80, 211] width 65 height 10
select select "0"
select select "3"
select select "0"
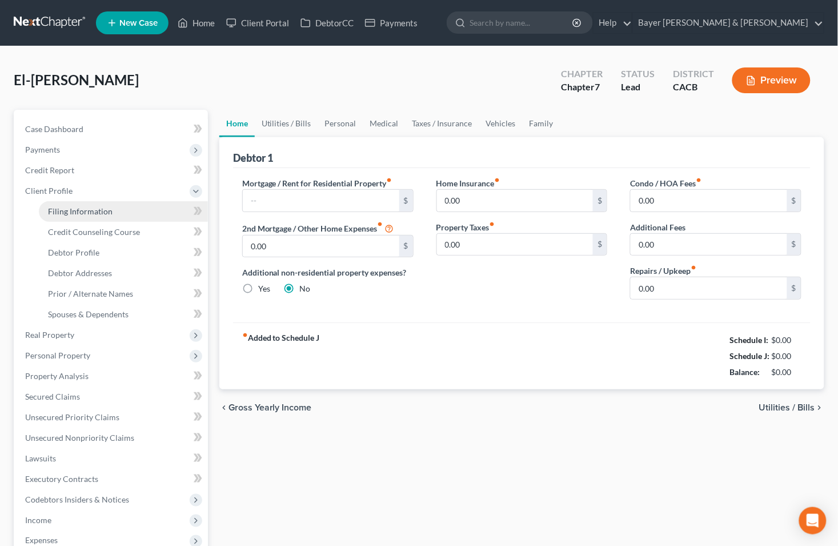
select select "7"
select select "1"
select select "4"
select select "0"
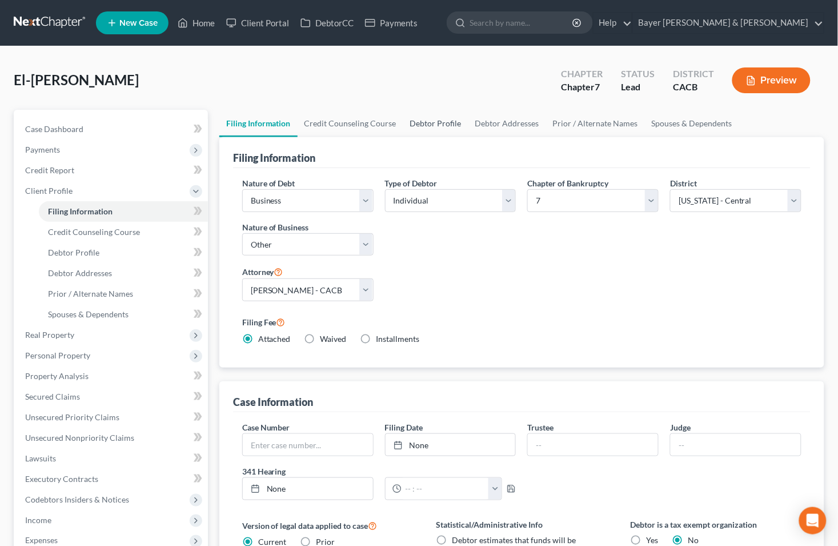
click at [430, 122] on link "Debtor Profile" at bounding box center [435, 123] width 65 height 27
select select "0"
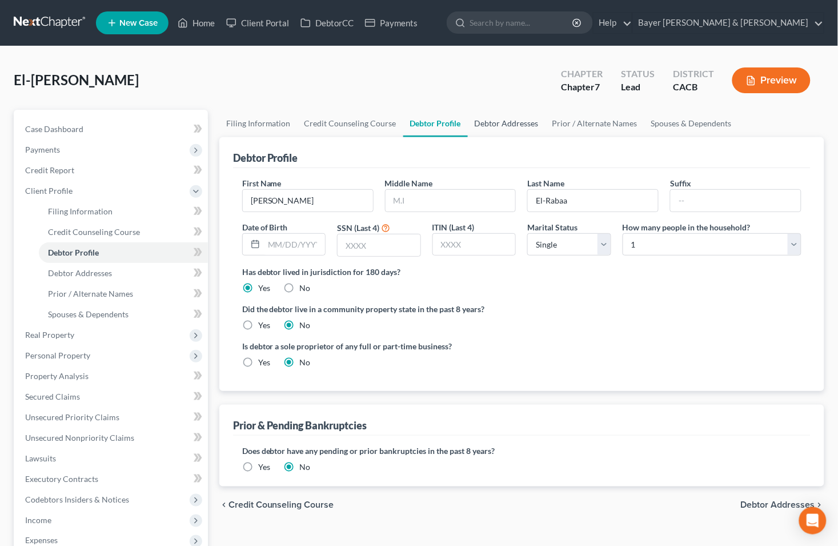
click at [518, 124] on link "Debtor Addresses" at bounding box center [507, 123] width 78 height 27
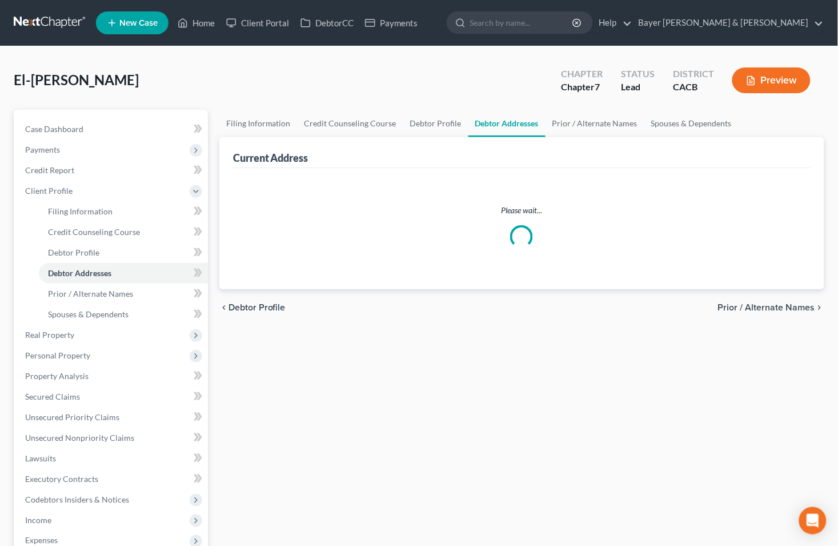
select select "0"
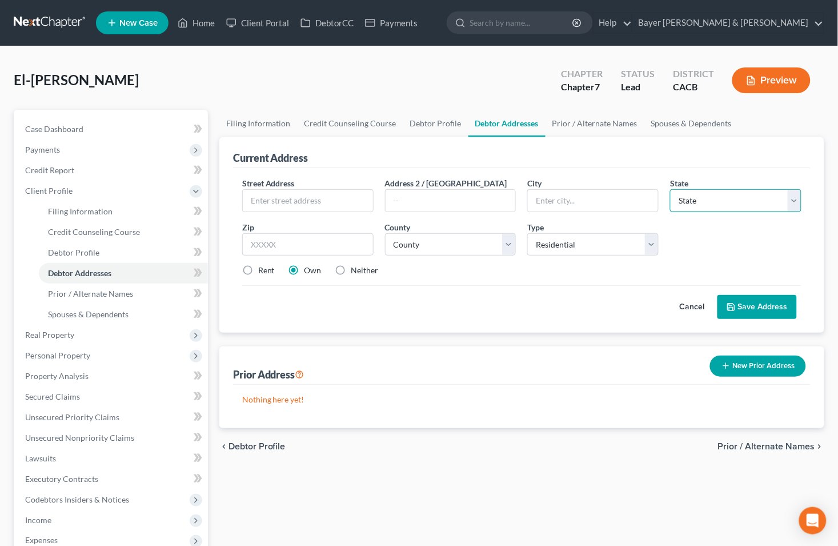
drag, startPoint x: 792, startPoint y: 199, endPoint x: 771, endPoint y: 210, distance: 23.5
click at [792, 199] on select "State [US_STATE] AK AR AZ CA CO CT DE DC [GEOGRAPHIC_DATA] [GEOGRAPHIC_DATA] GU…" at bounding box center [735, 200] width 131 height 23
select select "4"
click at [670, 189] on select "State [US_STATE] AK AR AZ CA CO CT DE DC [GEOGRAPHIC_DATA] [GEOGRAPHIC_DATA] GU…" at bounding box center [735, 200] width 131 height 23
click at [507, 247] on select "County" at bounding box center [450, 244] width 131 height 23
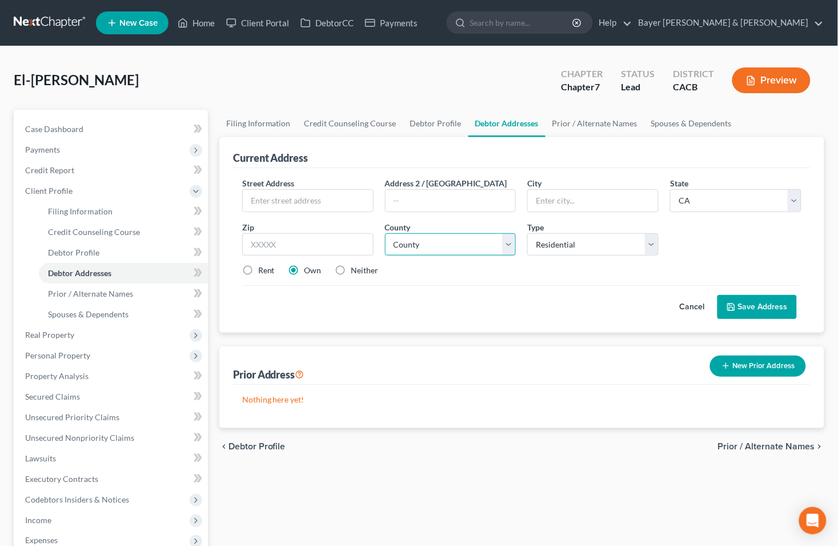
select select "18"
click at [385, 233] on select "County [GEOGRAPHIC_DATA] [GEOGRAPHIC_DATA] [GEOGRAPHIC_DATA] [GEOGRAPHIC_DATA] …" at bounding box center [450, 244] width 131 height 23
click at [750, 298] on button "Save Address" at bounding box center [757, 307] width 79 height 24
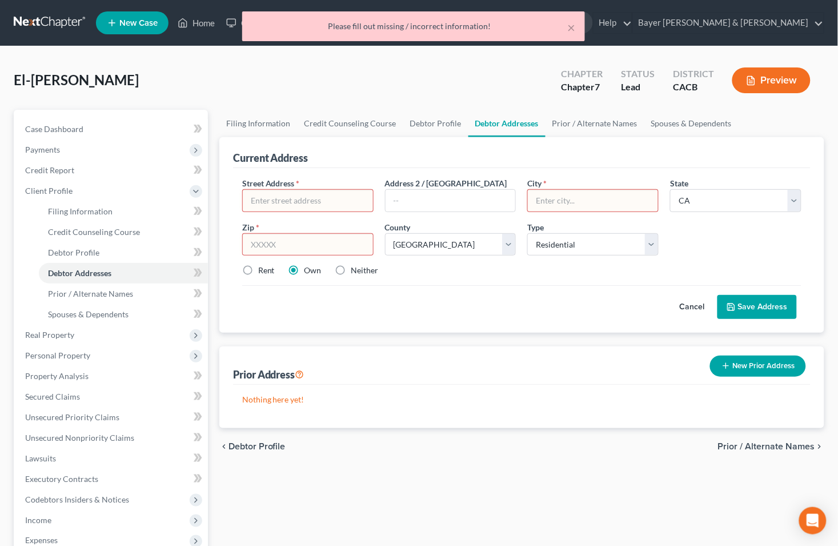
click at [301, 204] on input "text" at bounding box center [308, 201] width 130 height 22
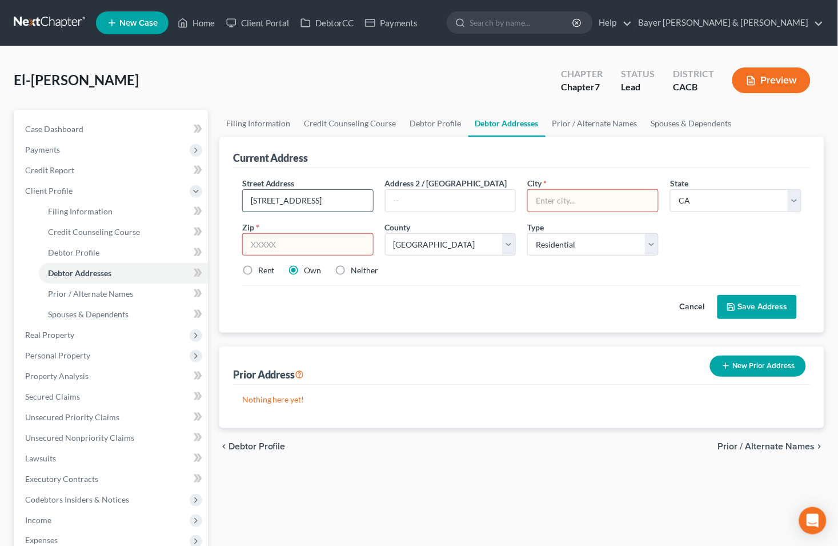
type input "[STREET_ADDRESS]"
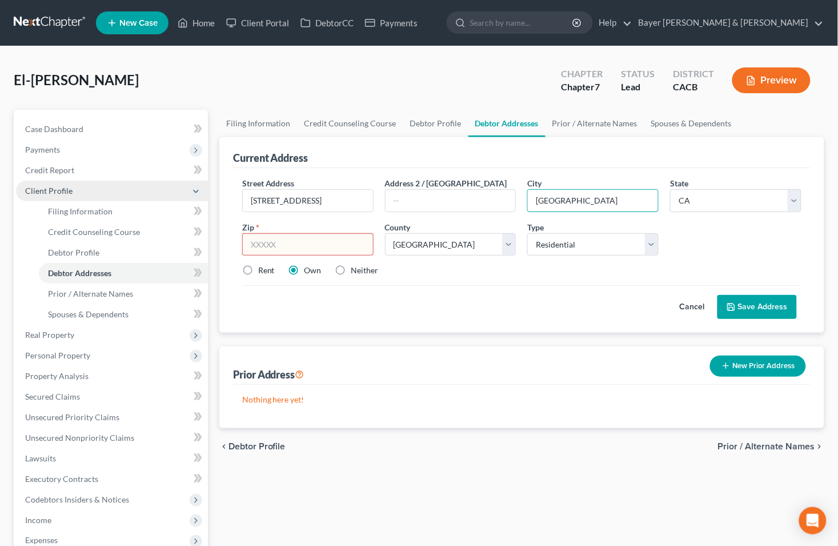
type input "[GEOGRAPHIC_DATA]"
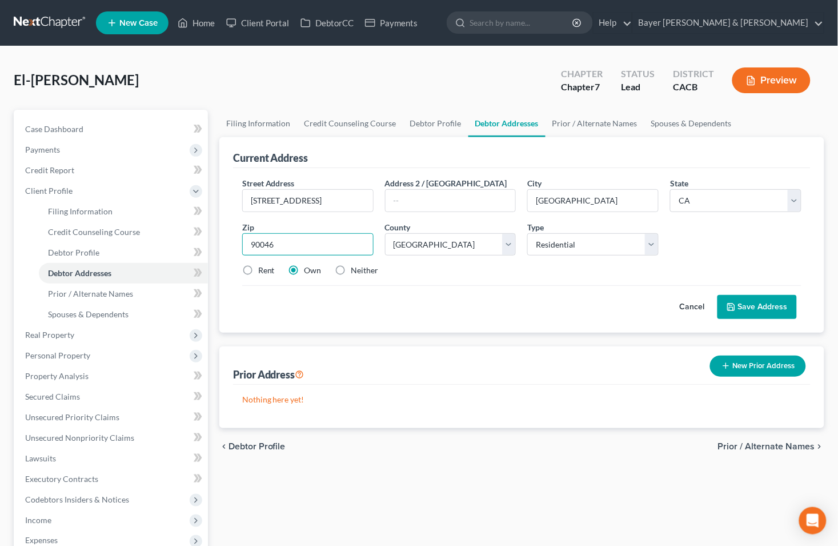
type input "90046"
click at [734, 310] on icon at bounding box center [731, 306] width 9 height 9
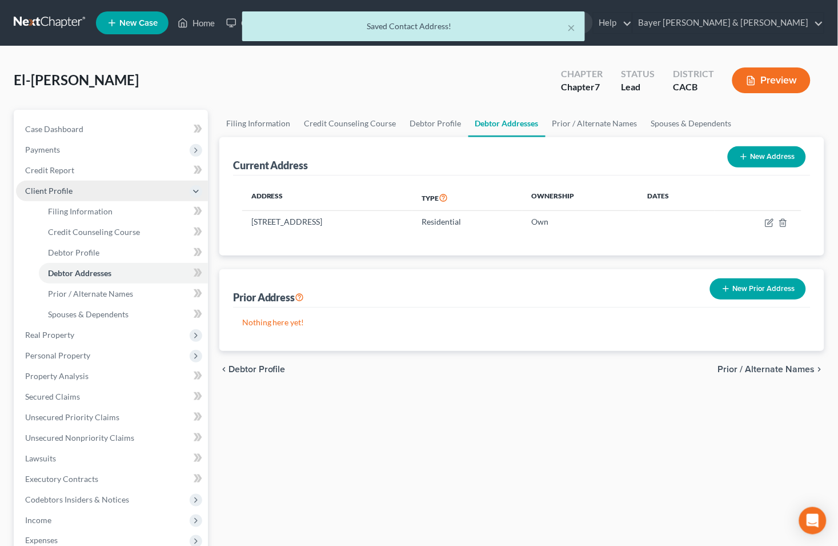
click at [51, 187] on span "Client Profile" at bounding box center [48, 191] width 47 height 10
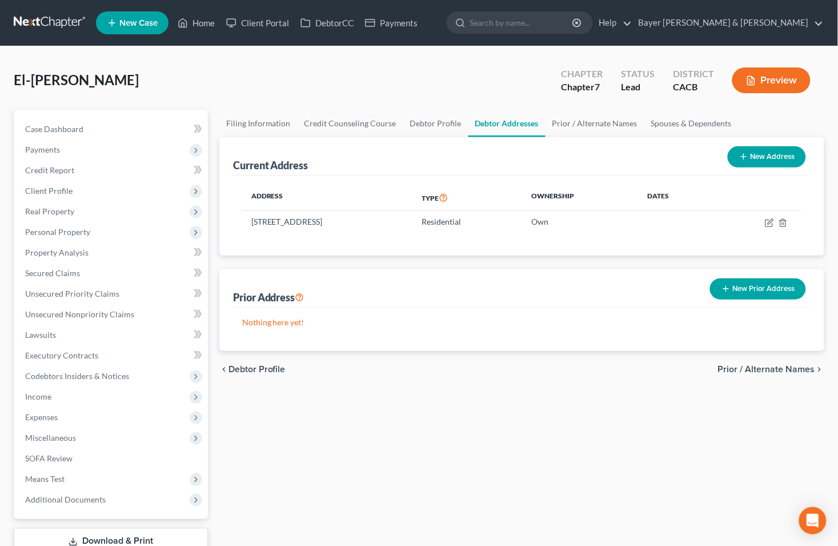
click at [781, 78] on button "Preview" at bounding box center [771, 80] width 78 height 26
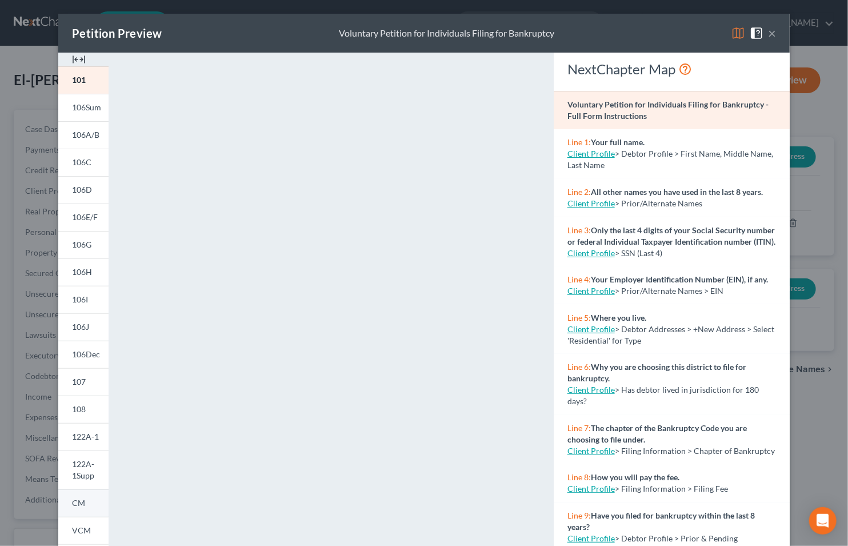
click at [77, 499] on span "CM" at bounding box center [78, 503] width 13 height 10
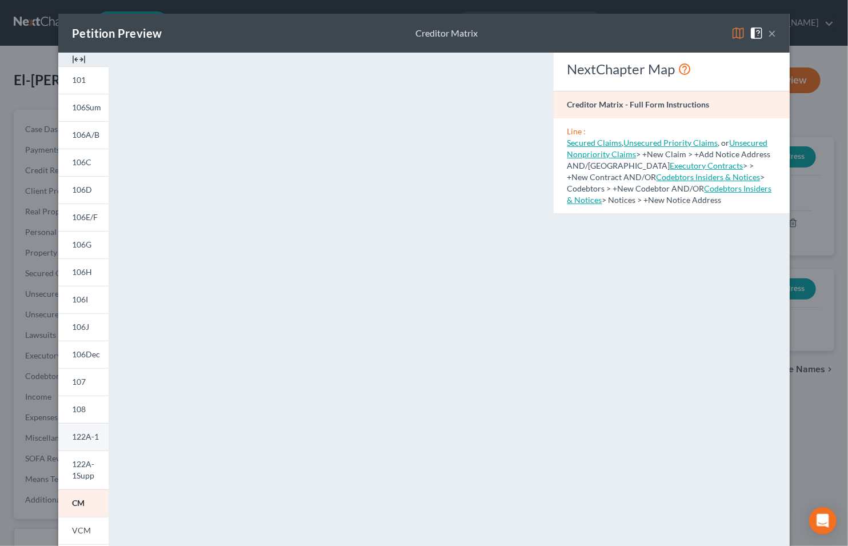
click at [76, 435] on span "122A-1" at bounding box center [85, 436] width 27 height 10
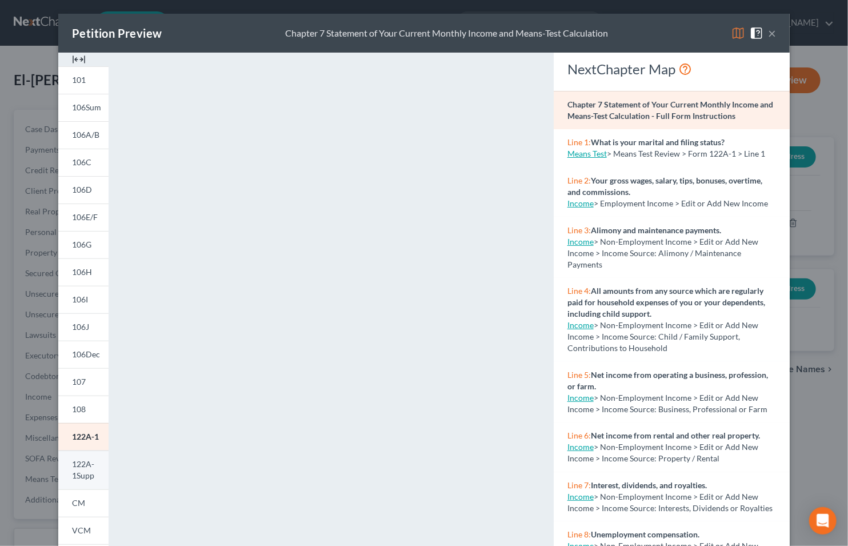
click at [73, 466] on span "122A-1Supp" at bounding box center [83, 469] width 22 height 21
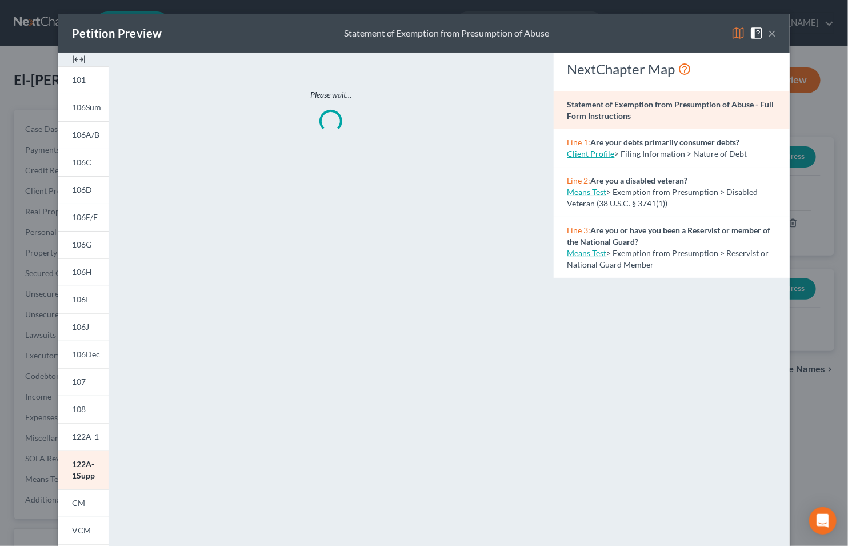
scroll to position [63, 0]
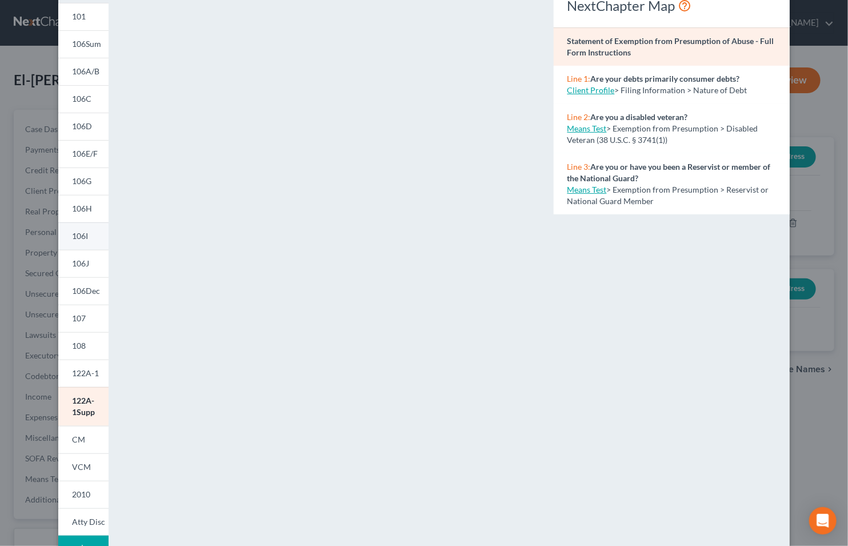
click at [83, 239] on span "106I" at bounding box center [80, 236] width 16 height 10
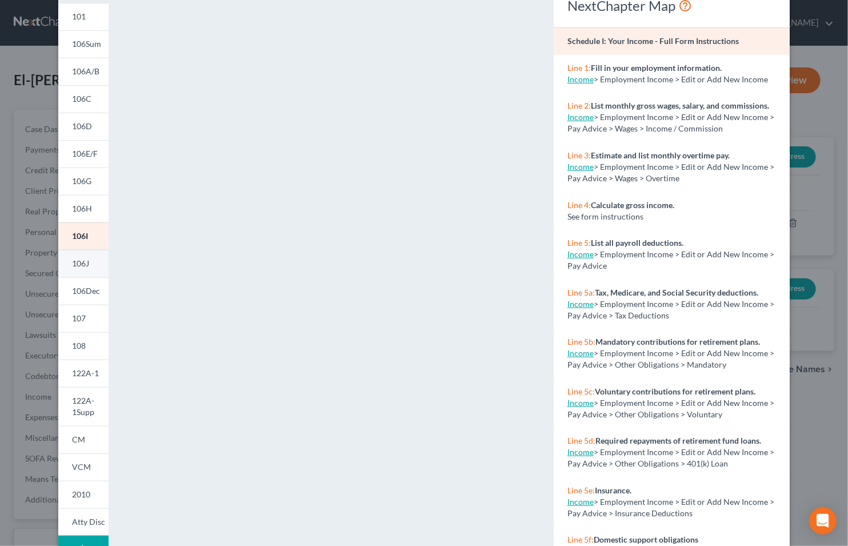
click at [74, 261] on span "106J" at bounding box center [80, 263] width 17 height 10
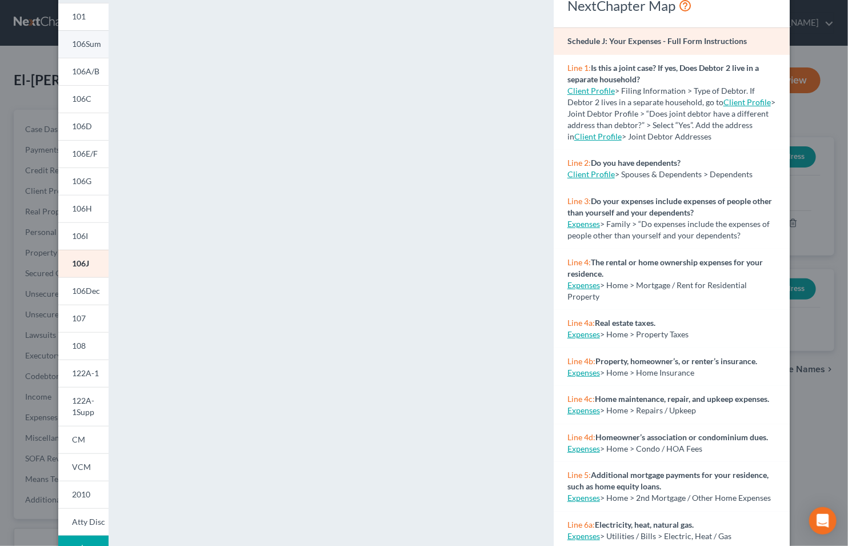
click at [75, 41] on span "106Sum" at bounding box center [86, 44] width 29 height 10
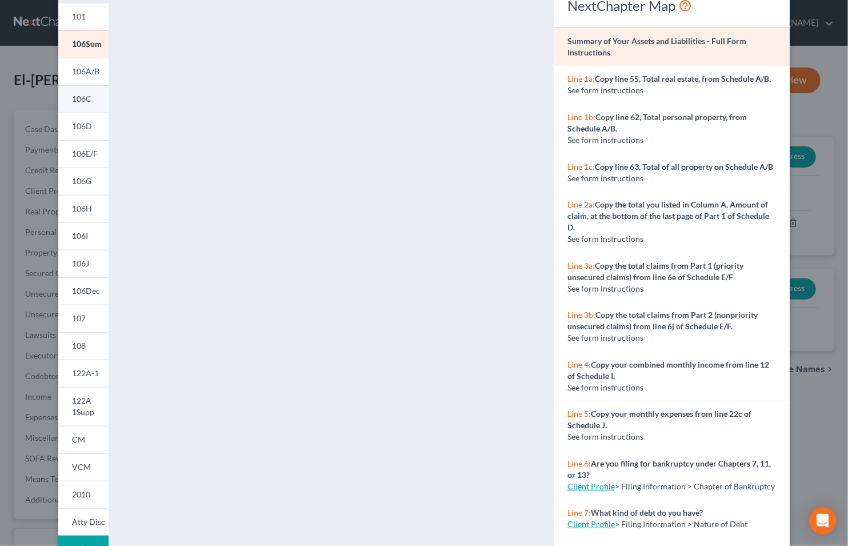
drag, startPoint x: 76, startPoint y: 18, endPoint x: 60, endPoint y: 109, distance: 92.2
click at [76, 18] on span "101" at bounding box center [79, 16] width 14 height 10
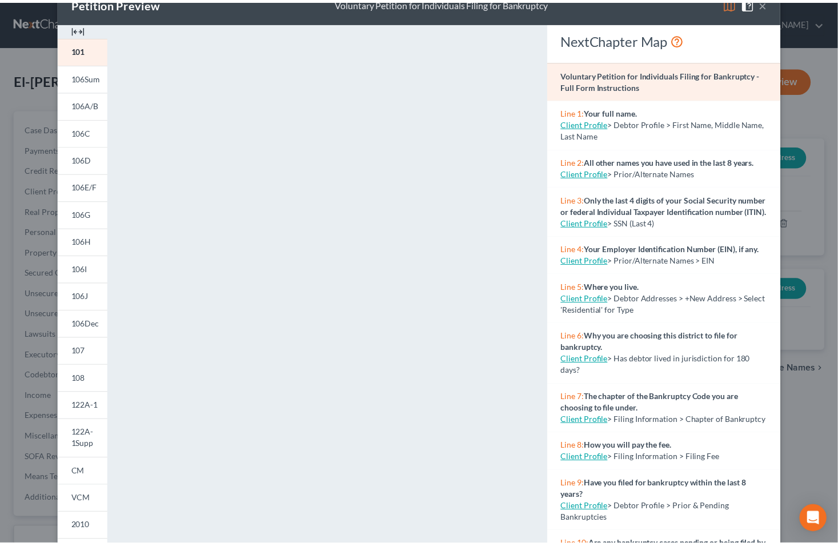
scroll to position [0, 0]
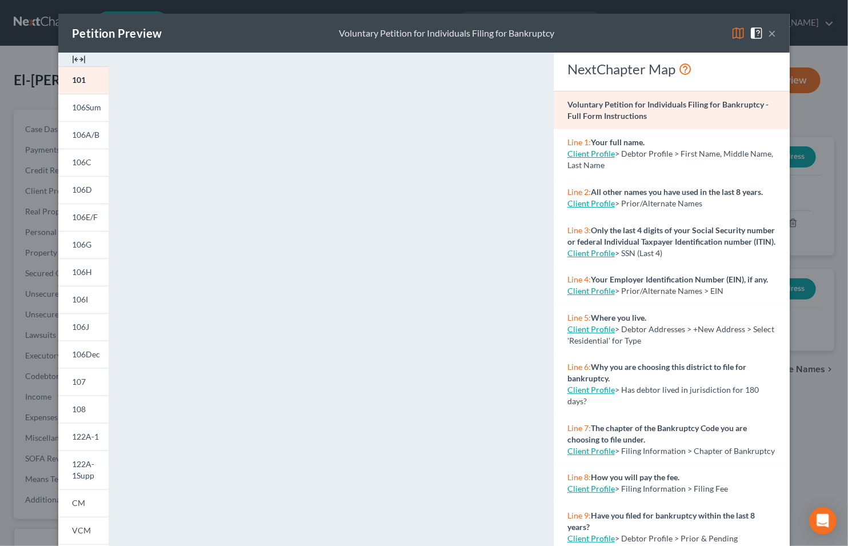
click at [768, 35] on button "×" at bounding box center [772, 33] width 8 height 14
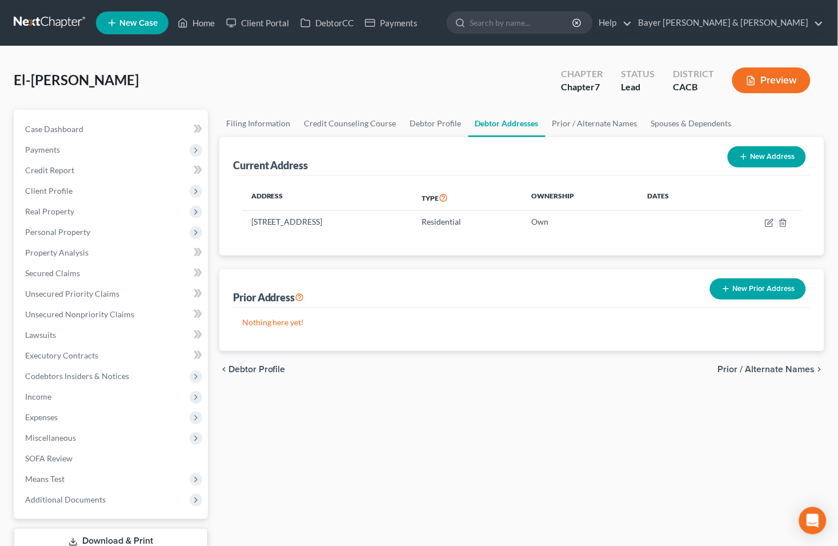
click at [770, 83] on button "Preview" at bounding box center [771, 80] width 78 height 26
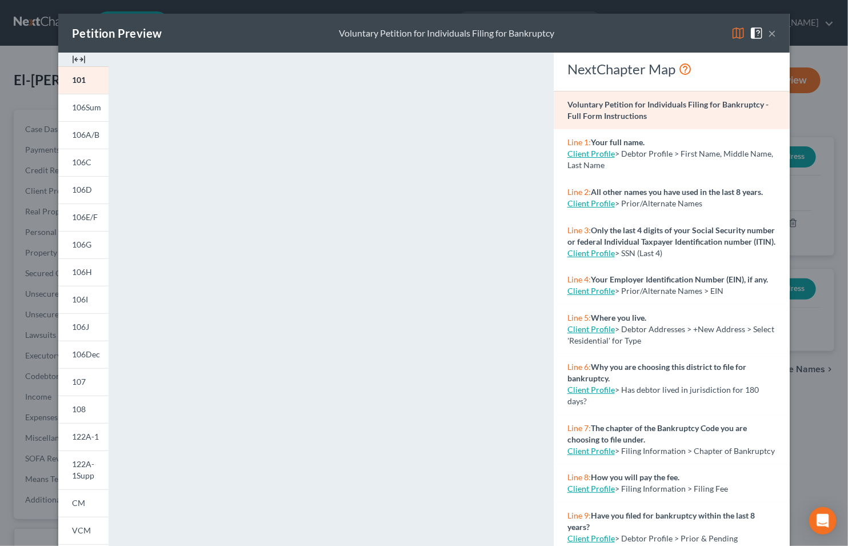
click at [768, 30] on button "×" at bounding box center [772, 33] width 8 height 14
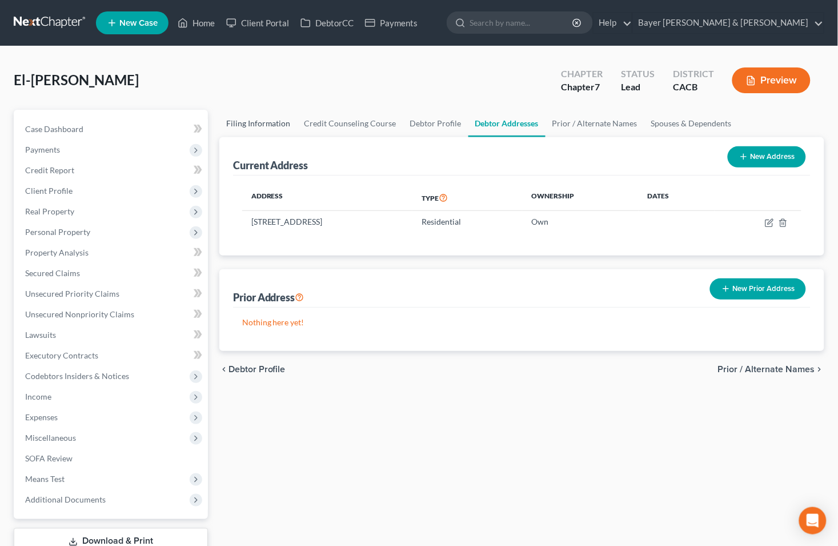
click at [267, 122] on link "Filing Information" at bounding box center [258, 123] width 78 height 27
select select "0"
select select "3"
select select "0"
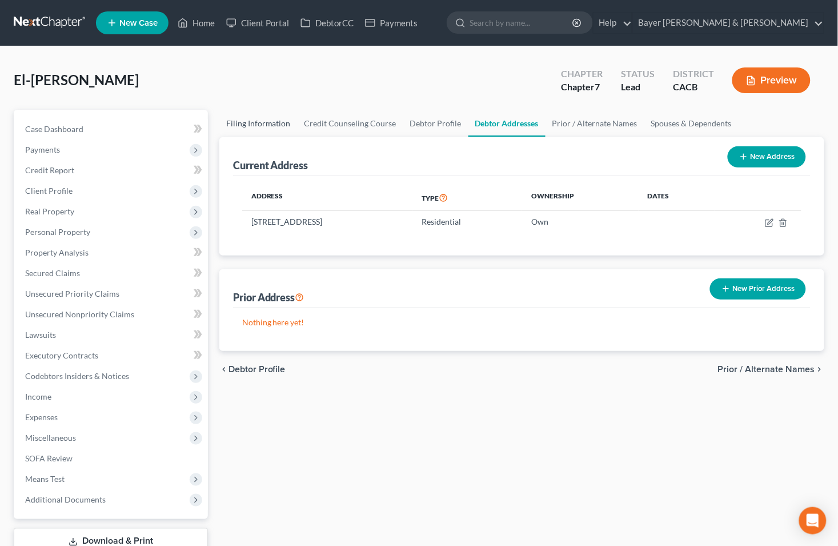
select select "7"
select select "1"
select select "4"
select select "0"
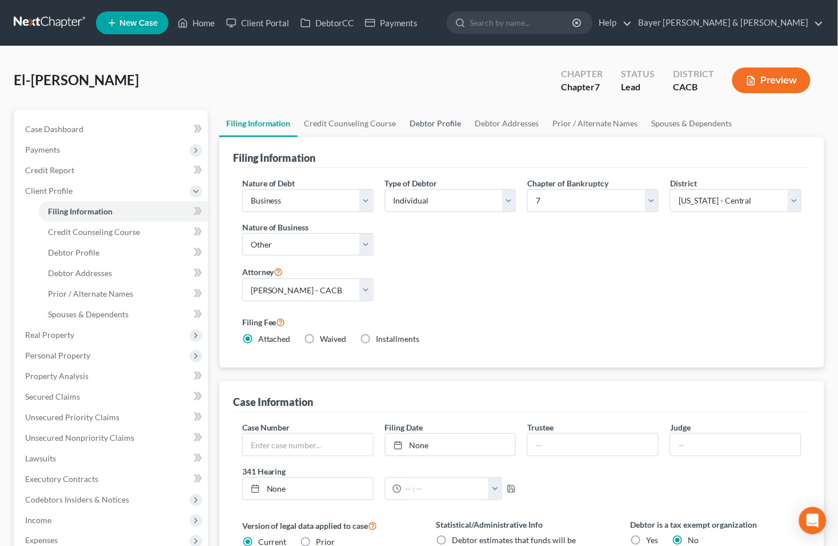
click at [421, 117] on link "Debtor Profile" at bounding box center [435, 123] width 65 height 27
select select "0"
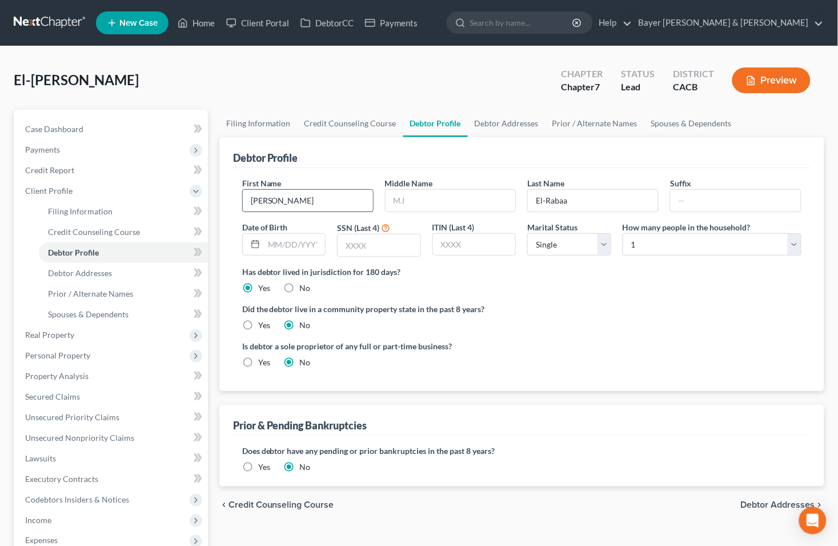
click at [334, 202] on input "[PERSON_NAME]" at bounding box center [308, 201] width 130 height 22
click at [596, 198] on input "El-Rabaa" at bounding box center [593, 201] width 130 height 22
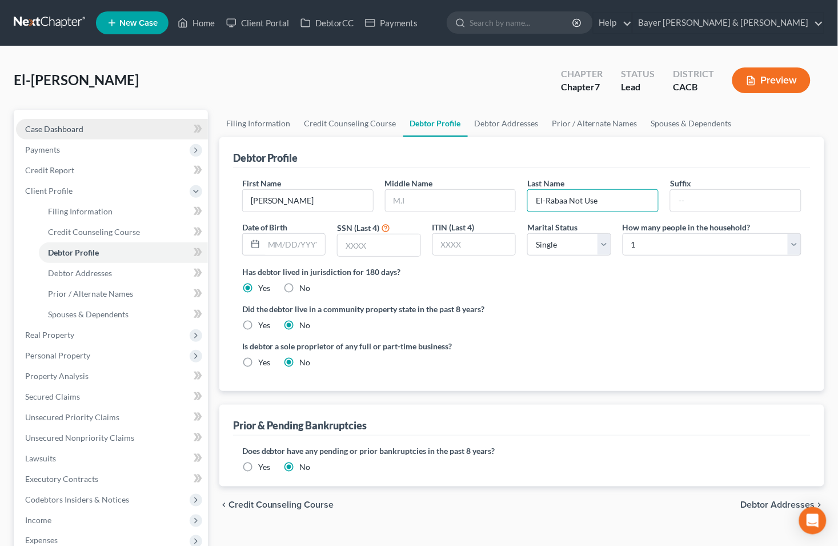
type input "El-Rabaa Not Use"
click at [133, 132] on link "Case Dashboard" at bounding box center [112, 129] width 192 height 21
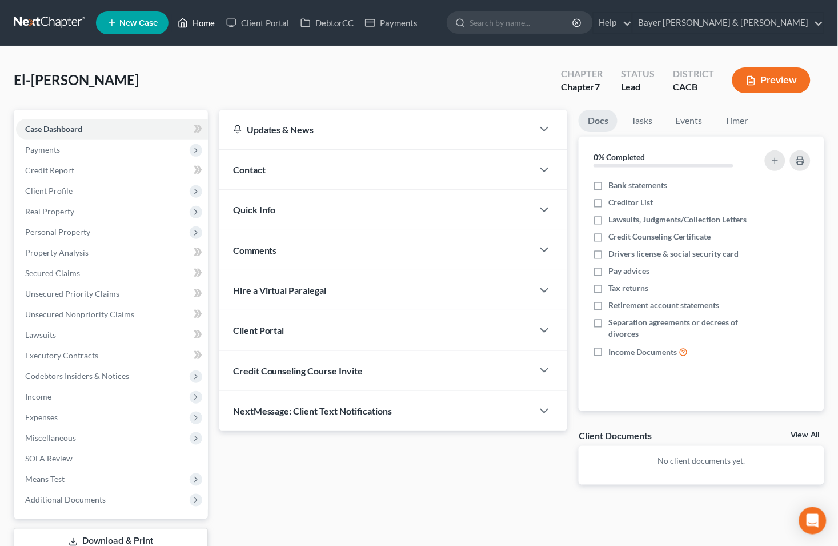
click at [204, 23] on link "Home" at bounding box center [196, 23] width 49 height 21
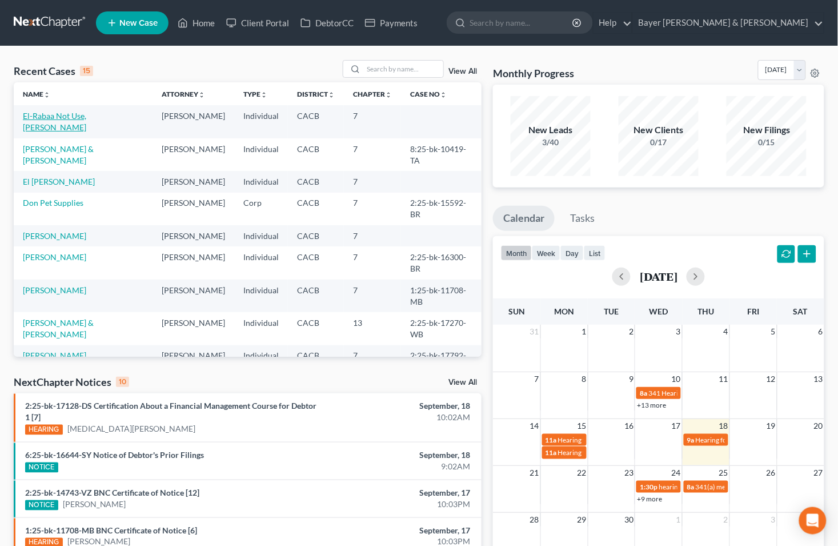
click at [51, 117] on link "El-Rabaa Not Use, [PERSON_NAME]" at bounding box center [54, 121] width 63 height 21
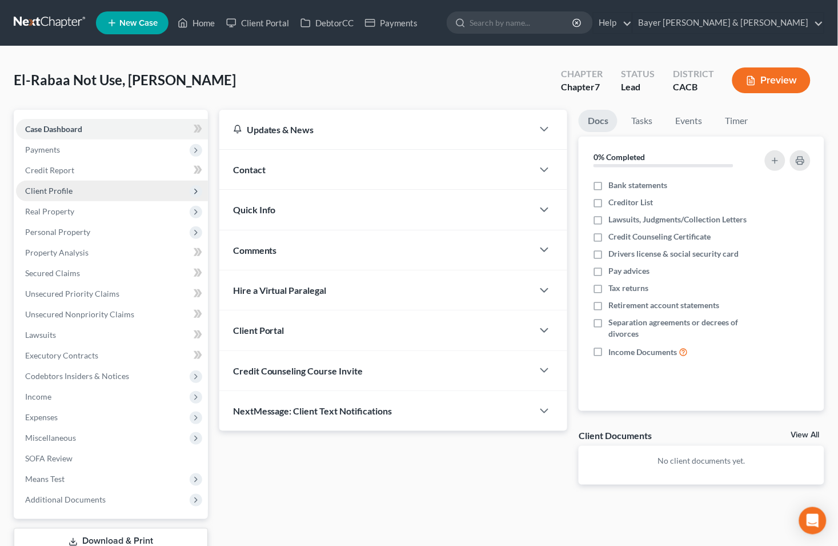
click at [76, 187] on span "Client Profile" at bounding box center [112, 191] width 192 height 21
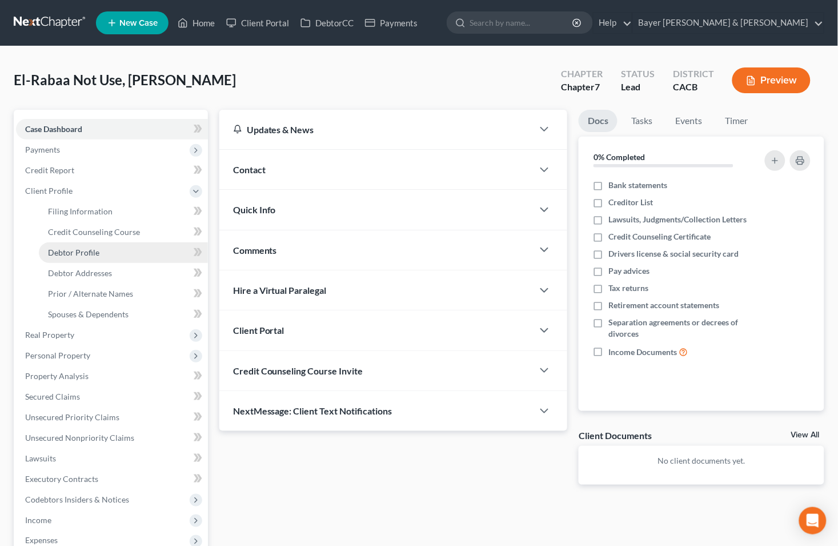
click at [84, 252] on span "Debtor Profile" at bounding box center [73, 252] width 51 height 10
select select "0"
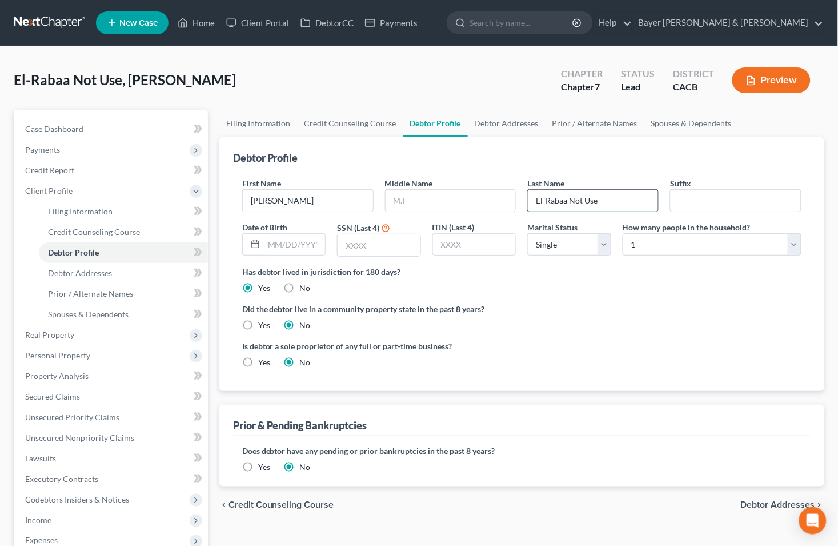
click at [603, 201] on input "El-Rabaa Not Use" at bounding box center [593, 201] width 130 height 22
type input "El-Rabaa DELETE"
click at [97, 127] on link "Case Dashboard" at bounding box center [112, 129] width 192 height 21
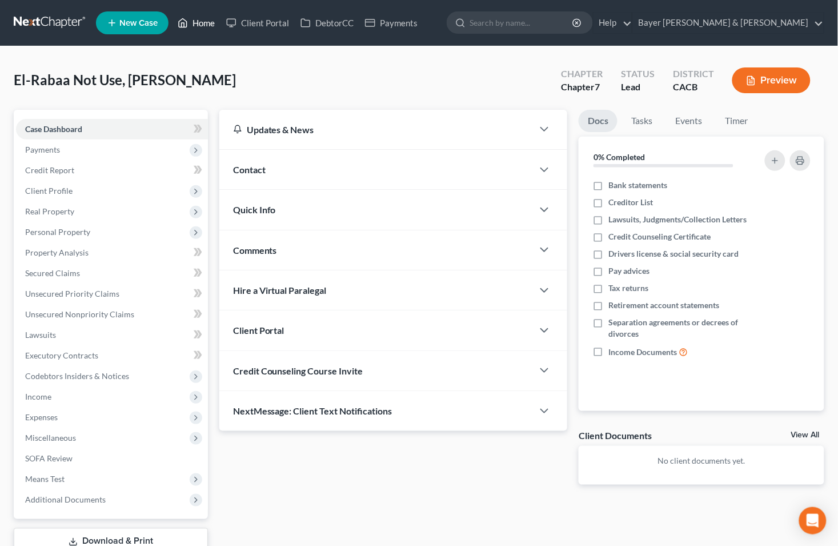
click at [186, 23] on icon at bounding box center [183, 23] width 10 height 14
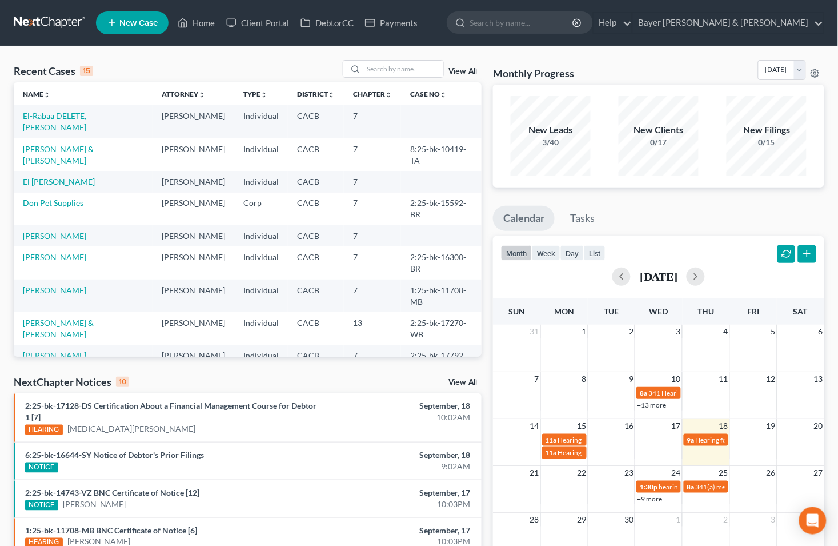
click at [462, 71] on link "View All" at bounding box center [462, 71] width 29 height 8
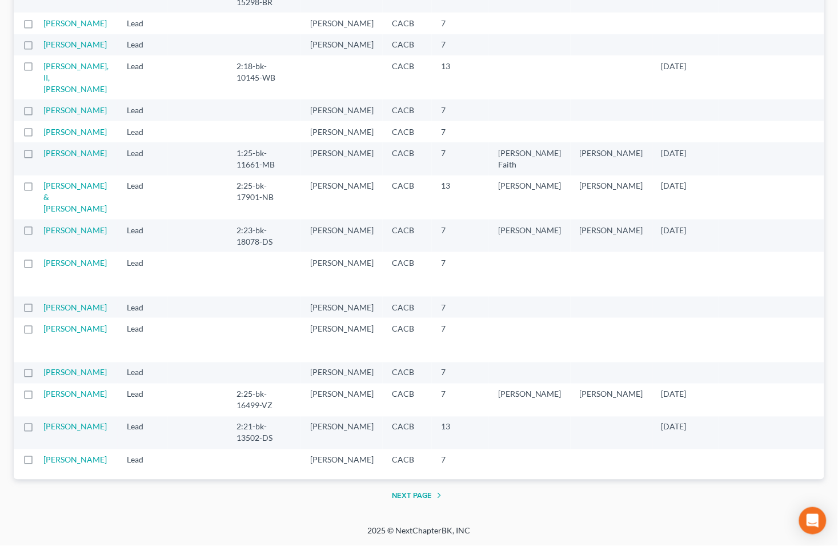
scroll to position [2459, 0]
click at [415, 495] on button "Next Page" at bounding box center [419, 495] width 54 height 14
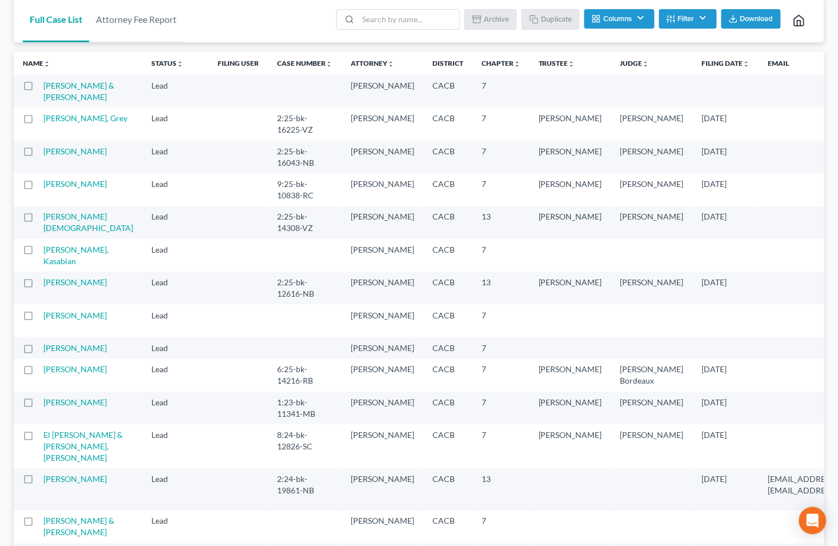
scroll to position [0, 0]
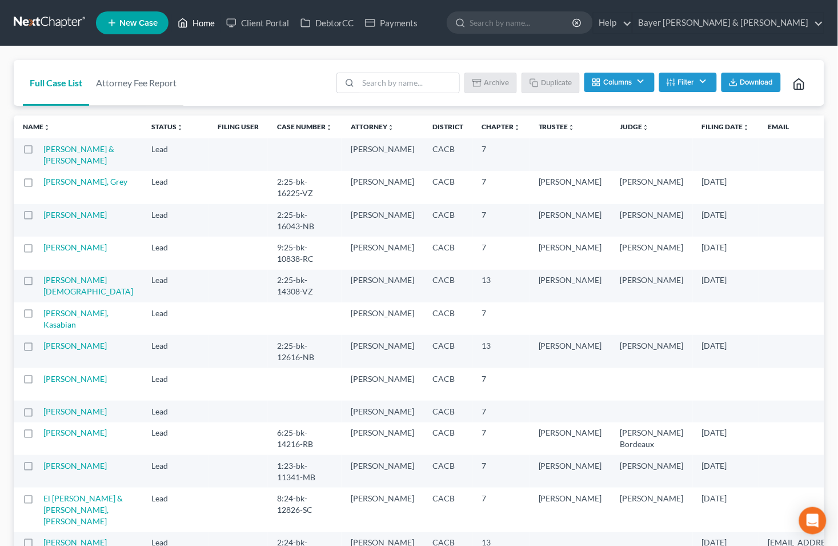
click at [210, 23] on link "Home" at bounding box center [196, 23] width 49 height 21
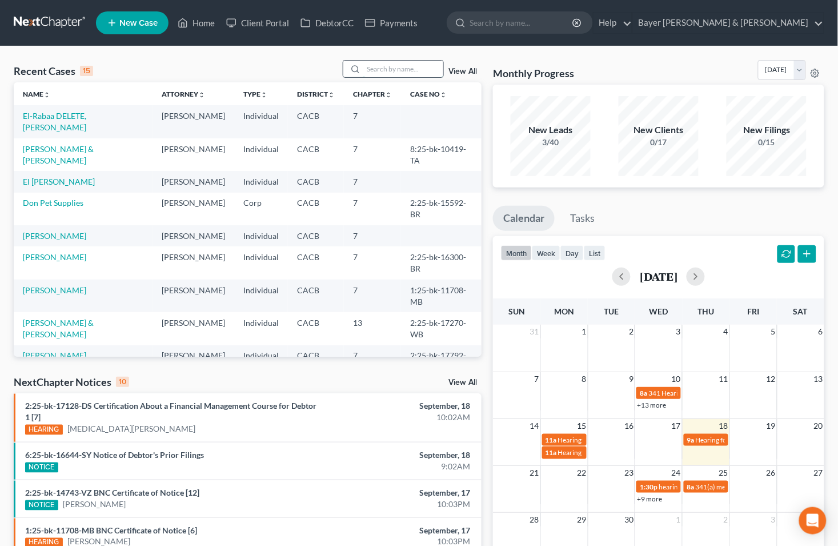
click at [411, 69] on input "search" at bounding box center [403, 69] width 80 height 17
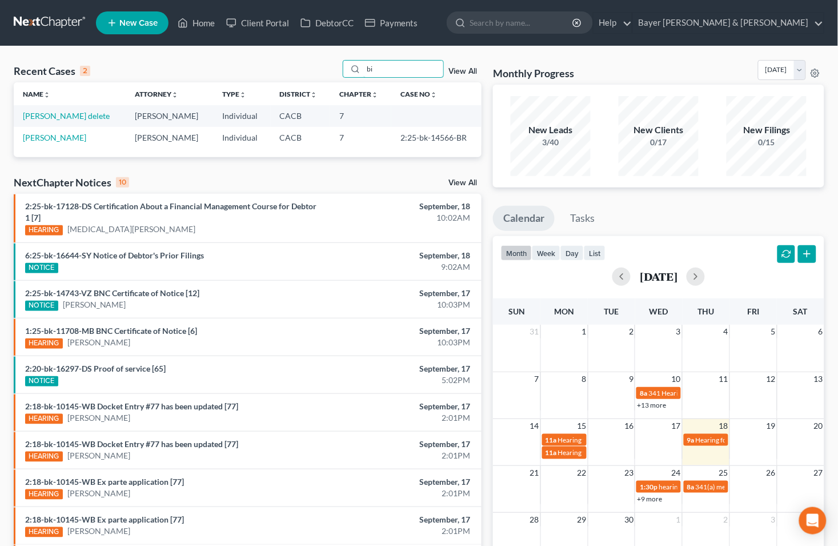
type input "b"
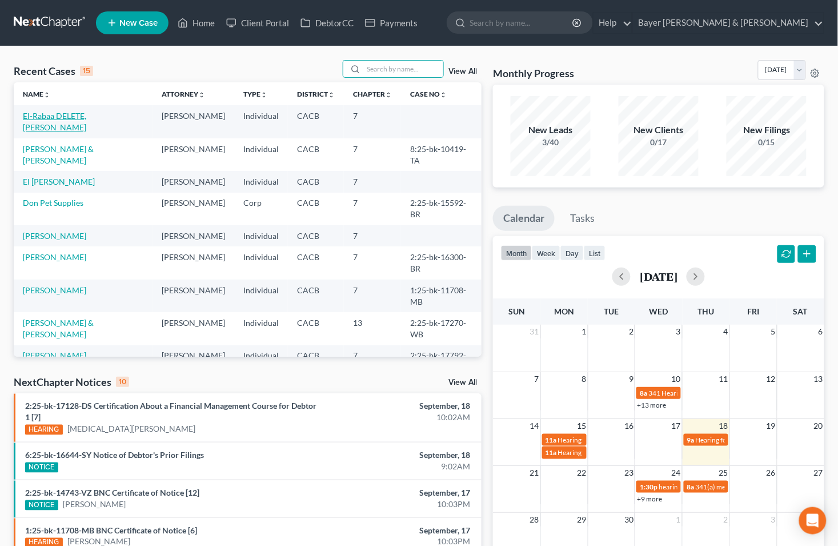
click at [63, 113] on link "El-Rabaa DELETE, [PERSON_NAME]" at bounding box center [54, 121] width 63 height 21
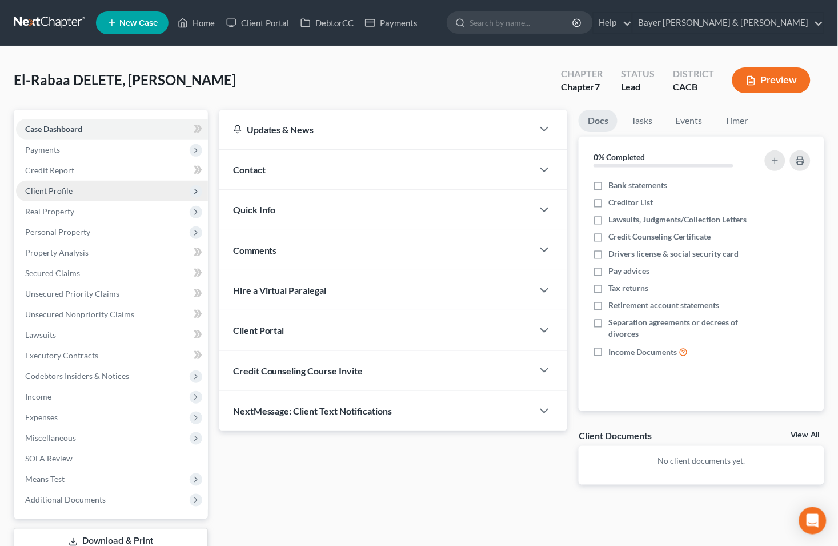
click at [54, 191] on span "Client Profile" at bounding box center [48, 191] width 47 height 10
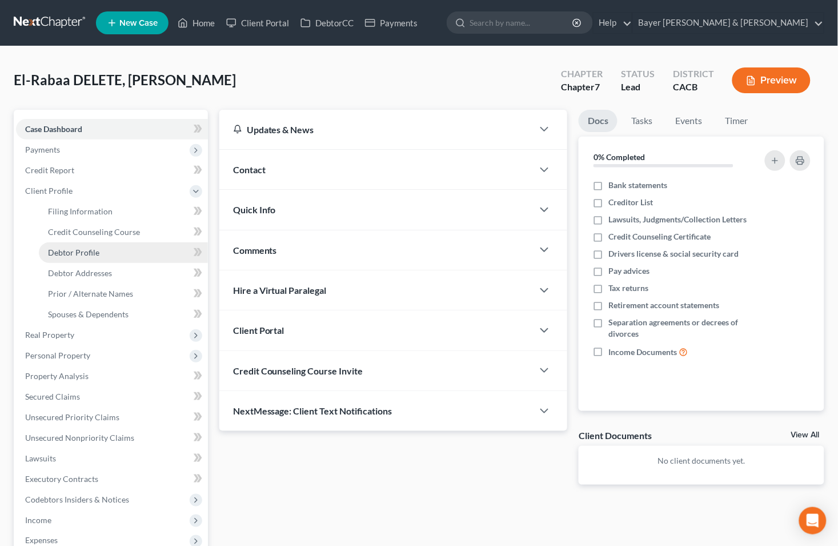
click at [81, 250] on span "Debtor Profile" at bounding box center [73, 252] width 51 height 10
select select "0"
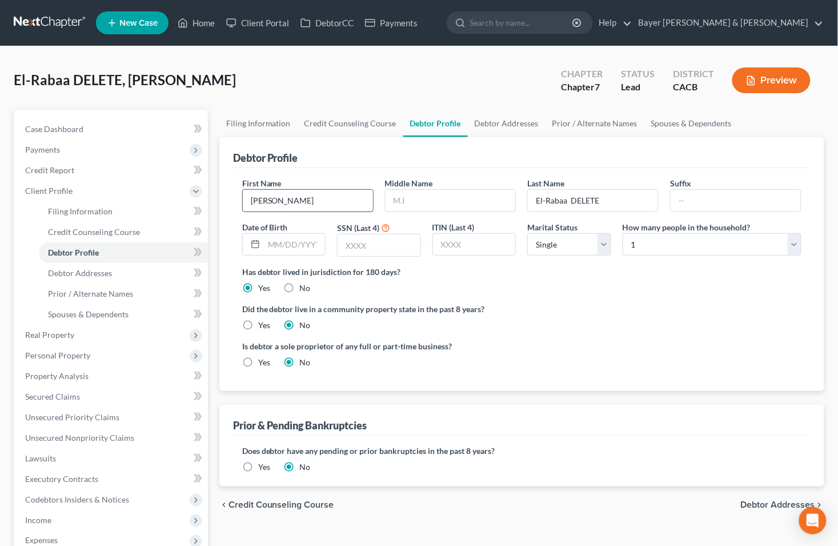
click at [279, 200] on input "[PERSON_NAME]" at bounding box center [308, 201] width 130 height 22
type input "[PERSON_NAME] delete"
type input "El-Rabaa"
click at [88, 129] on link "Case Dashboard" at bounding box center [112, 129] width 192 height 21
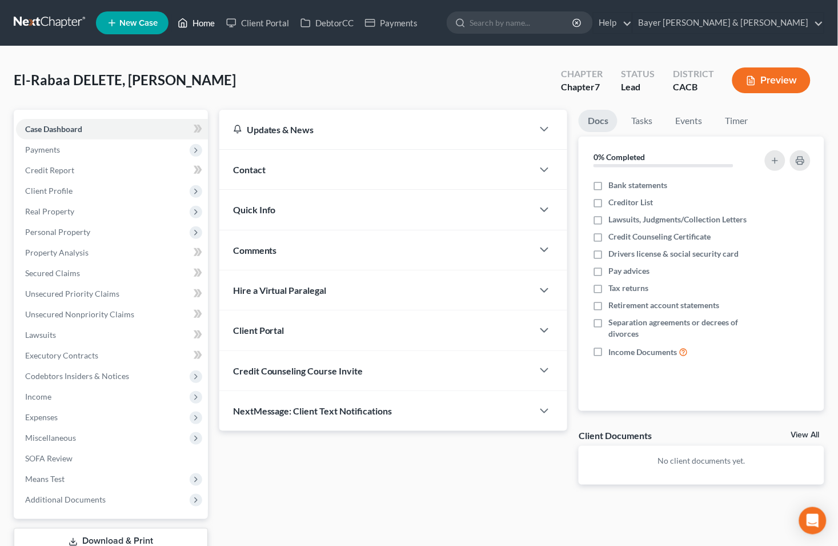
click at [198, 19] on link "Home" at bounding box center [196, 23] width 49 height 21
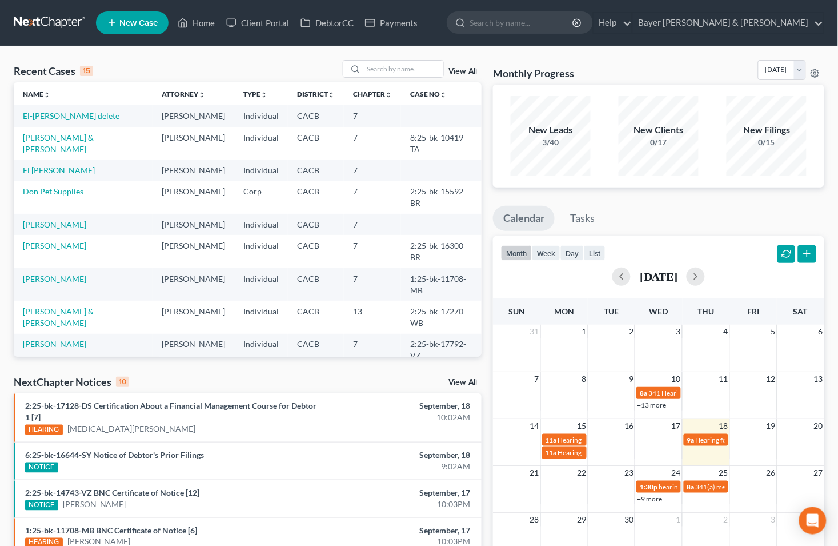
click at [63, 372] on link "[PERSON_NAME]" at bounding box center [54, 377] width 63 height 10
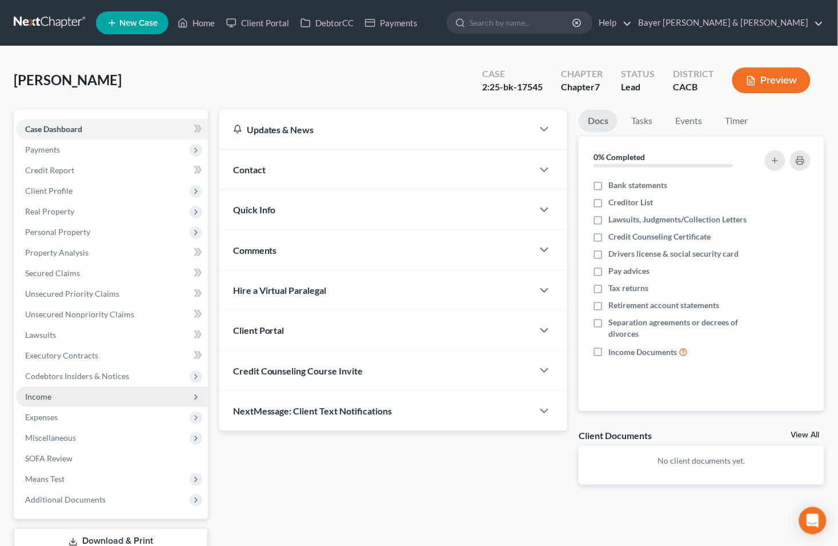
click at [70, 388] on span "Income" at bounding box center [112, 396] width 192 height 21
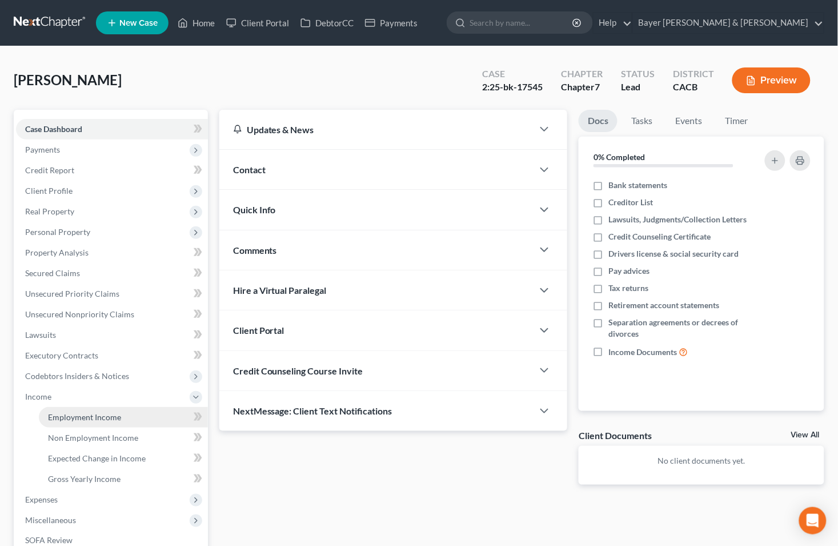
drag, startPoint x: 71, startPoint y: 416, endPoint x: 63, endPoint y: 379, distance: 38.0
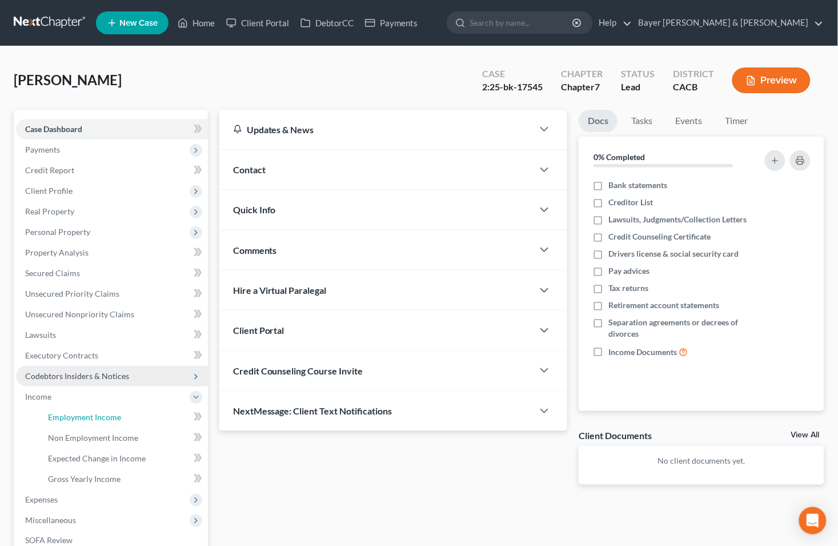
click at [71, 414] on span "Employment Income" at bounding box center [84, 417] width 73 height 10
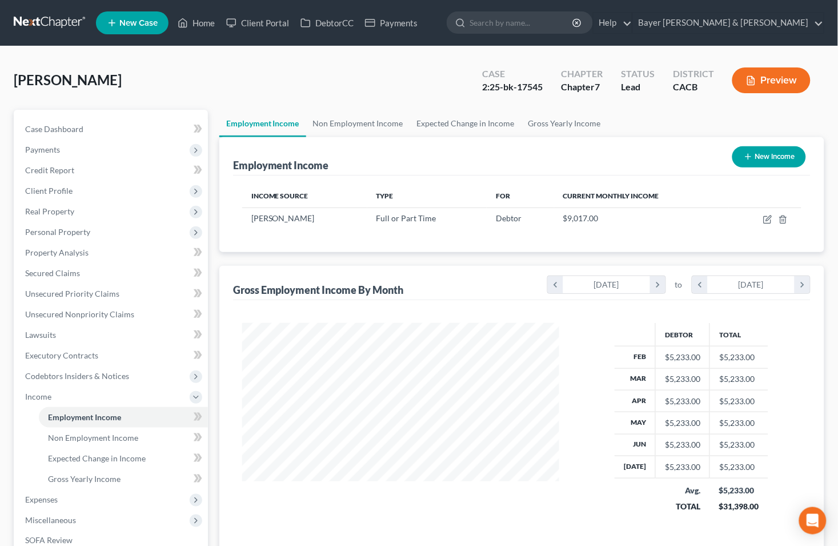
scroll to position [205, 340]
click at [121, 123] on link "Case Dashboard" at bounding box center [112, 129] width 192 height 21
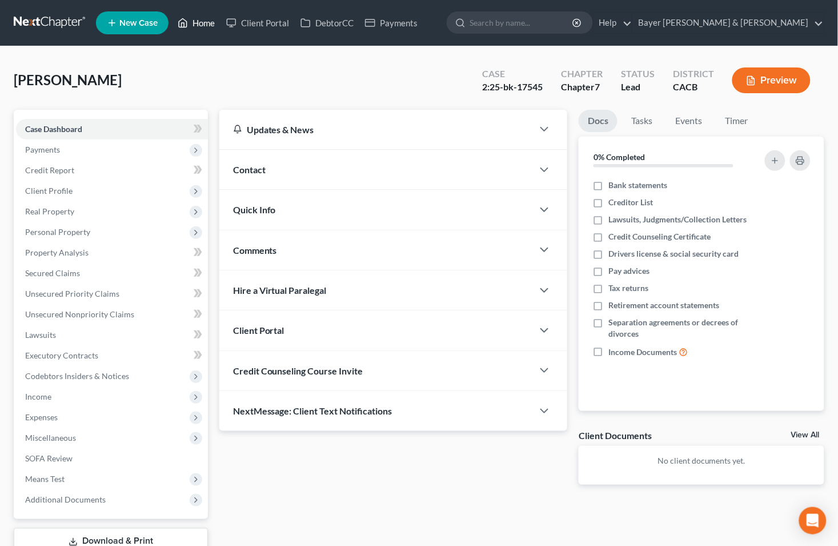
click at [202, 18] on link "Home" at bounding box center [196, 23] width 49 height 21
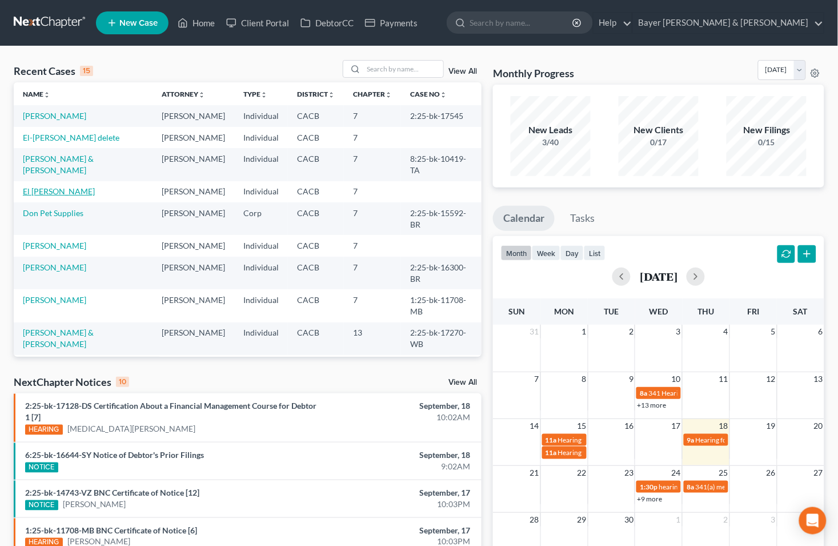
click at [66, 186] on link "El [PERSON_NAME]" at bounding box center [59, 191] width 72 height 10
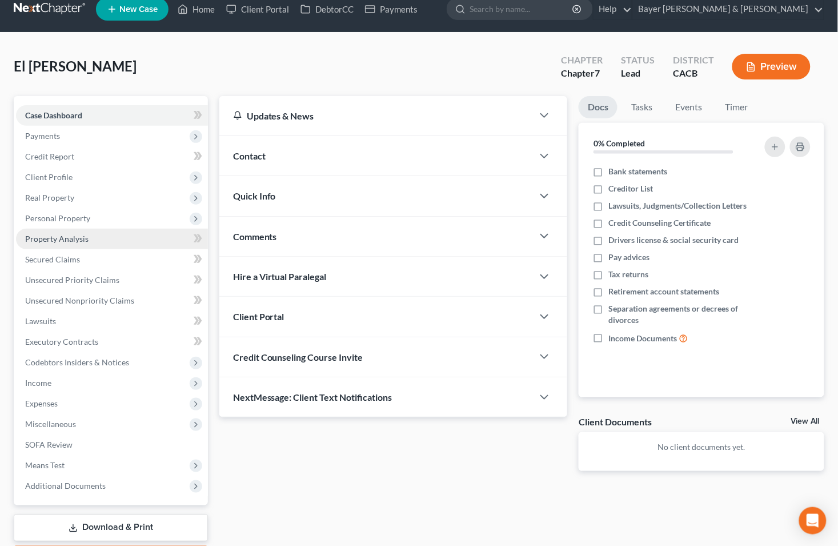
scroll to position [81, 0]
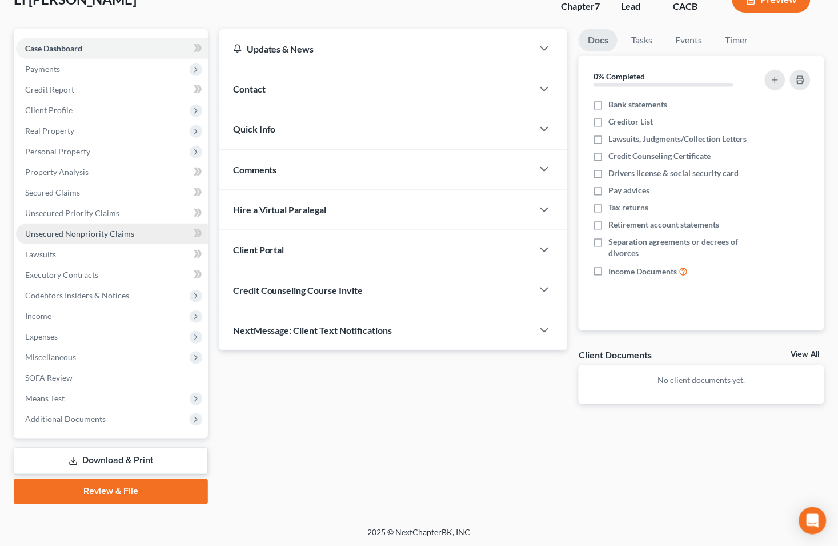
click at [82, 230] on span "Unsecured Nonpriority Claims" at bounding box center [79, 234] width 109 height 10
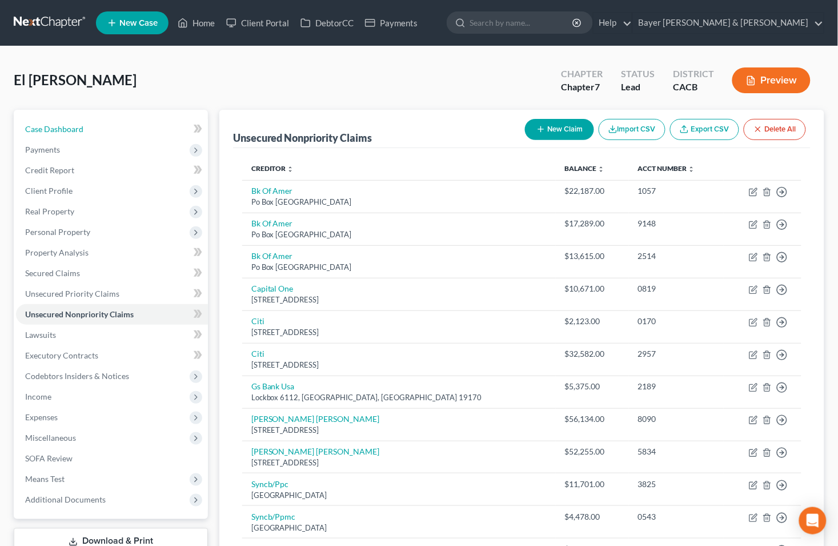
drag, startPoint x: 101, startPoint y: 121, endPoint x: 145, endPoint y: 93, distance: 52.9
click at [101, 121] on link "Case Dashboard" at bounding box center [112, 129] width 192 height 21
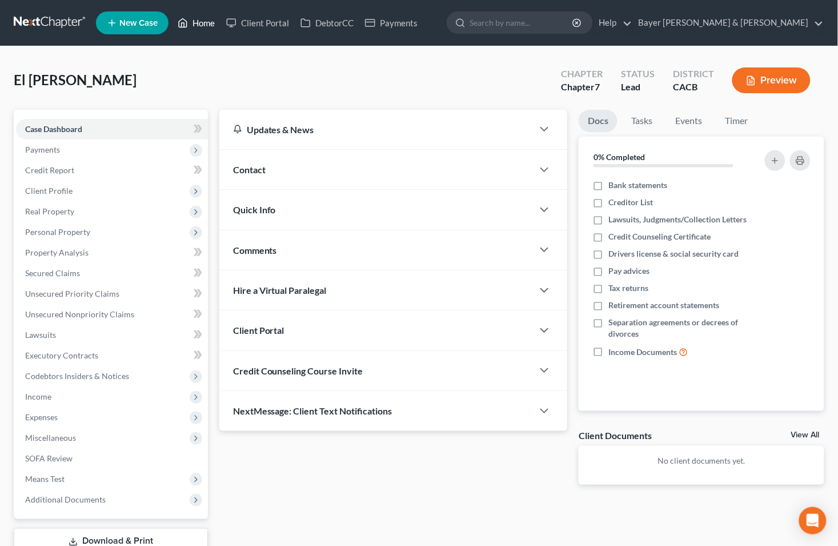
drag, startPoint x: 201, startPoint y: 18, endPoint x: 113, endPoint y: 10, distance: 88.3
click at [201, 18] on link "Home" at bounding box center [196, 23] width 49 height 21
